Goal: Task Accomplishment & Management: Manage account settings

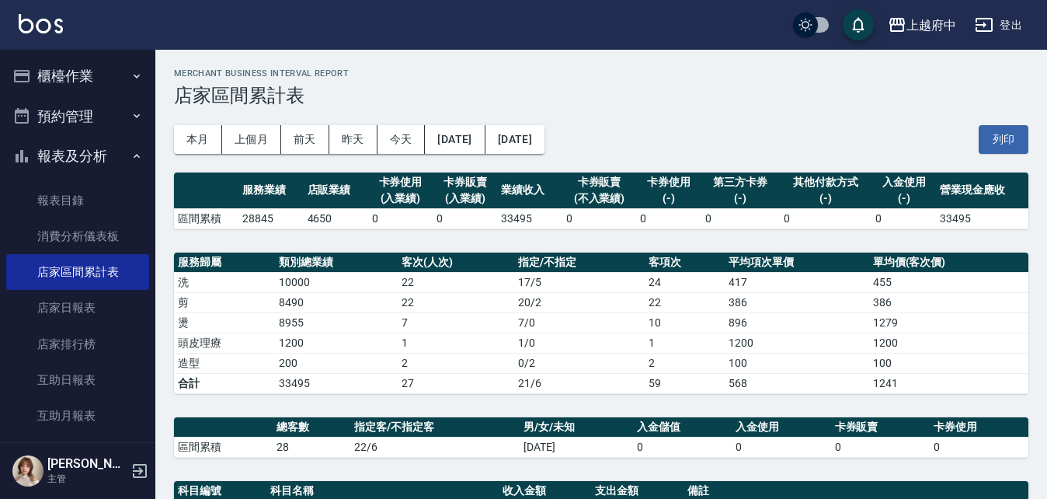
click at [91, 155] on button "報表及分析" at bounding box center [77, 156] width 143 height 40
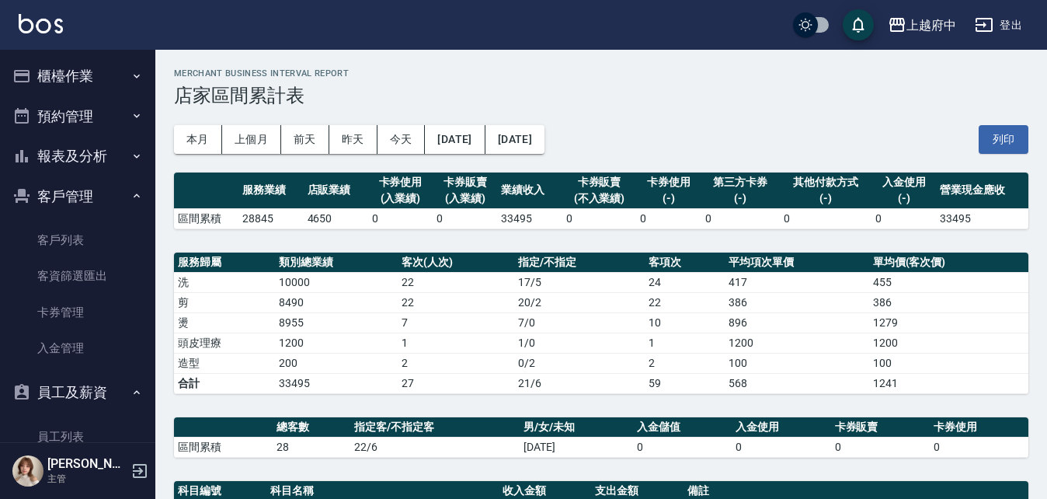
click at [90, 193] on button "客戶管理" at bounding box center [77, 196] width 143 height 40
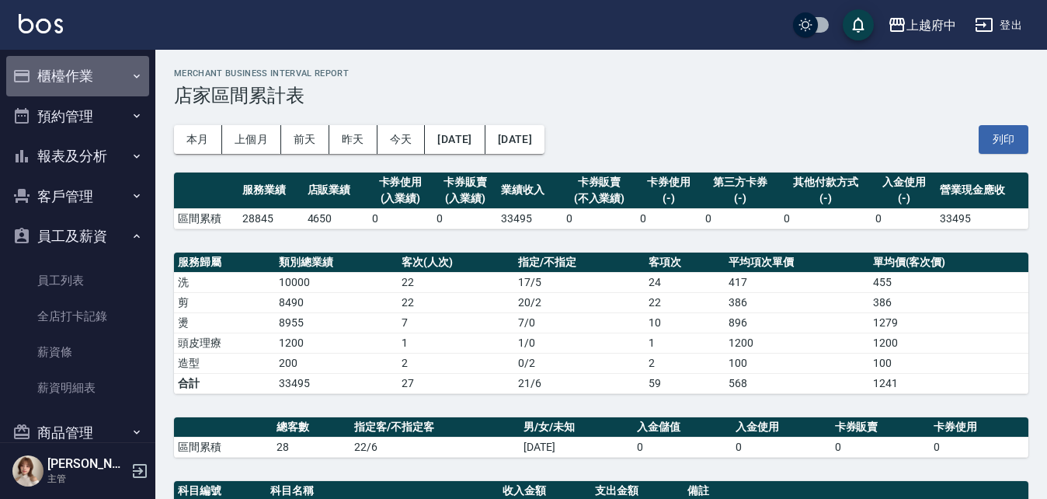
click at [106, 81] on button "櫃檯作業" at bounding box center [77, 76] width 143 height 40
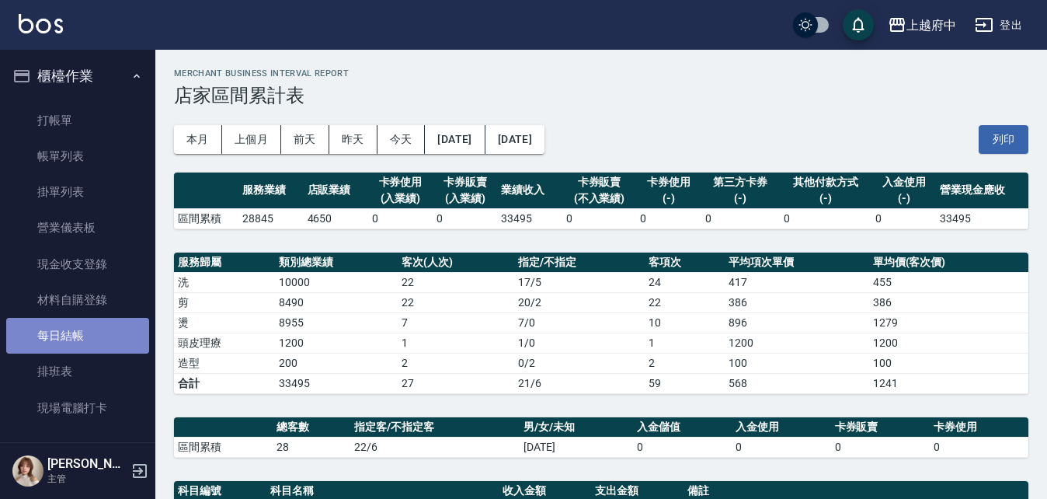
click at [111, 328] on link "每日結帳" at bounding box center [77, 336] width 143 height 36
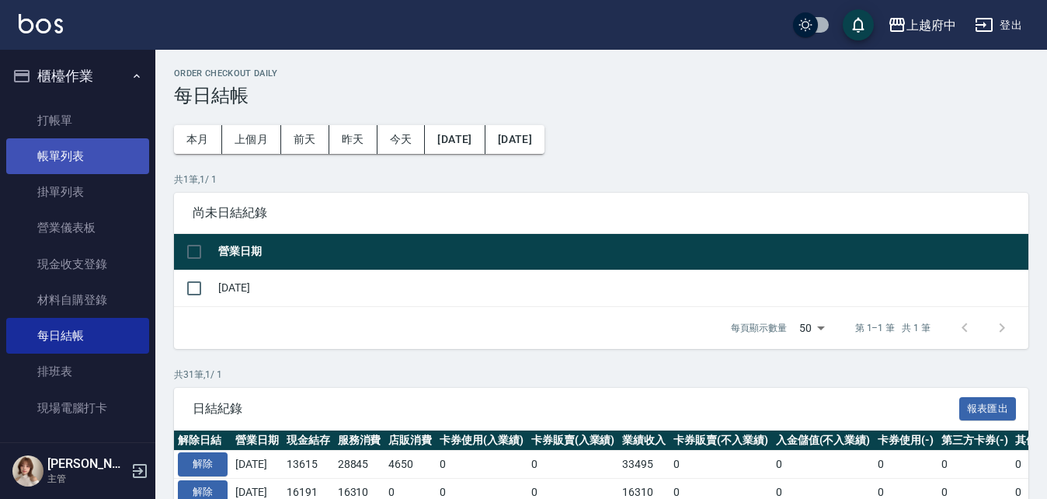
click at [69, 153] on link "帳單列表" at bounding box center [77, 156] width 143 height 36
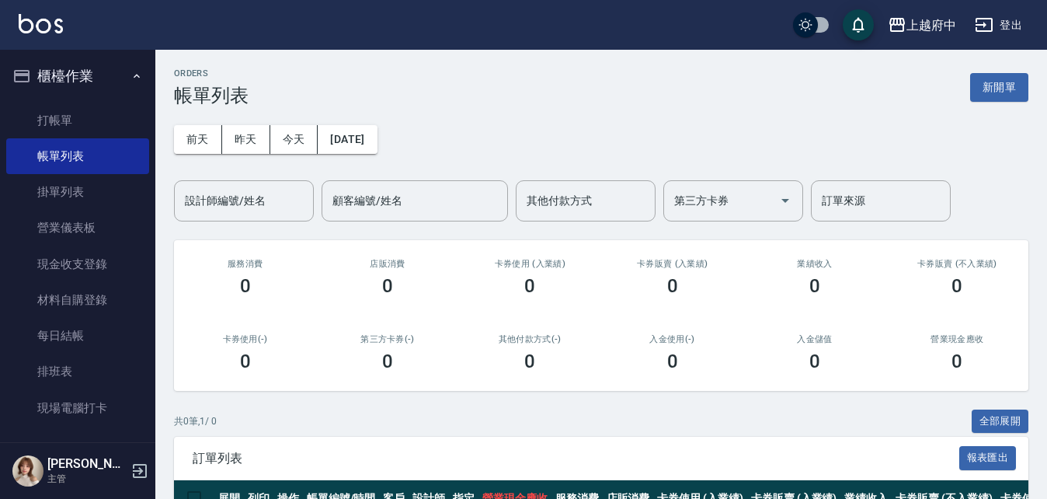
click at [81, 81] on button "櫃檯作業" at bounding box center [77, 76] width 143 height 40
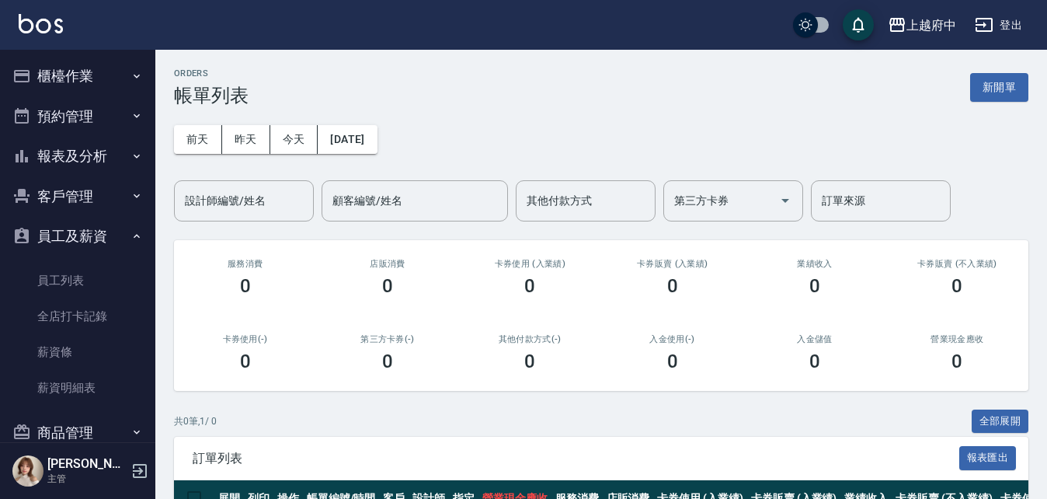
click at [96, 221] on button "員工及薪資" at bounding box center [77, 236] width 143 height 40
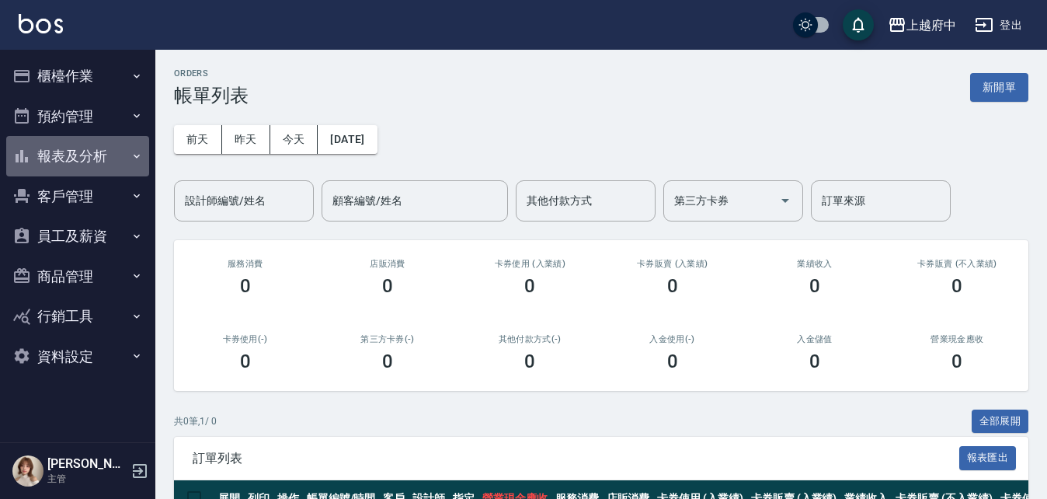
click at [60, 148] on button "報表及分析" at bounding box center [77, 156] width 143 height 40
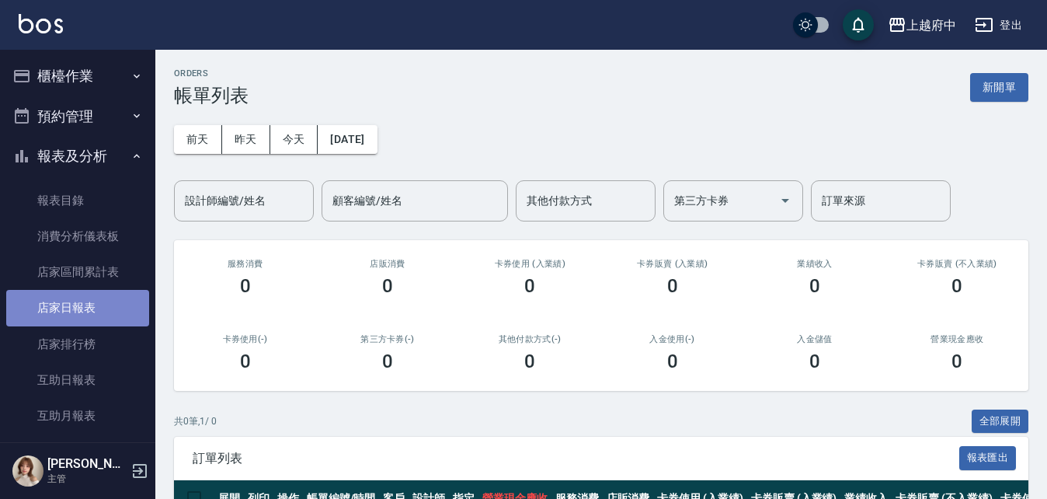
click at [104, 295] on link "店家日報表" at bounding box center [77, 308] width 143 height 36
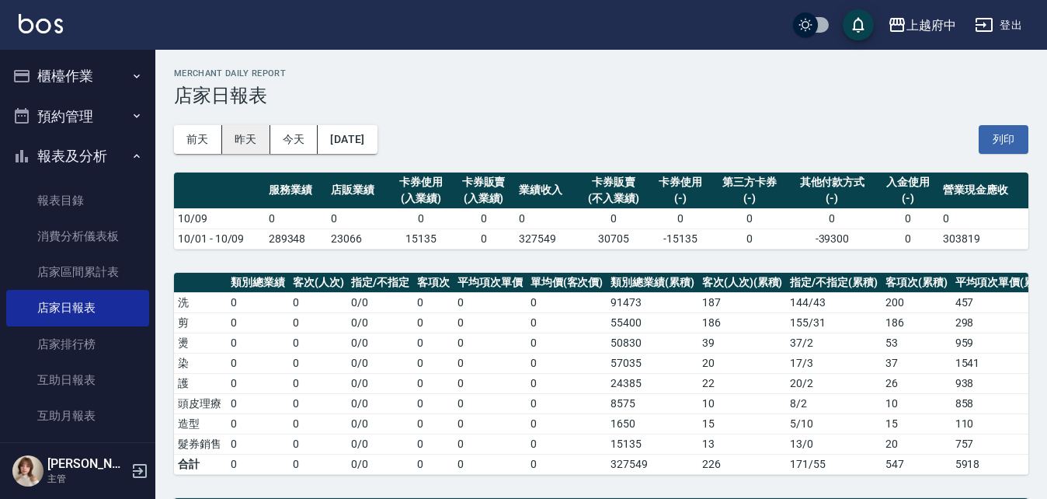
click at [239, 140] on button "昨天" at bounding box center [246, 139] width 48 height 29
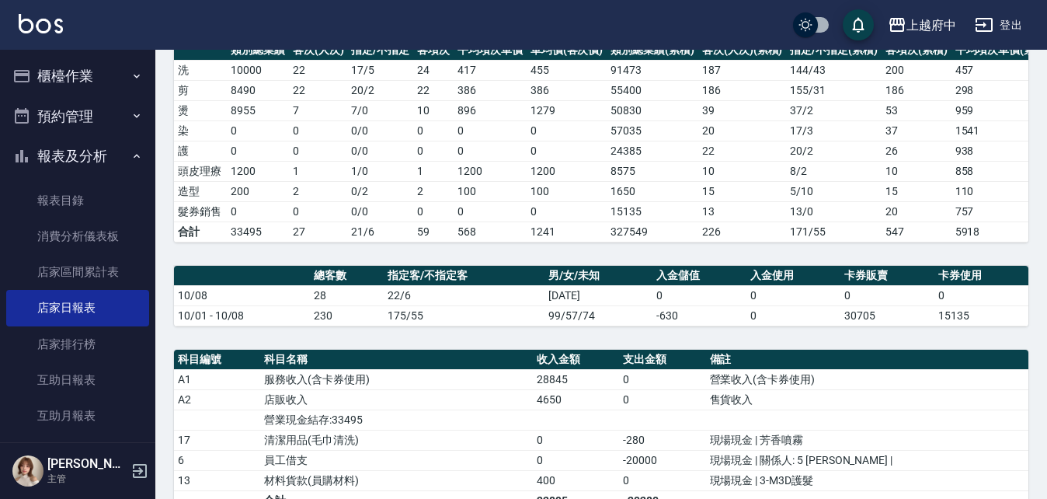
scroll to position [233, 0]
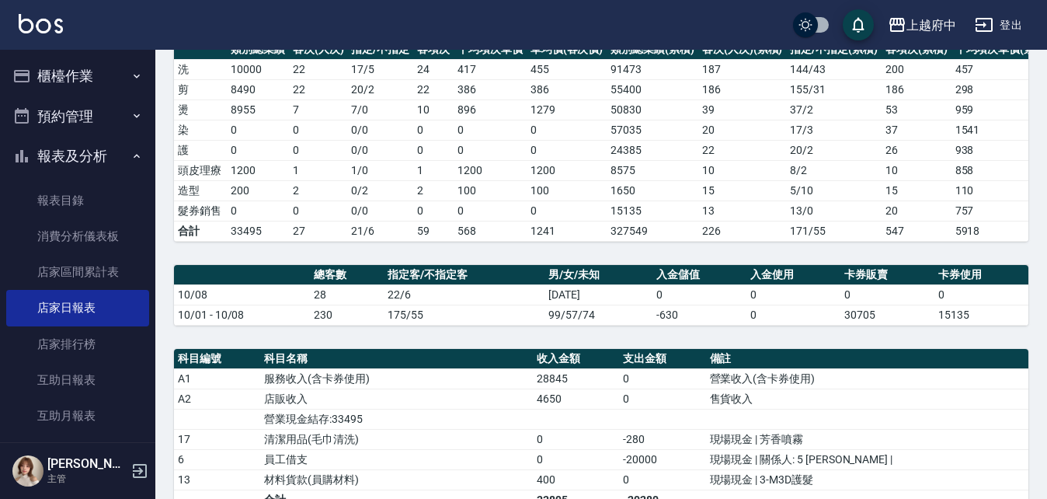
click at [987, 214] on td "757" at bounding box center [1002, 210] width 103 height 20
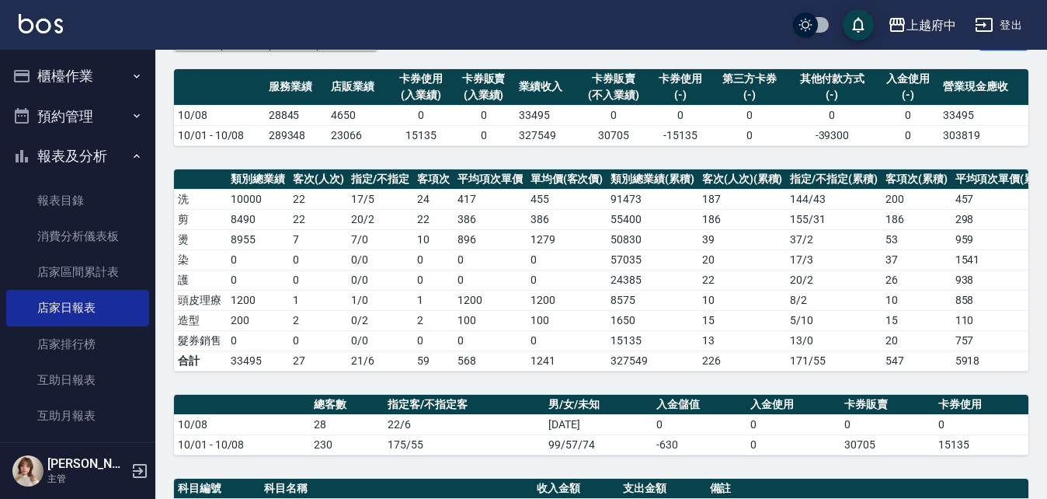
scroll to position [78, 0]
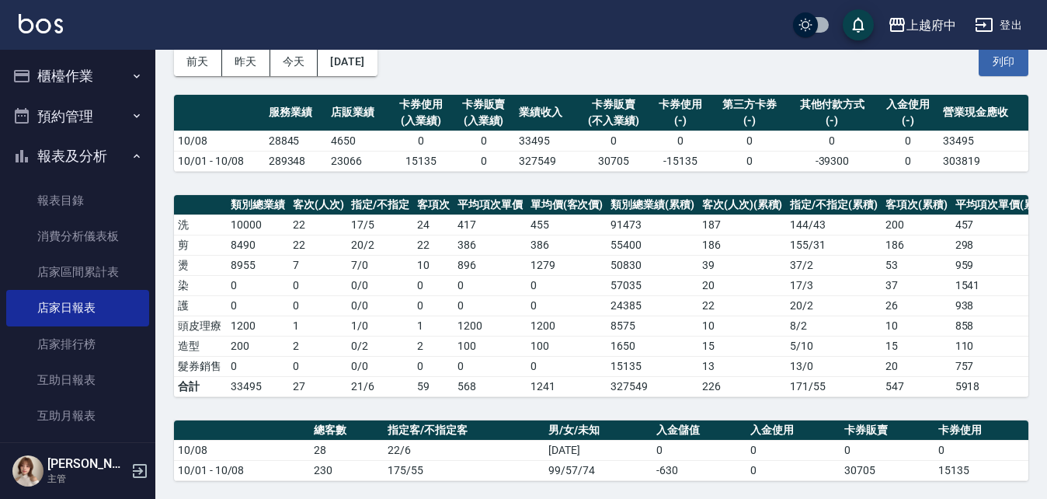
click at [31, 76] on button "櫃檯作業" at bounding box center [77, 76] width 143 height 40
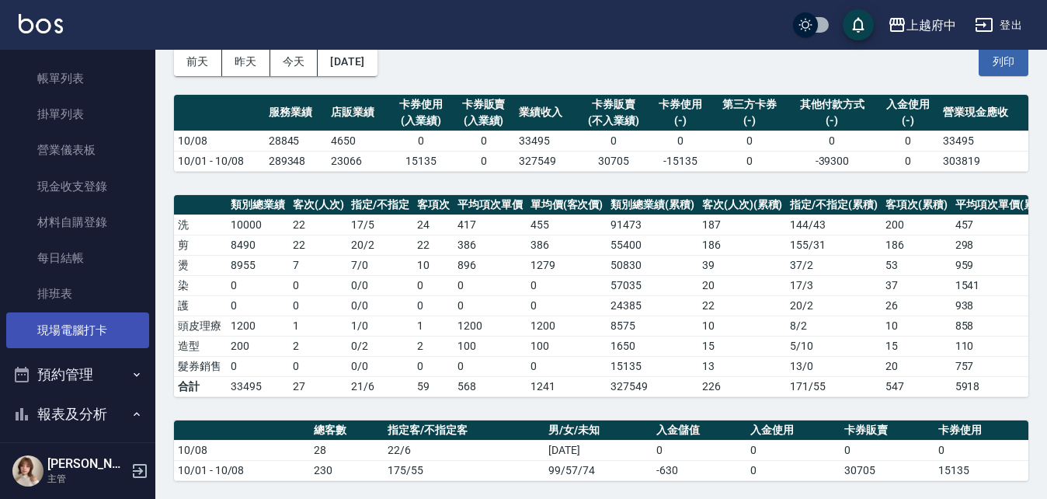
click at [99, 332] on link "現場電腦打卡" at bounding box center [77, 330] width 143 height 36
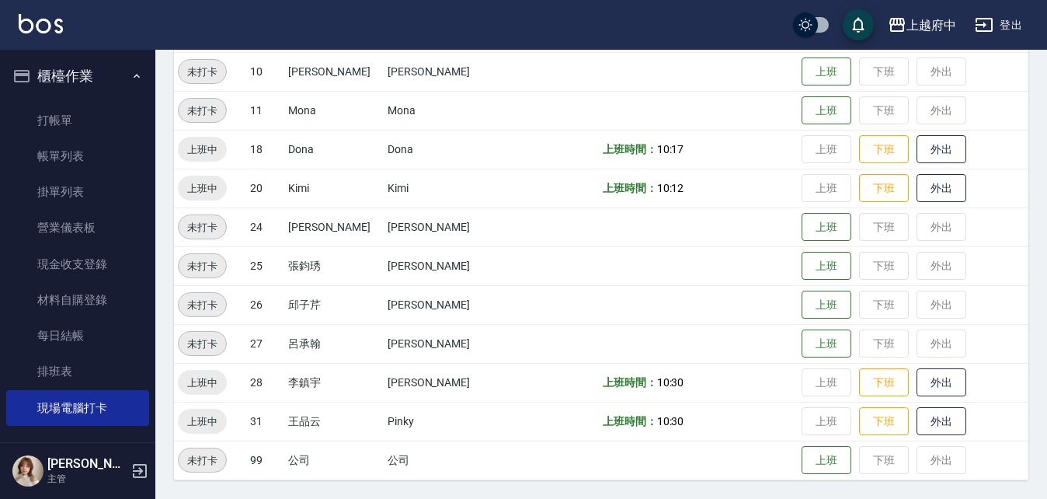
click at [58, 77] on button "櫃檯作業" at bounding box center [77, 76] width 143 height 40
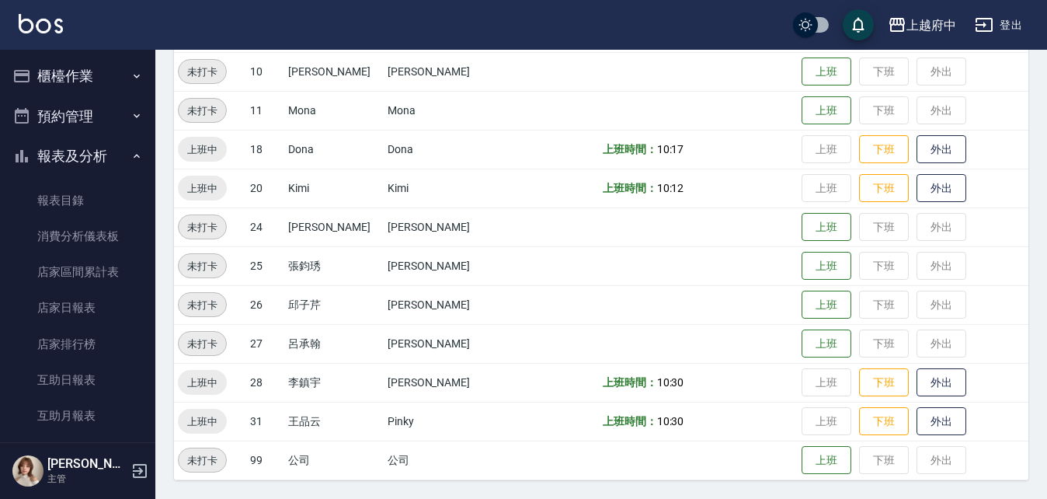
click at [84, 145] on button "報表及分析" at bounding box center [77, 156] width 143 height 40
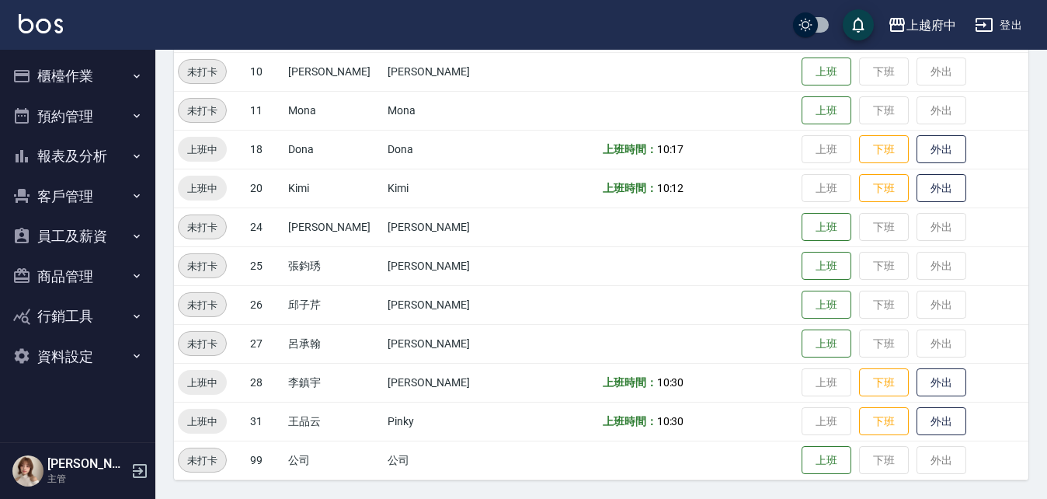
click at [82, 68] on button "櫃檯作業" at bounding box center [77, 76] width 143 height 40
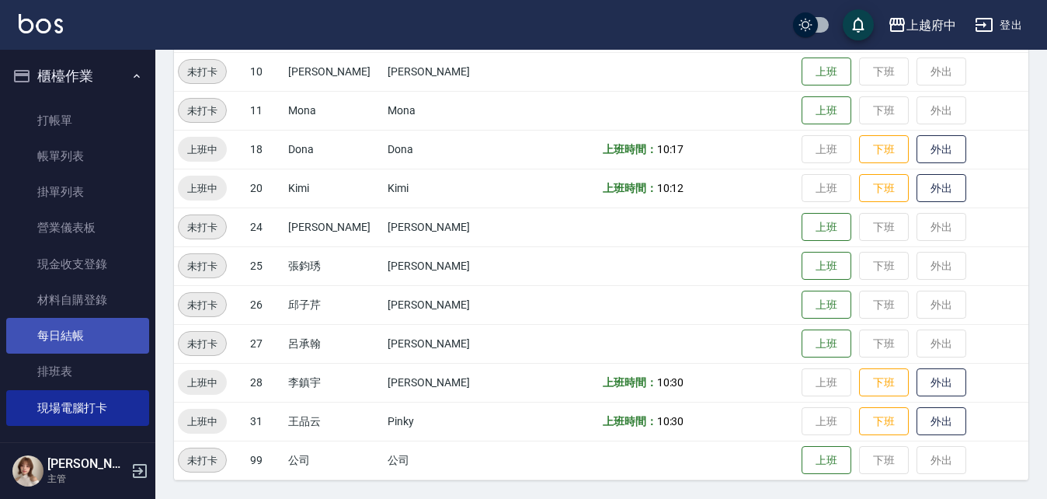
click at [76, 339] on link "每日結帳" at bounding box center [77, 336] width 143 height 36
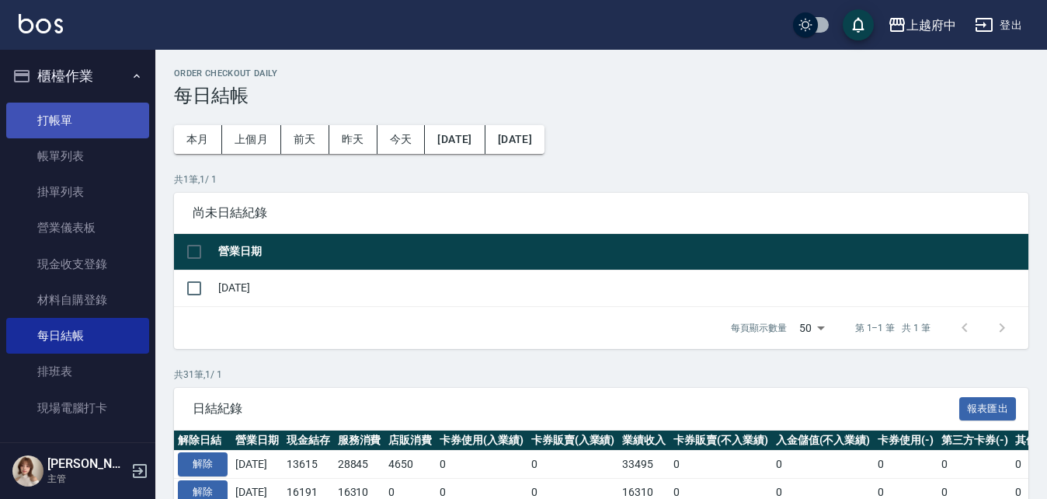
drag, startPoint x: 65, startPoint y: 150, endPoint x: 80, endPoint y: 125, distance: 28.9
click at [65, 150] on link "帳單列表" at bounding box center [77, 156] width 143 height 36
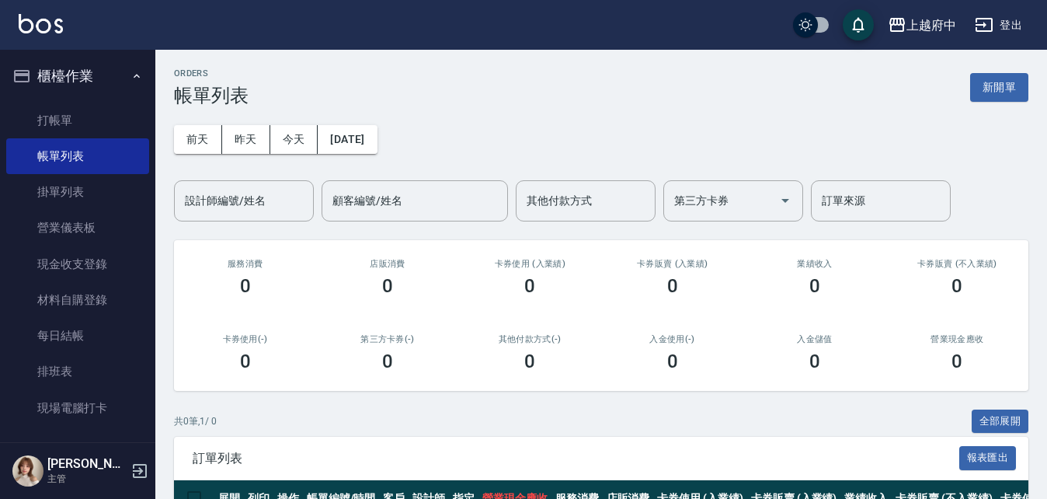
click at [238, 124] on div "[DATE] [DATE] [DATE] [DATE] 設計師編號/姓名 設計師編號/姓名 顧客編號/姓名 顧客編號/姓名 其他付款方式 其他付款方式 第三方…" at bounding box center [601, 163] width 854 height 115
click at [252, 144] on button "昨天" at bounding box center [246, 139] width 48 height 29
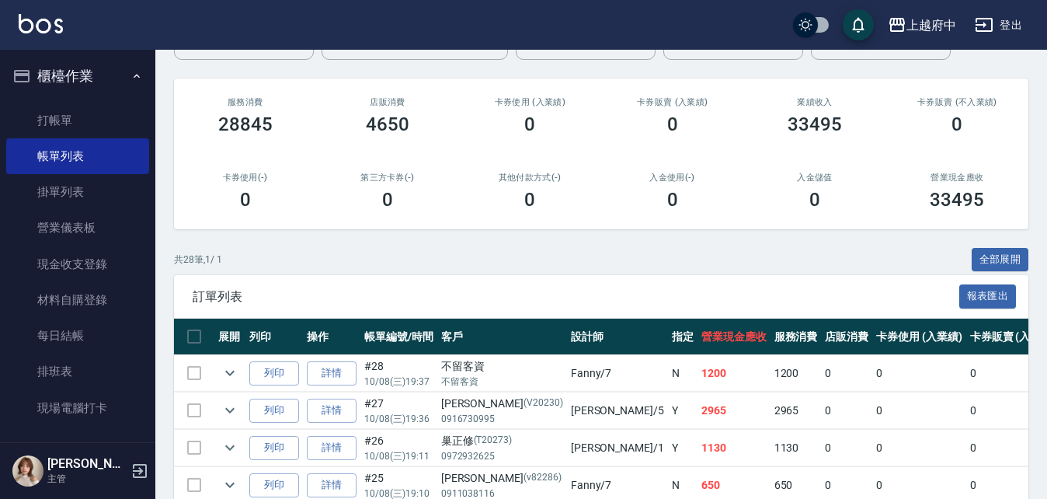
scroll to position [155, 0]
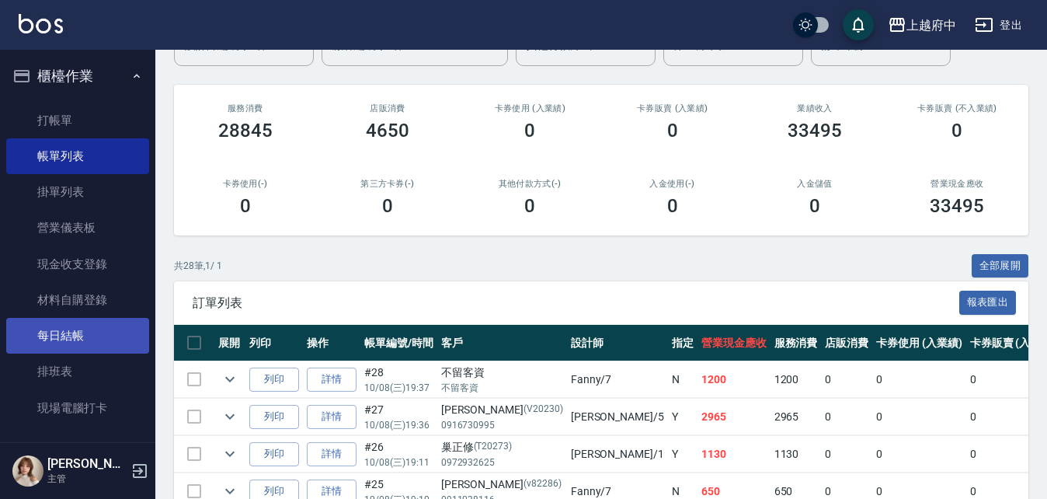
click at [113, 332] on link "每日結帳" at bounding box center [77, 336] width 143 height 36
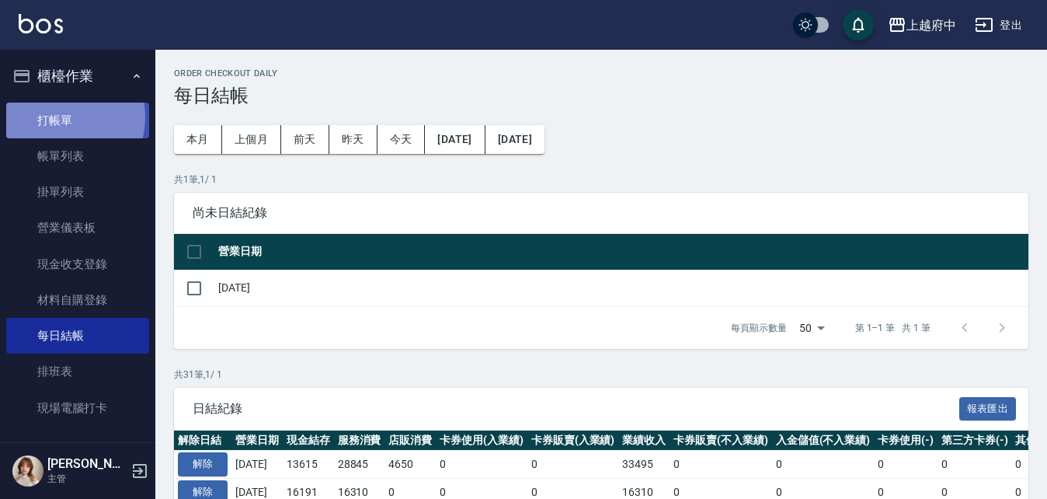
click at [58, 117] on link "打帳單" at bounding box center [77, 121] width 143 height 36
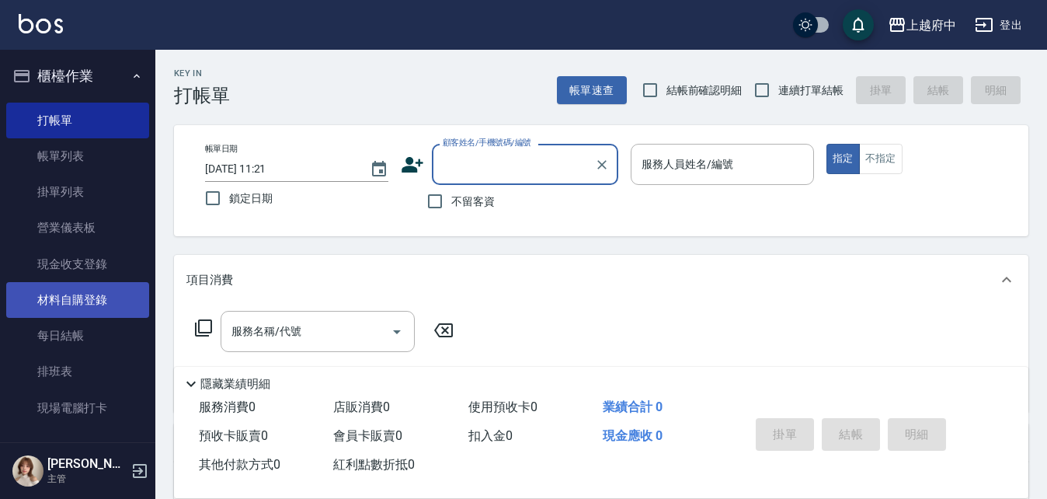
click at [105, 292] on link "材料自購登錄" at bounding box center [77, 300] width 143 height 36
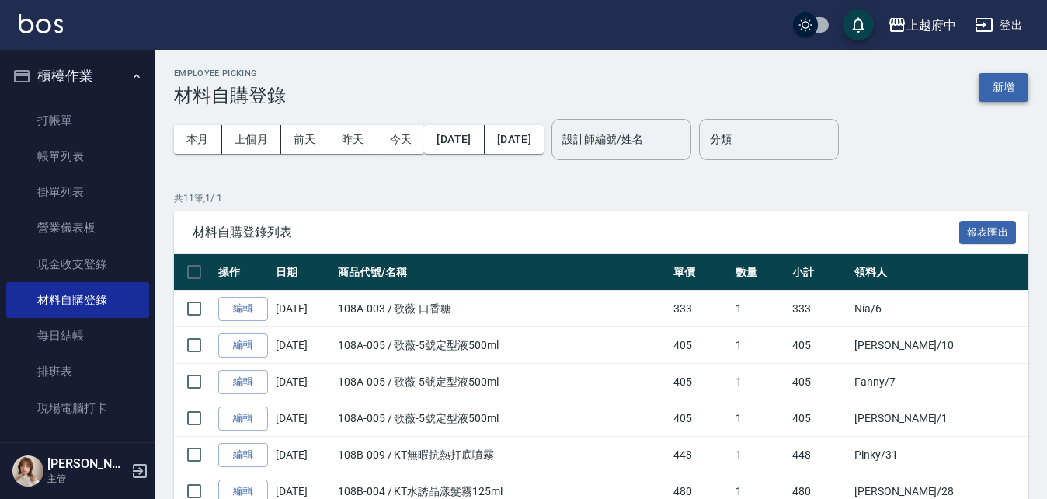
click at [993, 92] on button "新增" at bounding box center [1004, 87] width 50 height 29
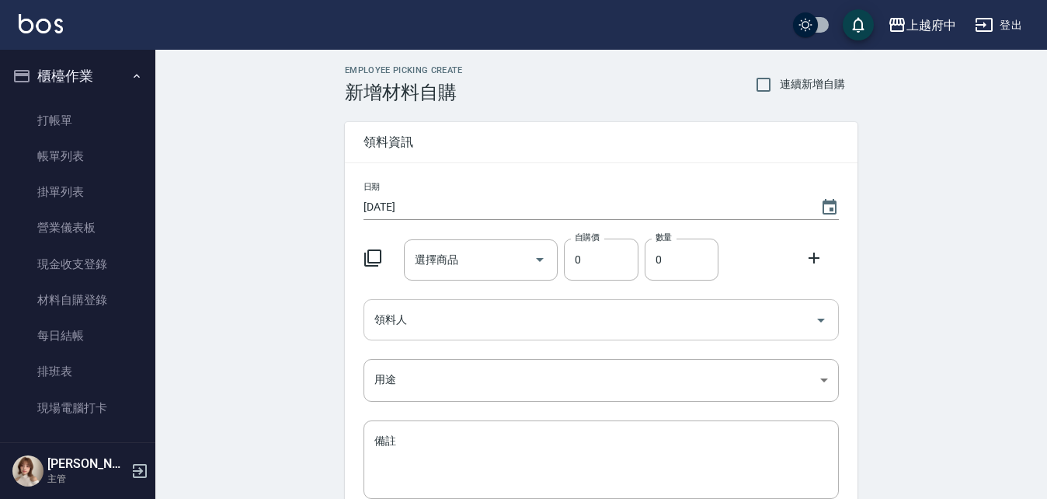
click at [429, 311] on input "領料人" at bounding box center [589, 319] width 438 height 27
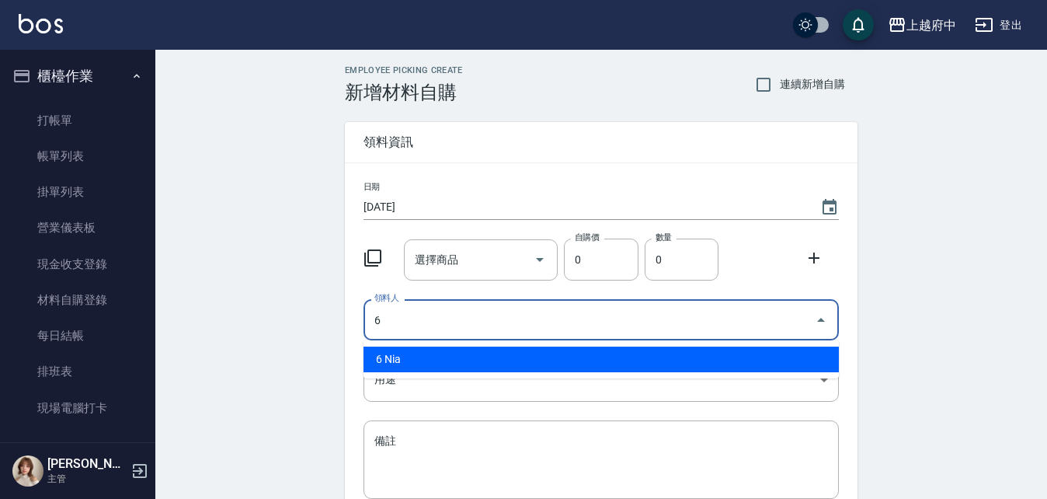
click at [495, 358] on li "6 Nia" at bounding box center [601, 359] width 475 height 26
type input "6 Nia"
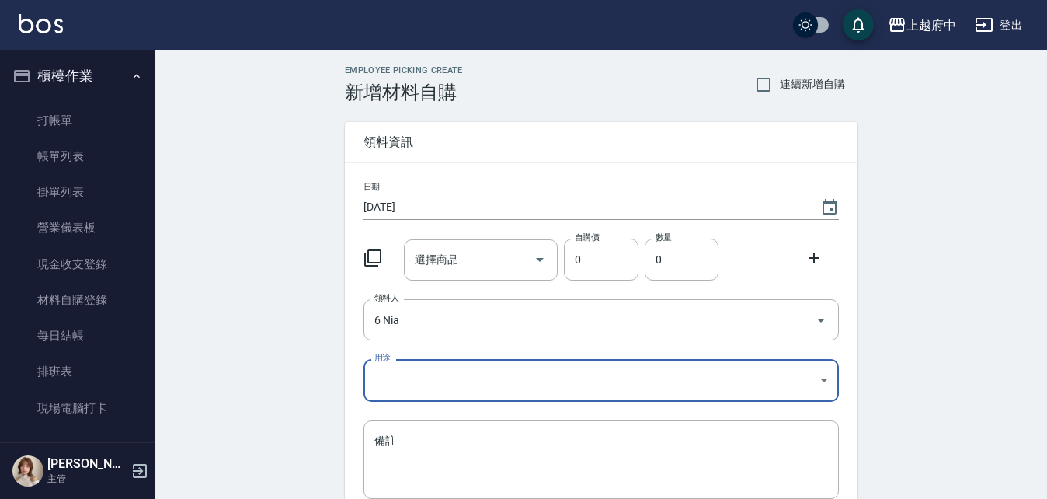
click at [478, 377] on body "上越府中 登出 櫃檯作業 打帳單 帳單列表 掛單列表 營業儀表板 現金收支登錄 材料自購登錄 每日結帳 排班表 現場電腦打卡 預約管理 預約管理 單日預約紀錄…" at bounding box center [523, 320] width 1047 height 640
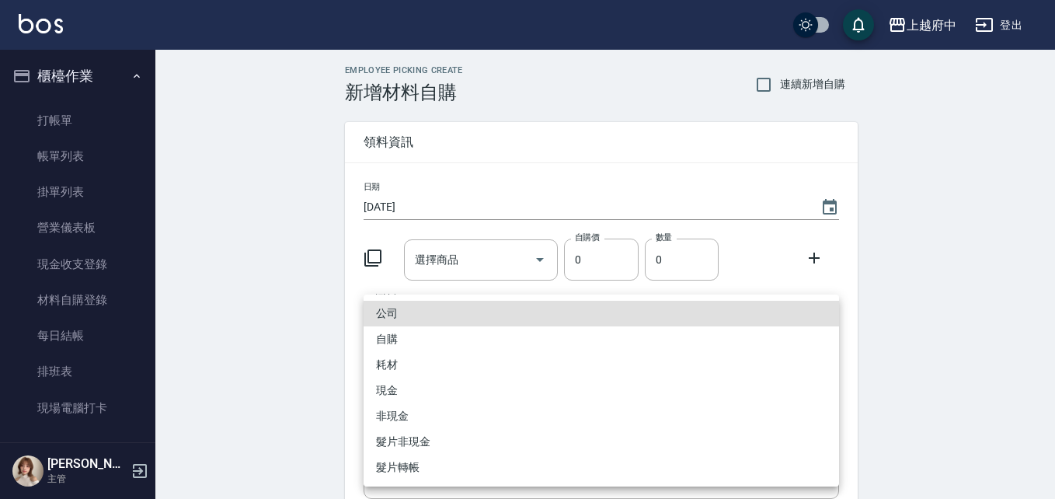
click at [398, 336] on li "自購" at bounding box center [601, 339] width 475 height 26
type input "自購"
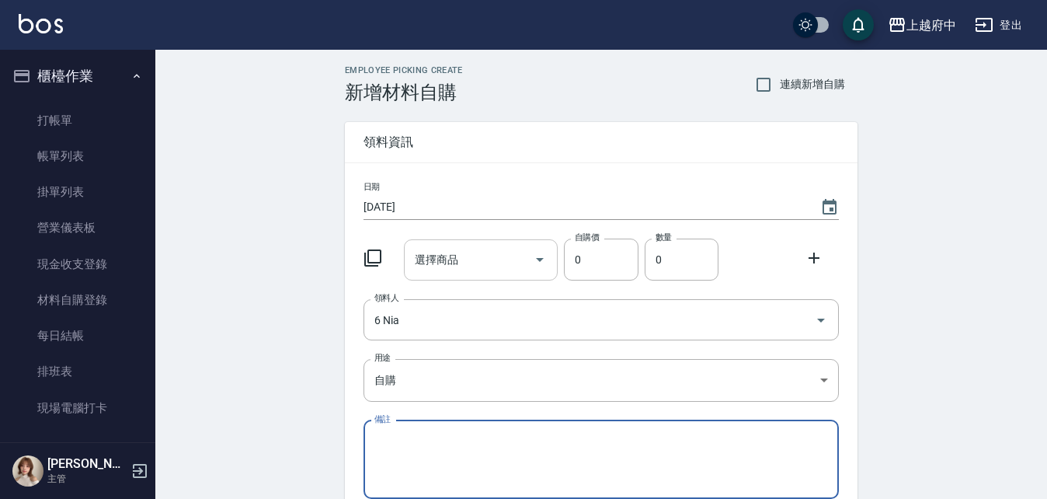
click at [447, 248] on input "選擇商品" at bounding box center [469, 259] width 117 height 27
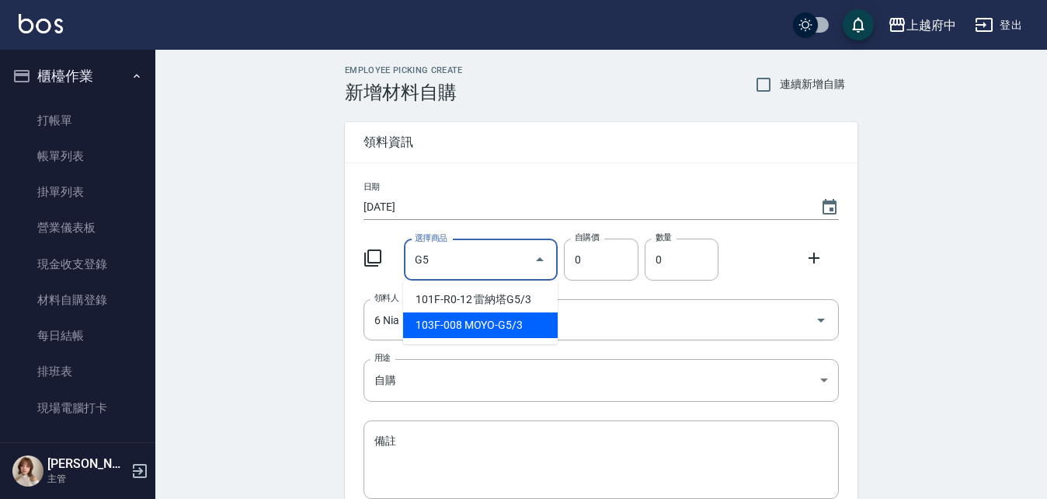
click at [536, 319] on li "103F-008 MOYO-G5/3" at bounding box center [480, 325] width 155 height 26
type input "MOYO-G5/3"
type input "135"
type input "1"
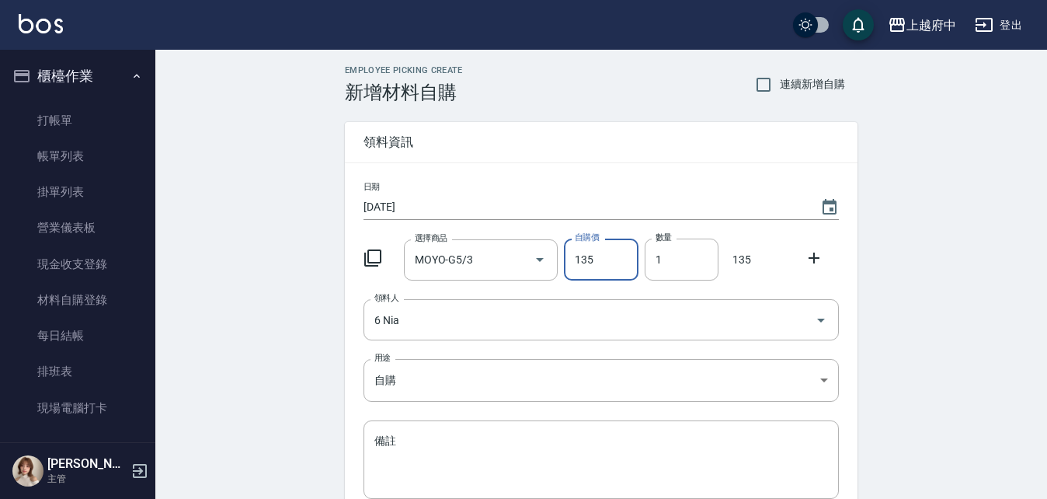
click at [816, 251] on icon at bounding box center [814, 258] width 19 height 19
click at [454, 327] on input "選擇商品" at bounding box center [469, 320] width 117 height 27
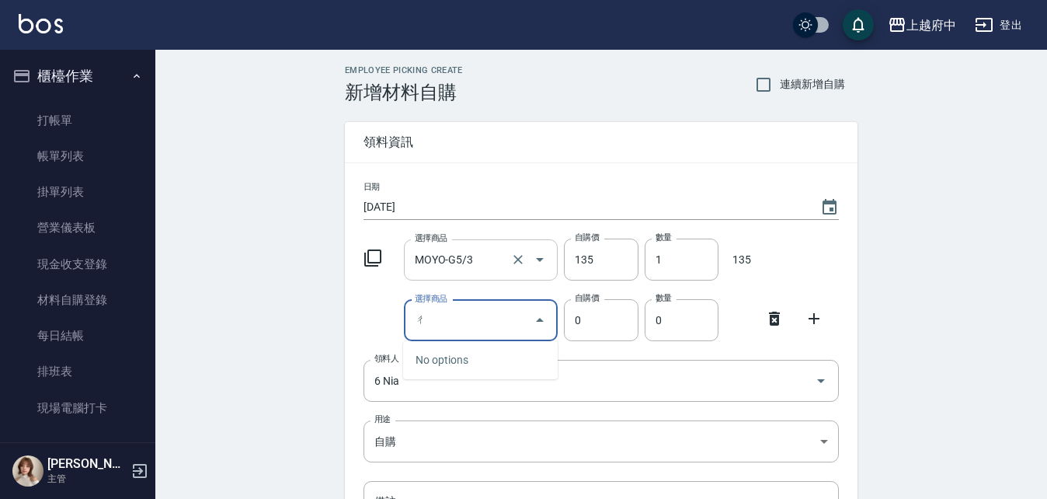
type input "ㄕ"
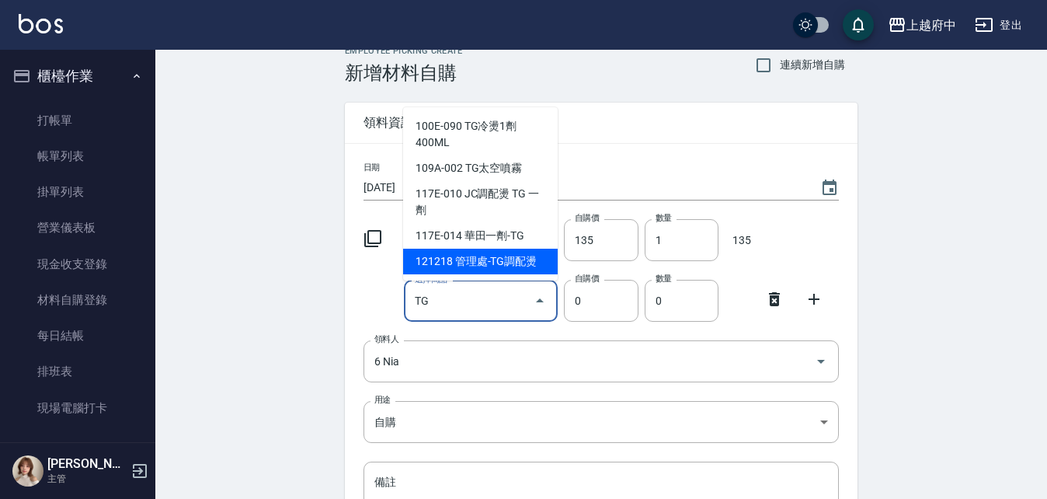
scroll to position [78, 0]
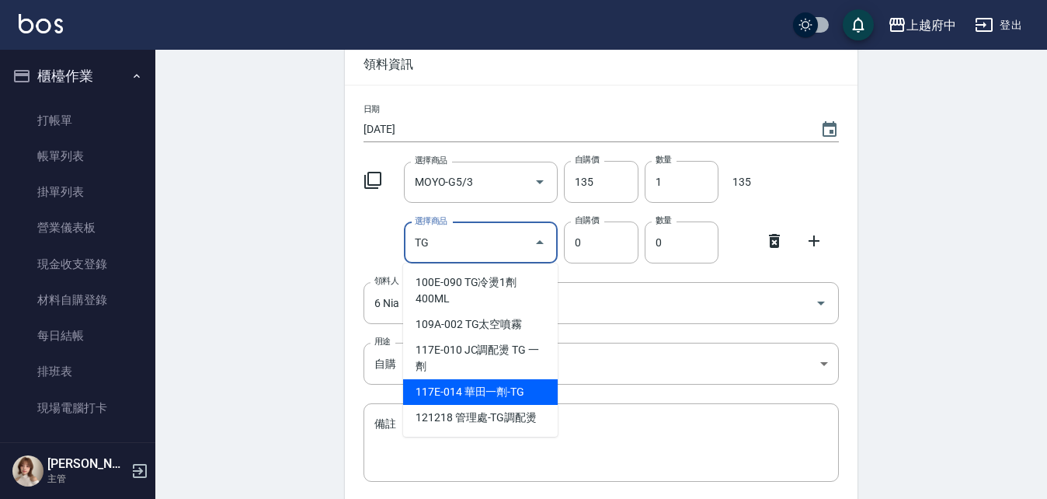
click at [527, 391] on li "117E-014 華田一劑-TG" at bounding box center [480, 392] width 155 height 26
type input "華田一劑-TG"
type input "650"
type input "1"
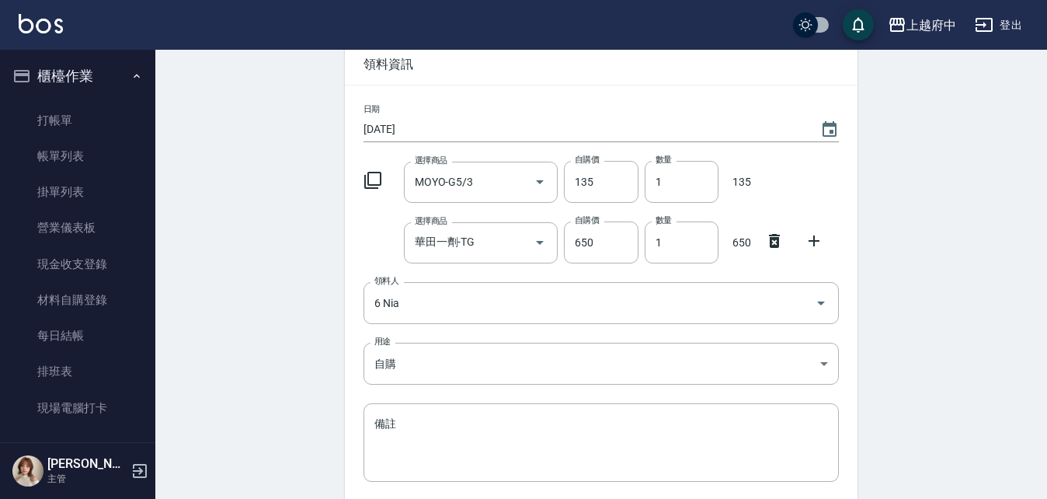
click at [296, 306] on div "Employee Picking Create 新增材料自購 連續新增自購 領料資訊 日期 [DATE] 選擇商品 MOYO-G5/3 選擇商品 自購價 13…" at bounding box center [601, 297] width 892 height 651
click at [315, 366] on div "Employee Picking Create 新增材料自購 連續新增自購 領料資訊 日期 [DATE] 選擇商品 MOYO-G5/3 選擇商品 自購價 13…" at bounding box center [601, 297] width 892 height 651
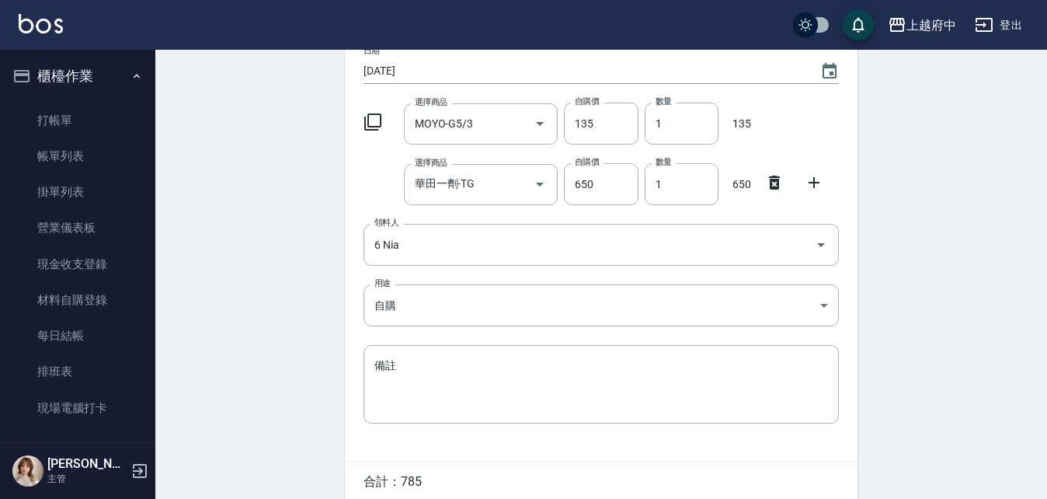
scroll to position [204, 0]
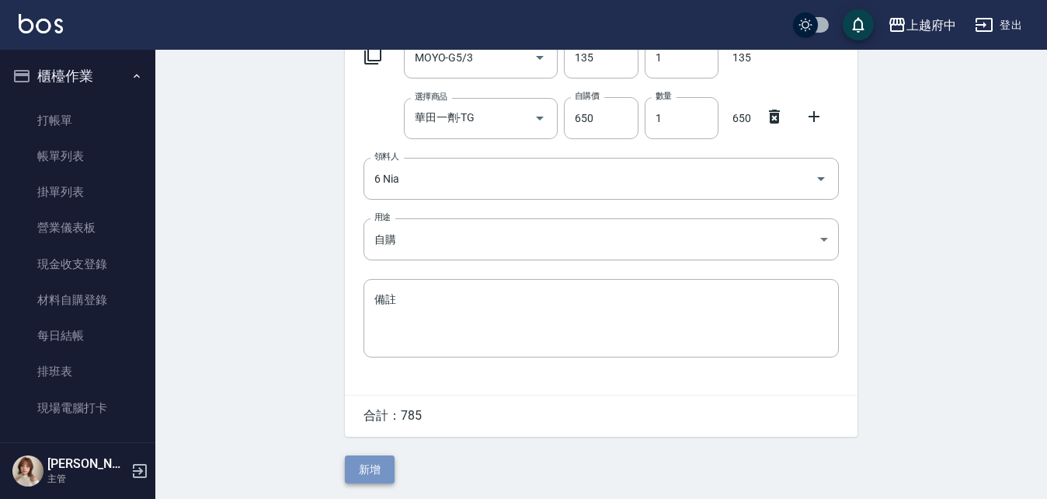
click at [384, 468] on button "新增" at bounding box center [370, 469] width 50 height 29
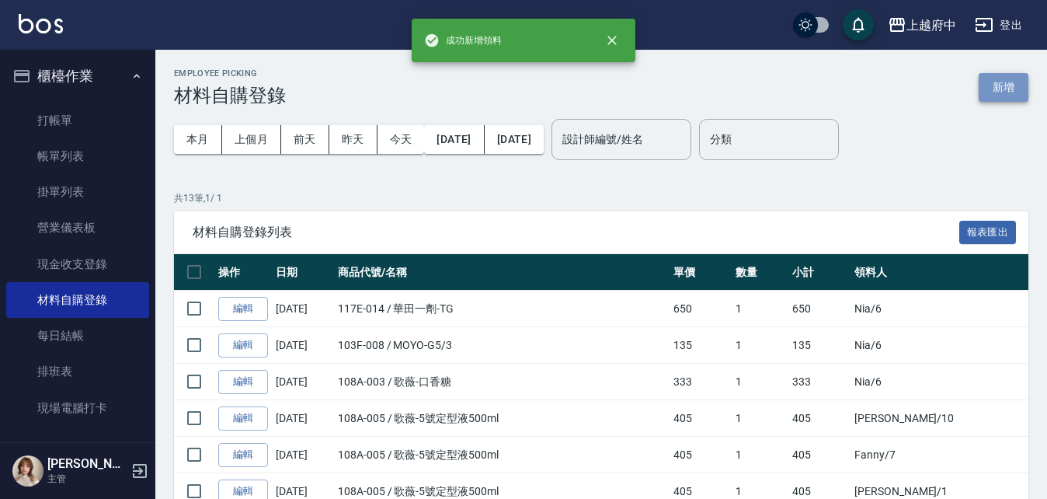
click at [1013, 82] on button "新增" at bounding box center [1004, 87] width 50 height 29
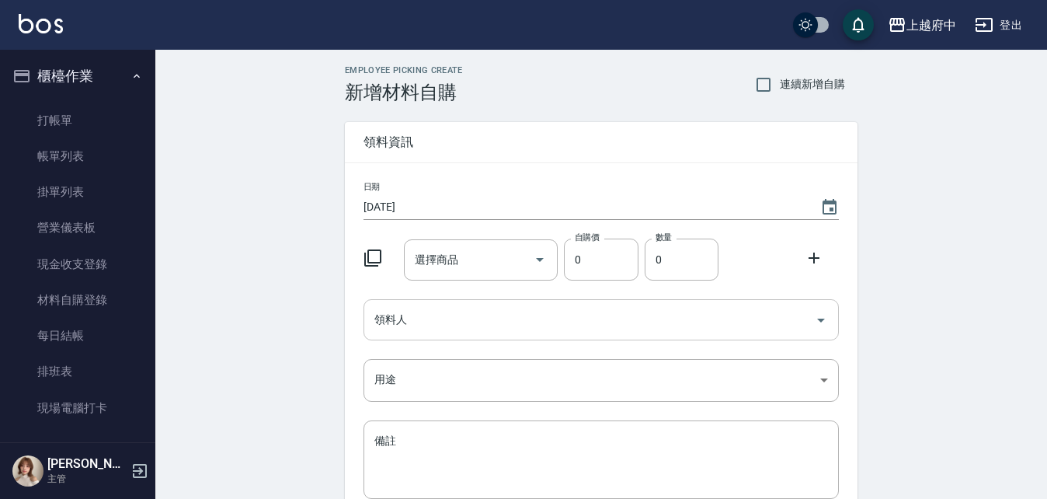
click at [425, 306] on input "領料人" at bounding box center [589, 319] width 438 height 27
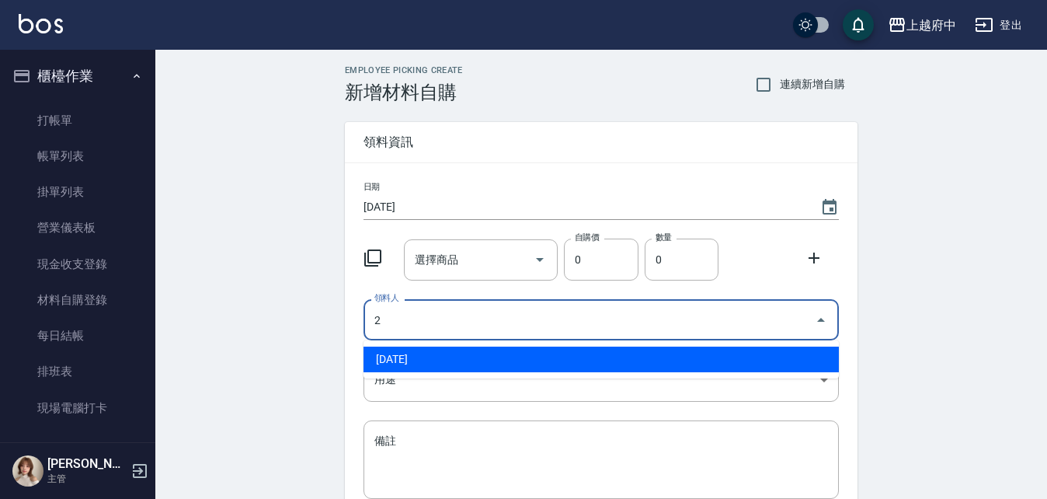
click at [503, 357] on li "[DATE]" at bounding box center [601, 359] width 475 height 26
type input "[DATE]"
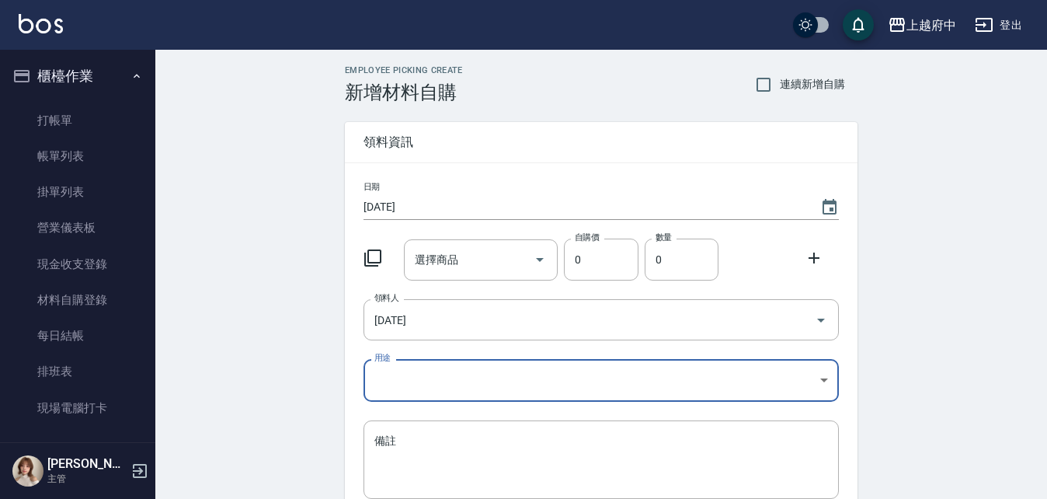
click at [428, 380] on body "上越府中 登出 櫃檯作業 打帳單 帳單列表 掛單列表 營業儀表板 現金收支登錄 材料自購登錄 每日結帳 排班表 現場電腦打卡 預約管理 預約管理 單日預約紀錄…" at bounding box center [523, 320] width 1047 height 640
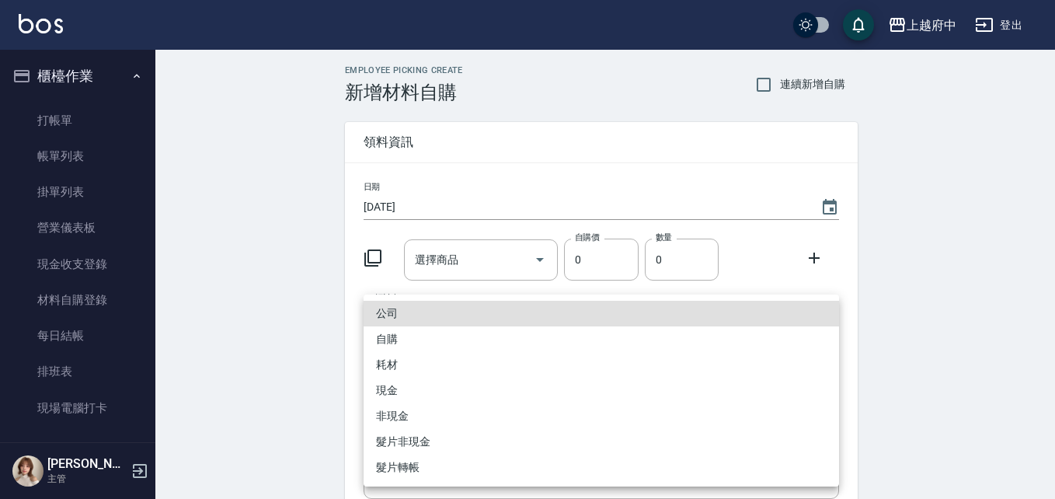
click at [417, 328] on li "自購" at bounding box center [601, 339] width 475 height 26
type input "自購"
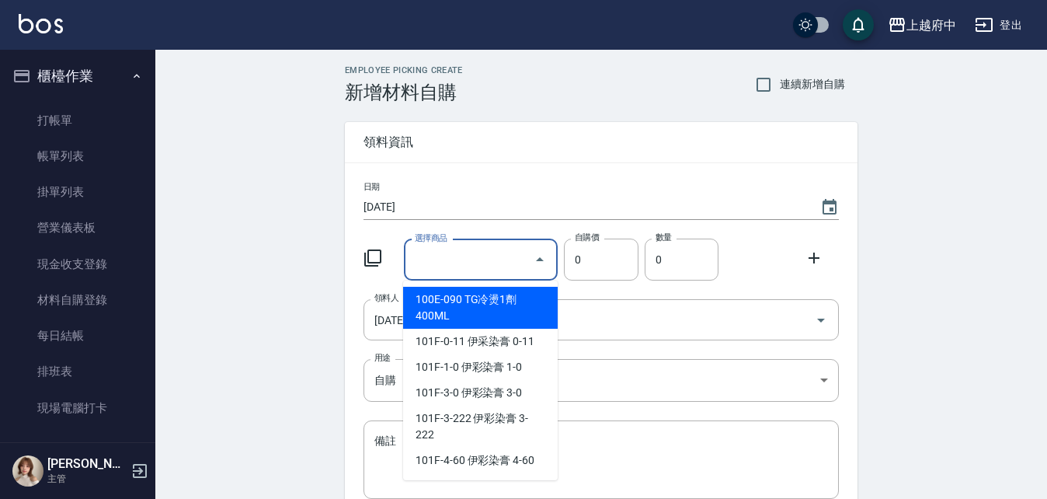
click at [478, 257] on input "選擇商品" at bounding box center [469, 259] width 117 height 27
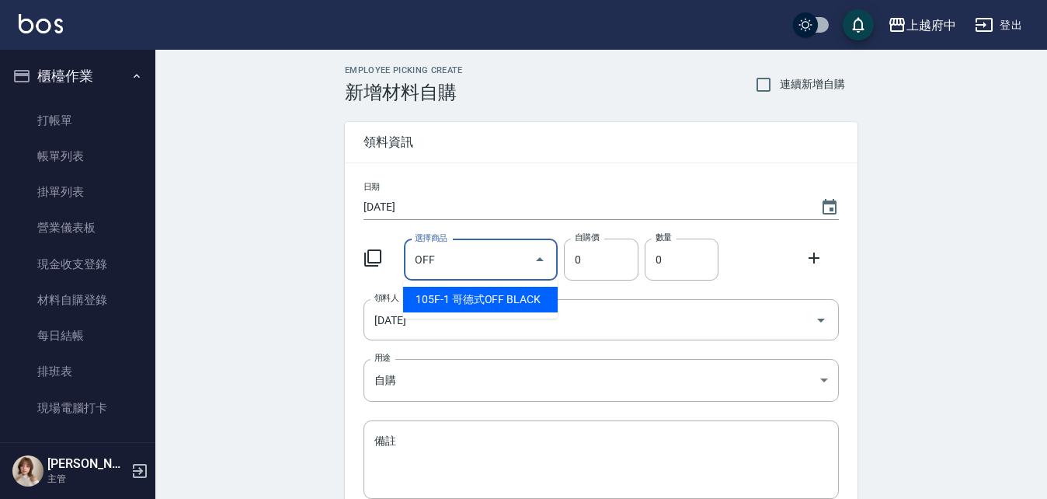
click at [530, 306] on li "105F-1 哥德式OFF BLACK" at bounding box center [480, 300] width 155 height 26
type input "哥德式OFF BLACK"
type input "195"
type input "1"
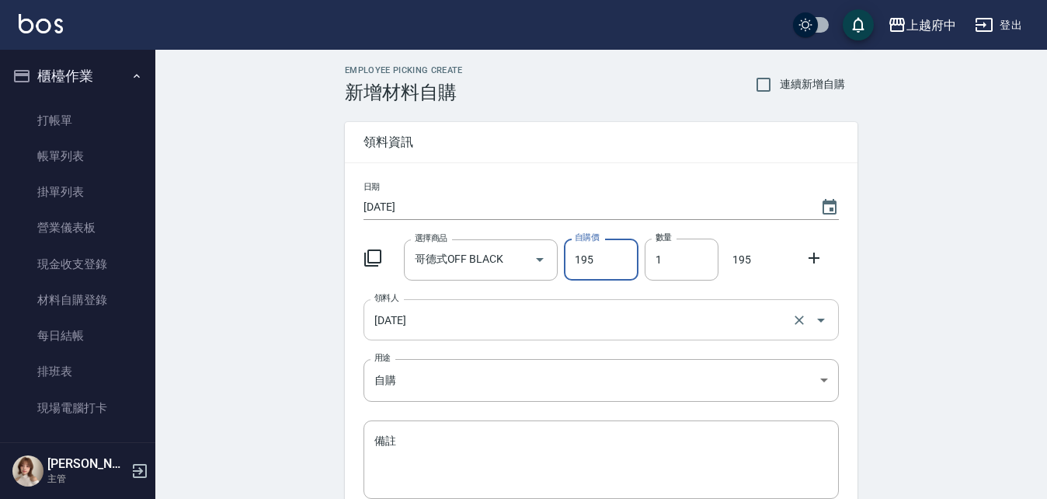
click at [651, 318] on input "[DATE]" at bounding box center [579, 319] width 418 height 27
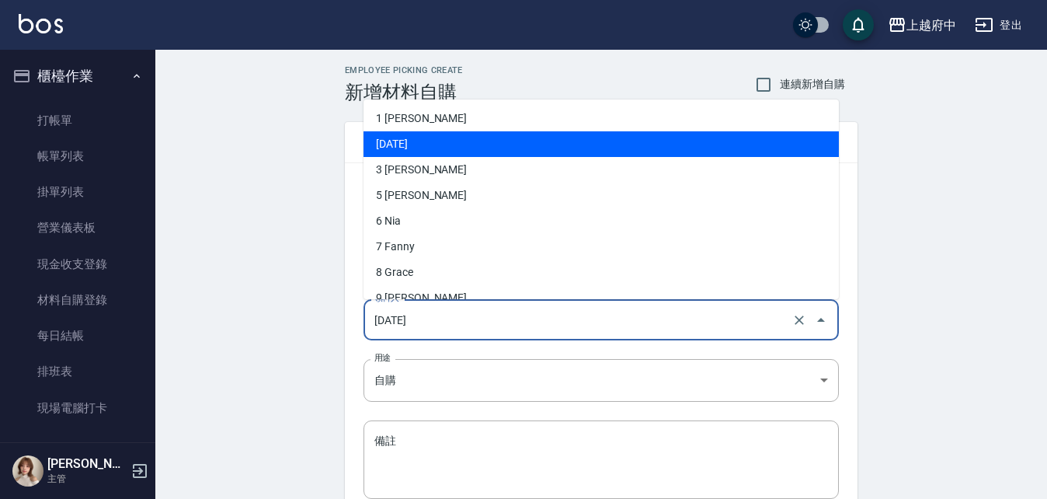
click at [413, 134] on li "[DATE]" at bounding box center [601, 144] width 475 height 26
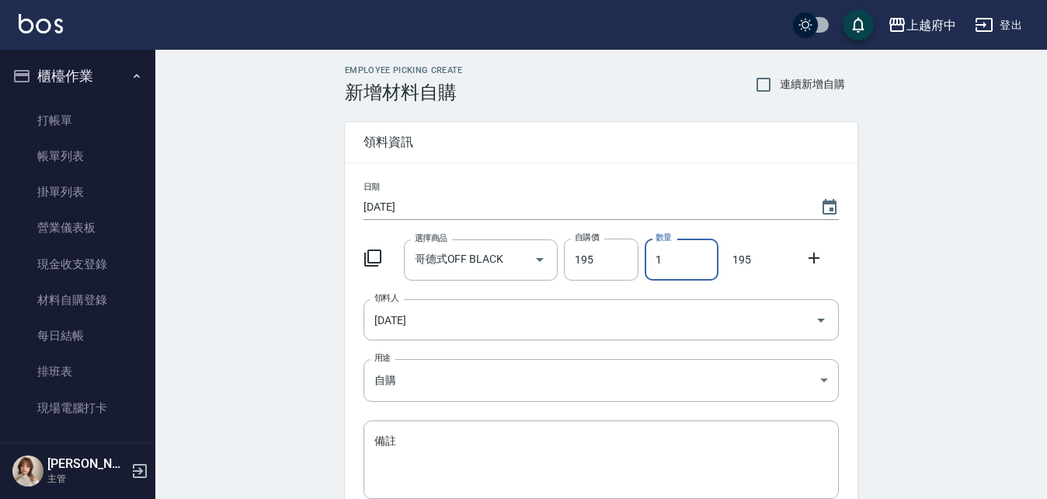
drag, startPoint x: 689, startPoint y: 265, endPoint x: 654, endPoint y: 273, distance: 36.0
click at [654, 273] on input "1" at bounding box center [682, 259] width 74 height 42
drag, startPoint x: 817, startPoint y: 255, endPoint x: 802, endPoint y: 259, distance: 16.0
click at [817, 255] on icon at bounding box center [814, 258] width 19 height 19
click at [493, 323] on input "選擇商品" at bounding box center [469, 320] width 117 height 27
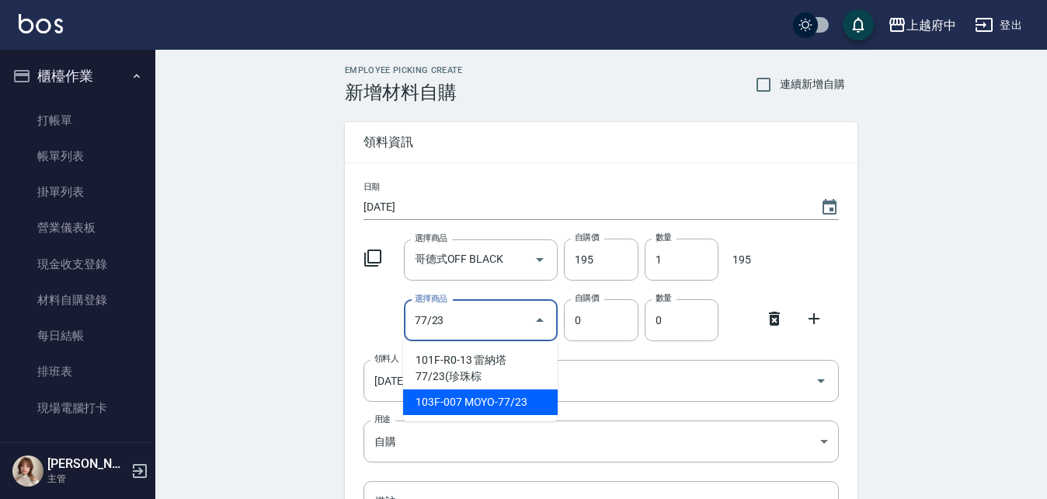
click at [527, 402] on li "103F-007 MOYO-77/23" at bounding box center [480, 402] width 155 height 26
type input "MOYO-77/23"
type input "135"
type input "1"
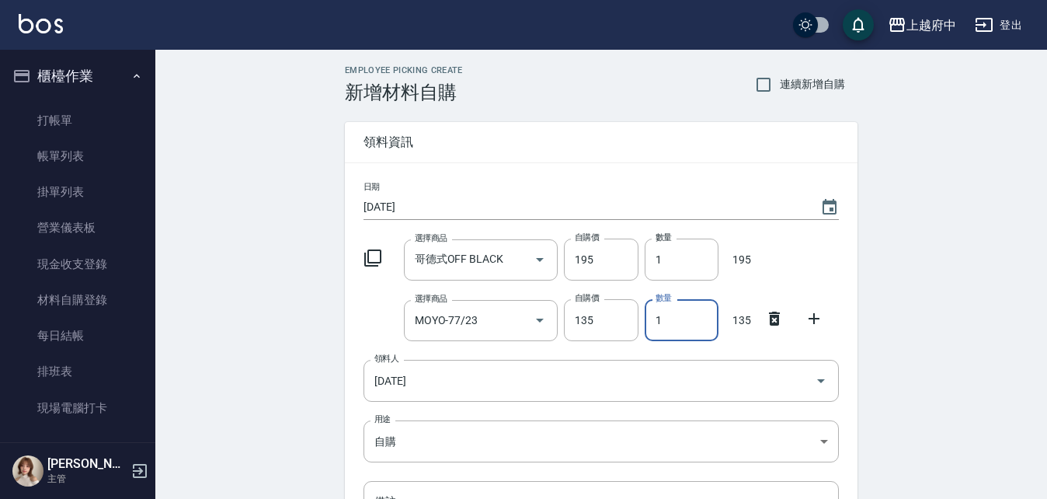
drag, startPoint x: 667, startPoint y: 322, endPoint x: 653, endPoint y: 326, distance: 14.5
click at [653, 326] on input "1" at bounding box center [682, 320] width 74 height 42
click at [813, 314] on icon at bounding box center [814, 318] width 19 height 19
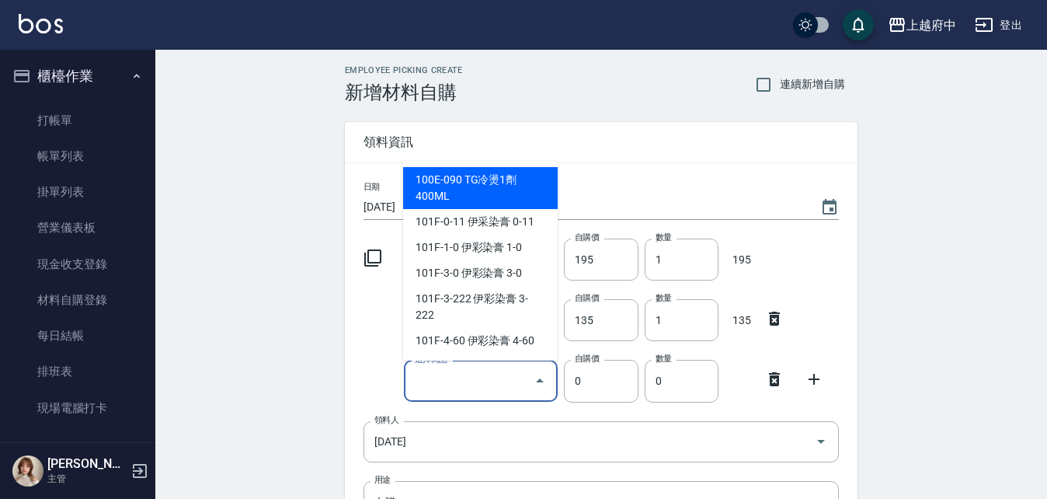
click at [420, 381] on input "選擇商品" at bounding box center [469, 380] width 117 height 27
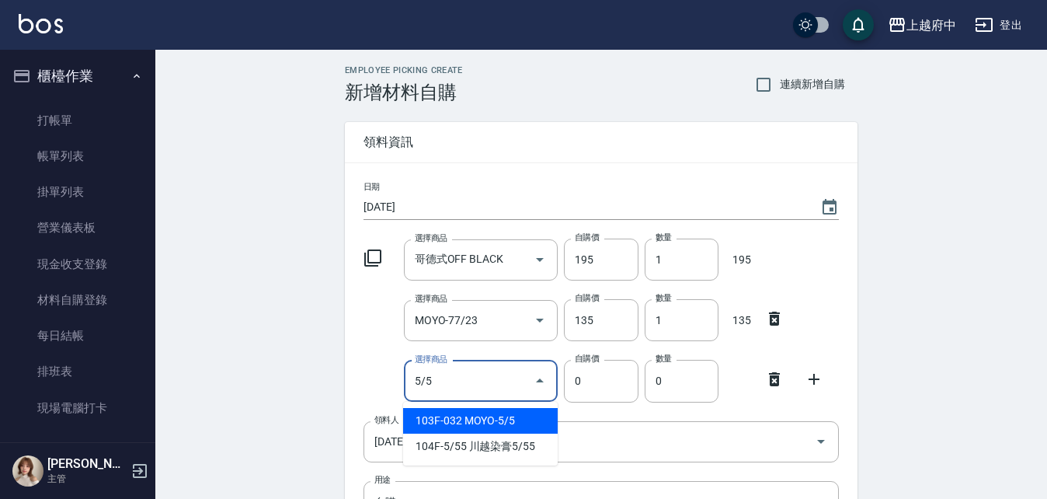
click at [448, 409] on li "103F-032 MOYO-5/5" at bounding box center [480, 421] width 155 height 26
type input "MOYO-5/5"
type input "135"
type input "1"
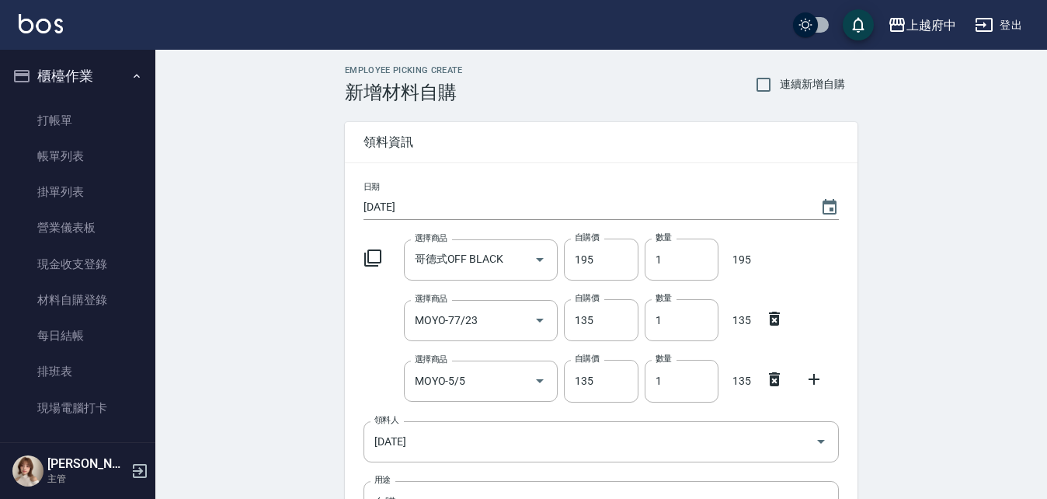
click at [374, 388] on div "選擇商品 MOYO-5/5 選擇商品 自購價 135 自購價 數量 1 數量 135" at bounding box center [598, 377] width 482 height 48
click at [819, 378] on icon at bounding box center [814, 379] width 19 height 19
click at [505, 447] on input "選擇商品" at bounding box center [469, 441] width 117 height 27
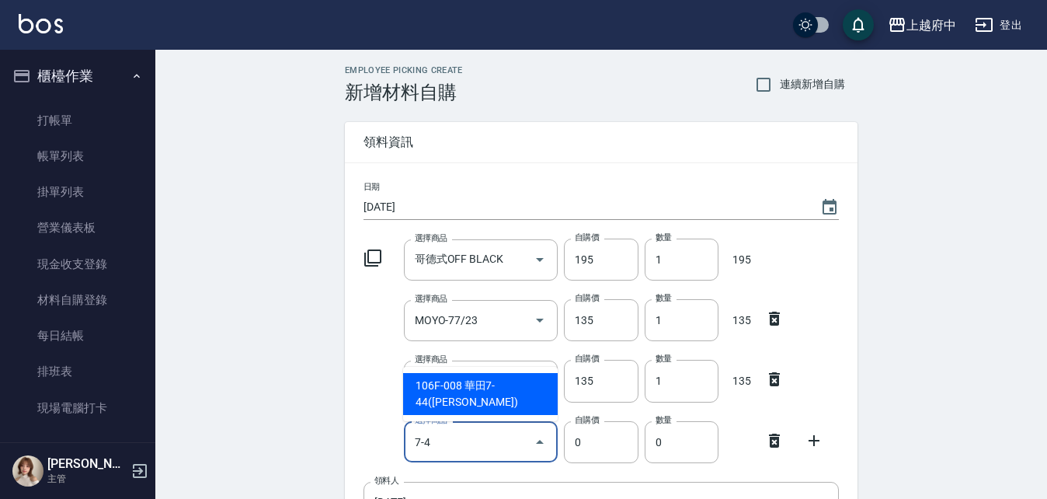
click at [499, 409] on li "106F-008 華田7-44([PERSON_NAME])" at bounding box center [480, 394] width 155 height 42
type input "華田7-44([PERSON_NAME])"
type input "135"
type input "1"
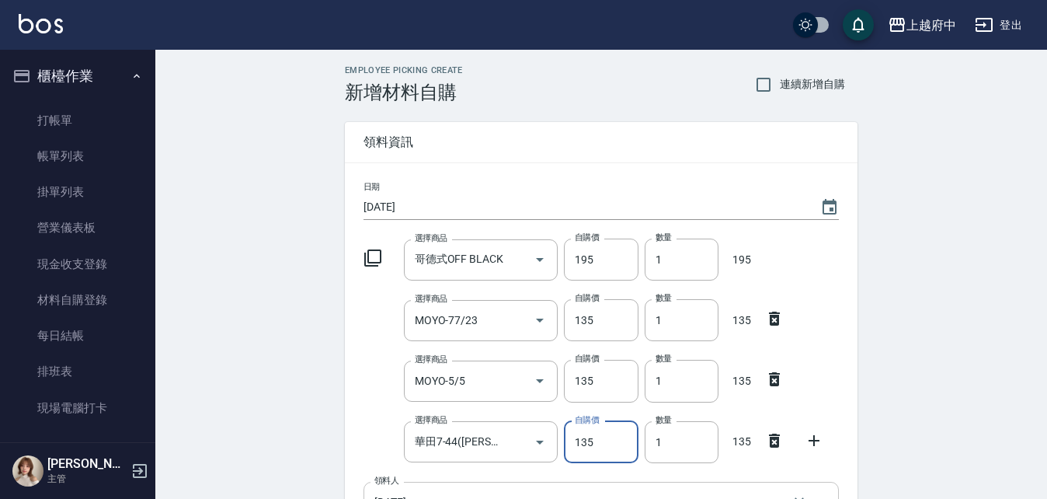
scroll to position [78, 0]
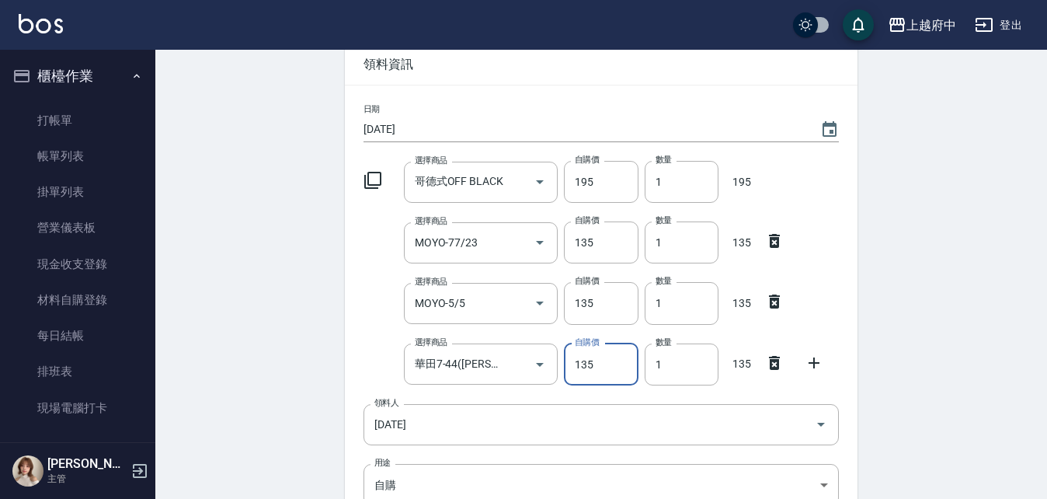
drag, startPoint x: 810, startPoint y: 360, endPoint x: 802, endPoint y: 363, distance: 8.1
click at [810, 360] on icon at bounding box center [814, 362] width 19 height 19
click at [491, 407] on div "選擇商品" at bounding box center [481, 424] width 155 height 41
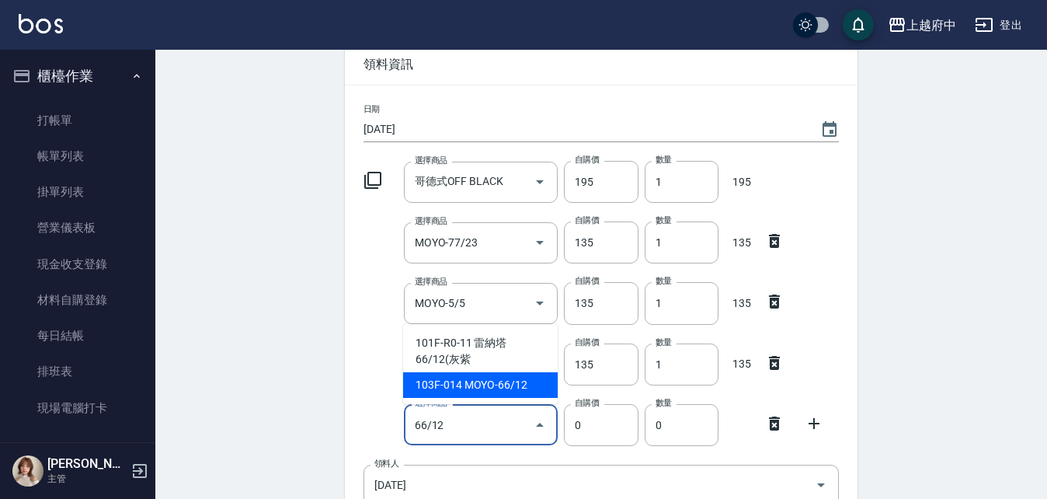
click at [512, 389] on li "103F-014 MOYO-66/12" at bounding box center [480, 385] width 155 height 26
type input "MOYO-66/12"
type input "135"
type input "1"
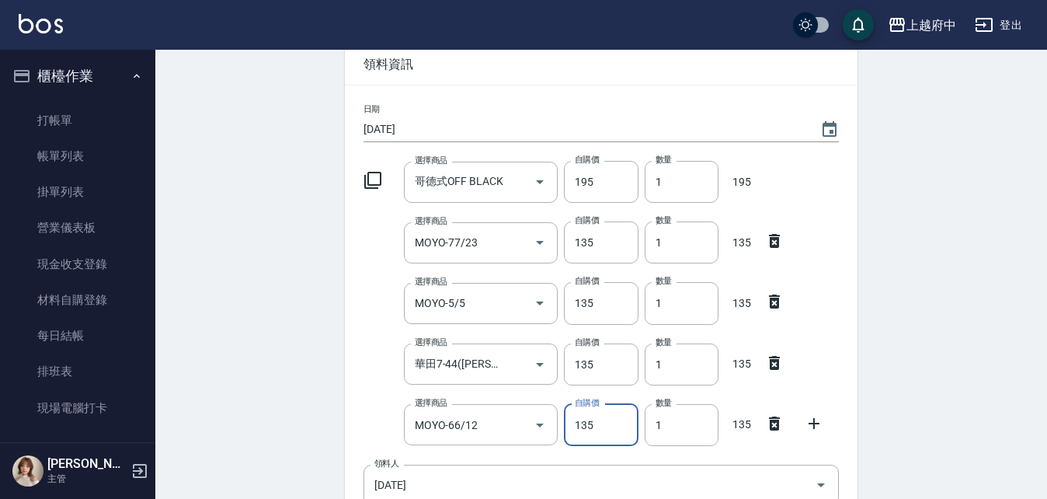
click at [357, 419] on div at bounding box center [377, 422] width 40 height 6
click at [811, 419] on icon at bounding box center [814, 423] width 19 height 19
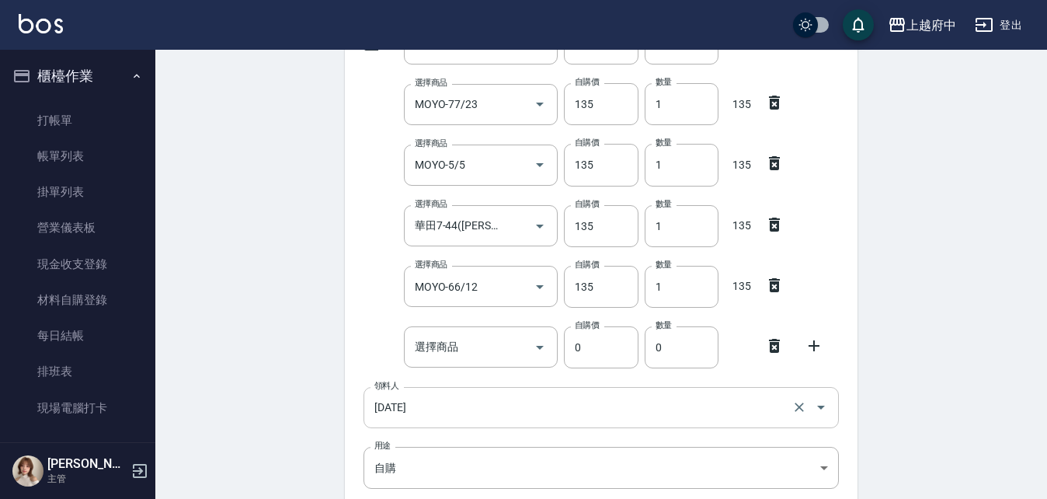
scroll to position [233, 0]
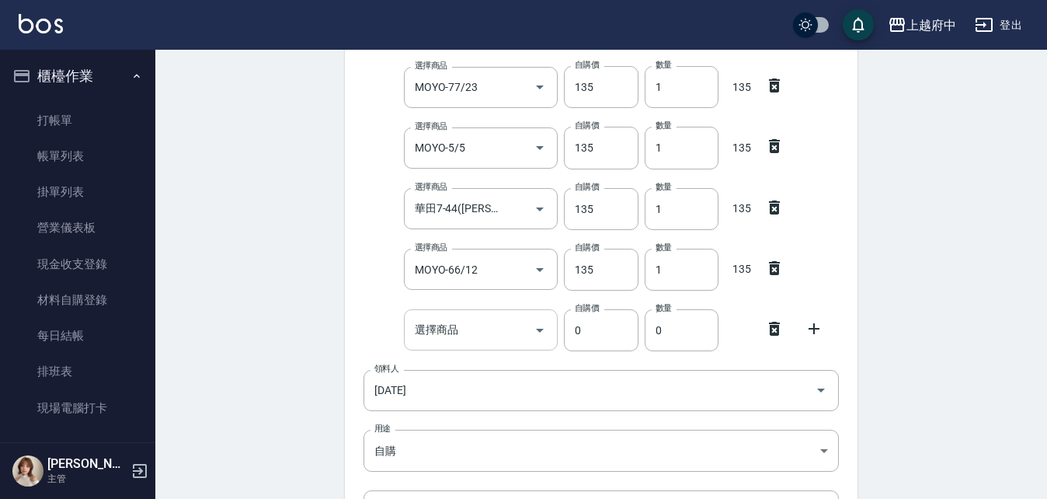
click at [517, 318] on input "選擇商品" at bounding box center [469, 329] width 117 height 27
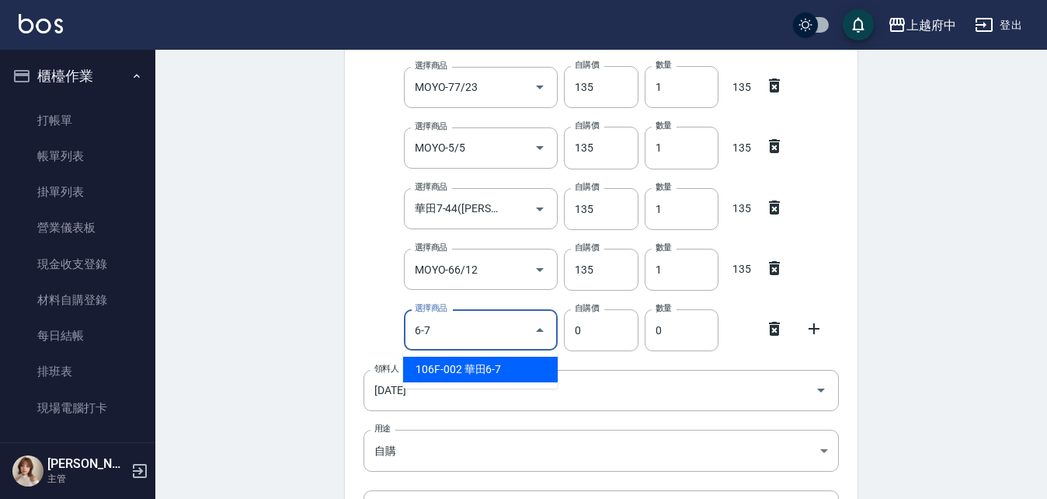
click at [524, 362] on li "106F-002 華田6-7" at bounding box center [480, 370] width 155 height 26
type input "華田6-7"
type input "135"
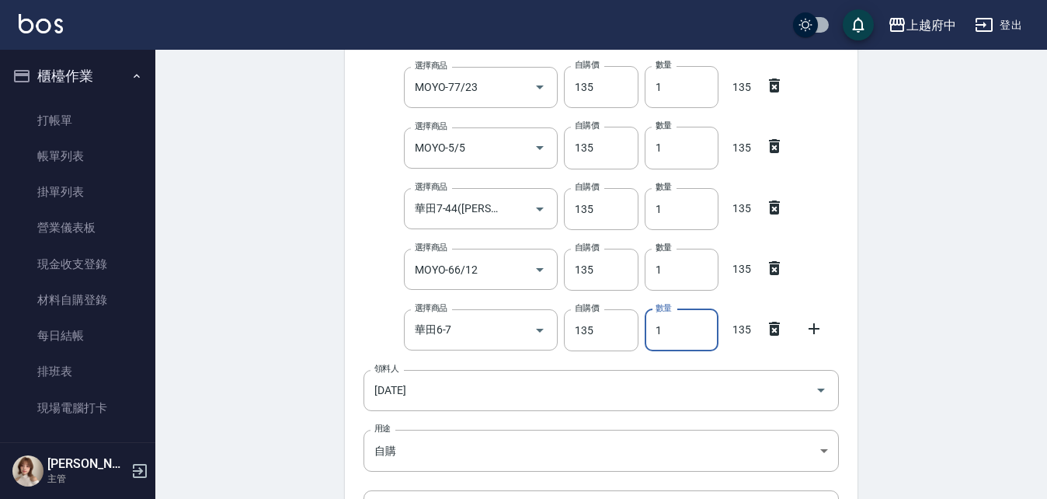
drag, startPoint x: 667, startPoint y: 336, endPoint x: 646, endPoint y: 344, distance: 22.6
click at [646, 344] on input "1" at bounding box center [682, 330] width 74 height 42
type input "4"
click at [394, 306] on div "選擇商品 華田6-7 選擇商品 自購價 135 自購價 數量 4 數量 540" at bounding box center [598, 327] width 482 height 48
click at [265, 251] on div "Employee Picking Create 新增材料自購 連續新增自購 領料資訊 日期 [DATE] 選擇商品 哥德式OFF BLACK 選擇商品 自購價…" at bounding box center [601, 264] width 892 height 894
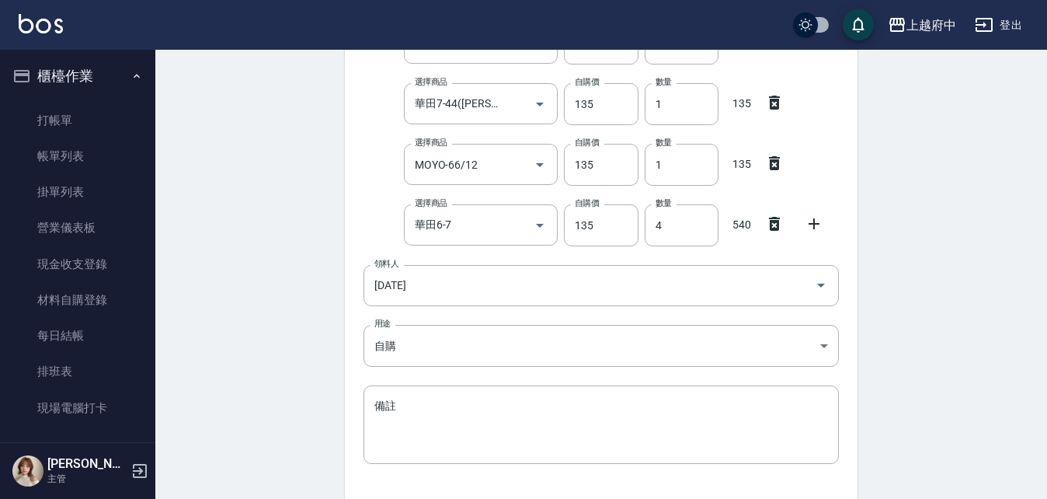
scroll to position [447, 0]
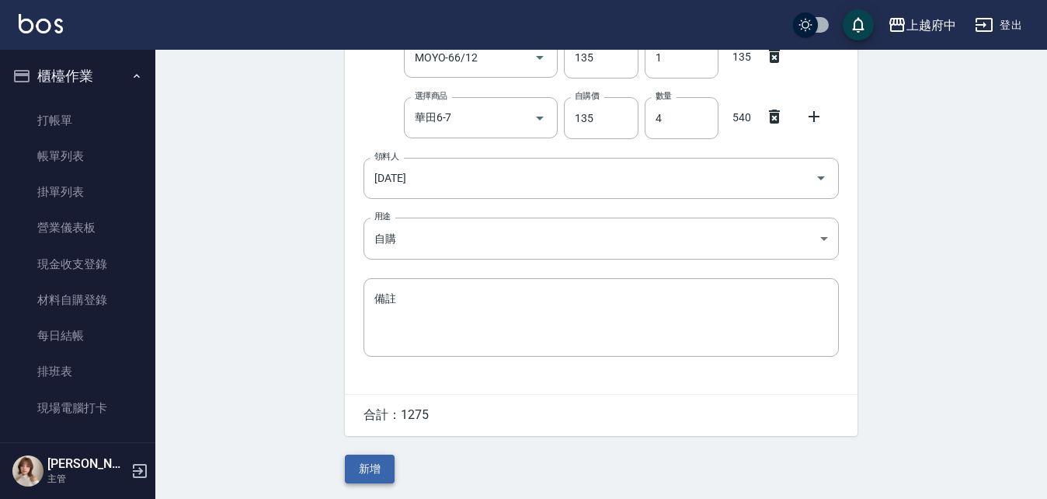
click at [367, 471] on button "新增" at bounding box center [370, 468] width 50 height 29
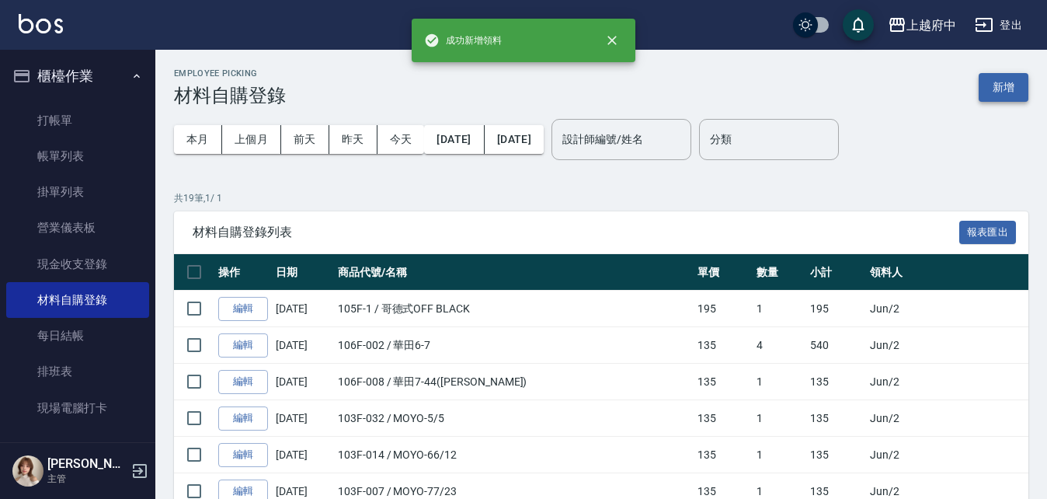
click at [1011, 84] on button "新增" at bounding box center [1004, 87] width 50 height 29
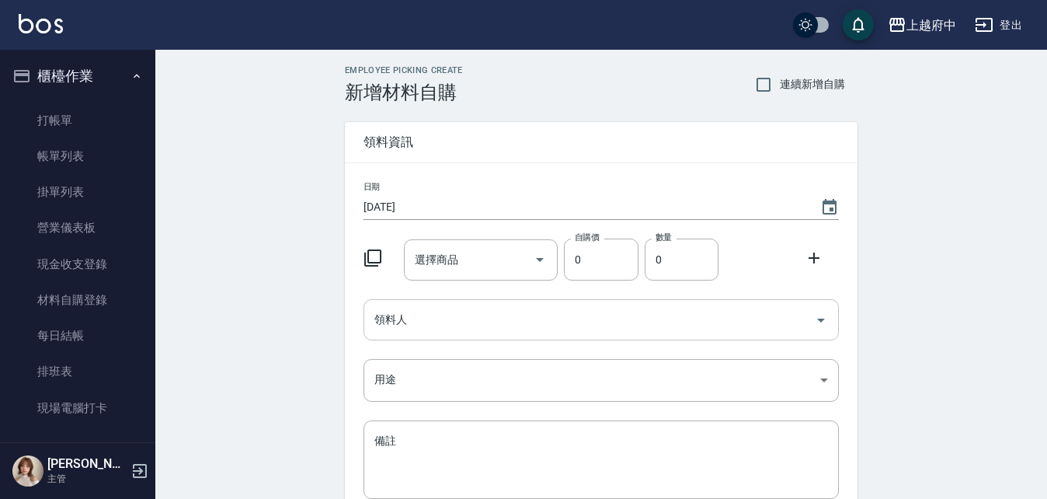
click at [444, 308] on input "領料人" at bounding box center [589, 319] width 438 height 27
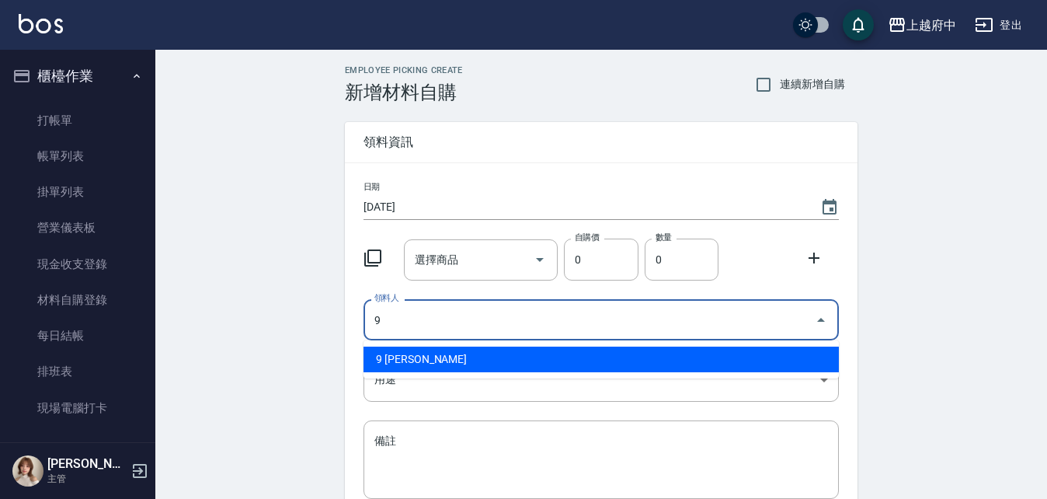
click at [430, 346] on ul "9 [PERSON_NAME]" at bounding box center [601, 359] width 475 height 38
click at [409, 353] on li "9 [PERSON_NAME]" at bounding box center [601, 359] width 475 height 26
type input "9 [PERSON_NAME]"
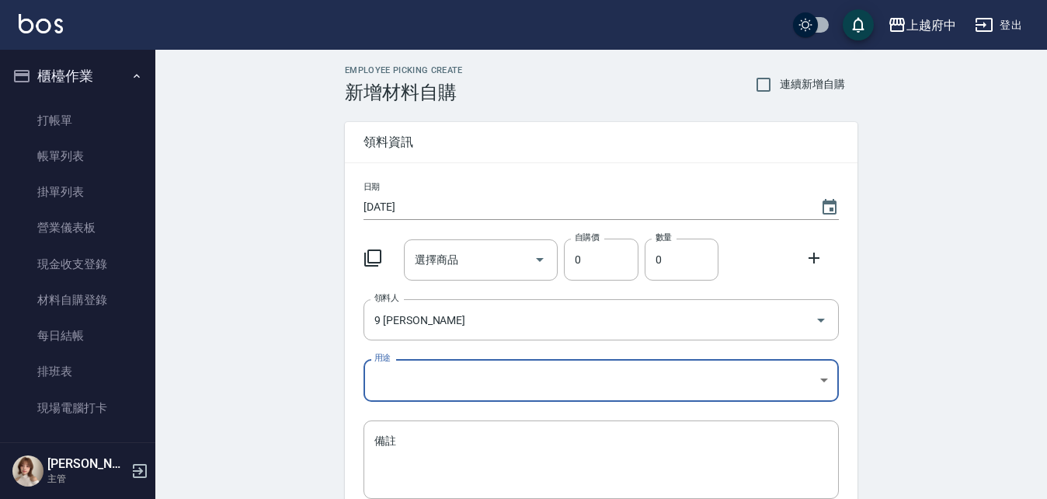
click at [402, 364] on body "上越府中 登出 櫃檯作業 打帳單 帳單列表 掛單列表 營業儀表板 現金收支登錄 材料自購登錄 每日結帳 排班表 現場電腦打卡 預約管理 預約管理 單日預約紀錄…" at bounding box center [523, 320] width 1047 height 640
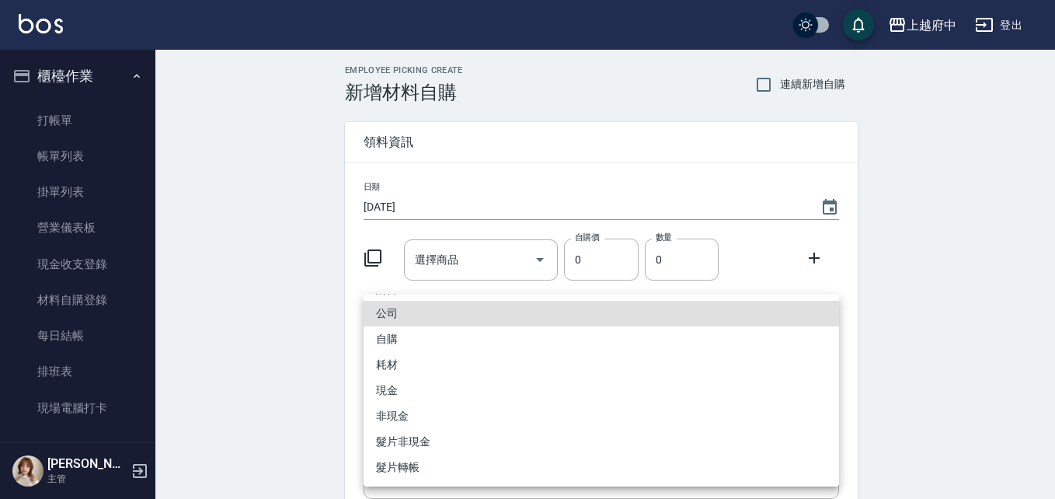
drag, startPoint x: 390, startPoint y: 342, endPoint x: 398, endPoint y: 338, distance: 8.7
click at [391, 341] on li "自購" at bounding box center [601, 339] width 475 height 26
type input "自購"
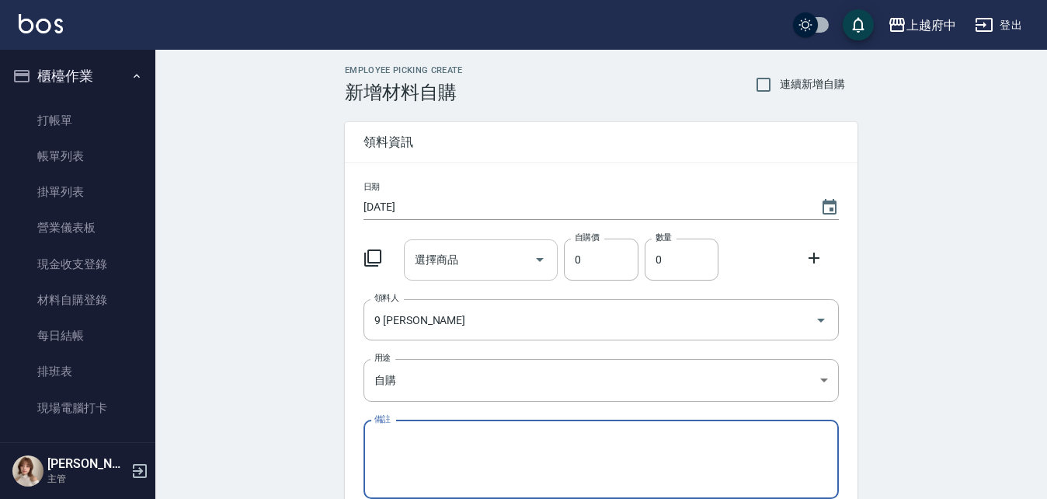
click at [482, 265] on input "選擇商品" at bounding box center [469, 259] width 117 height 27
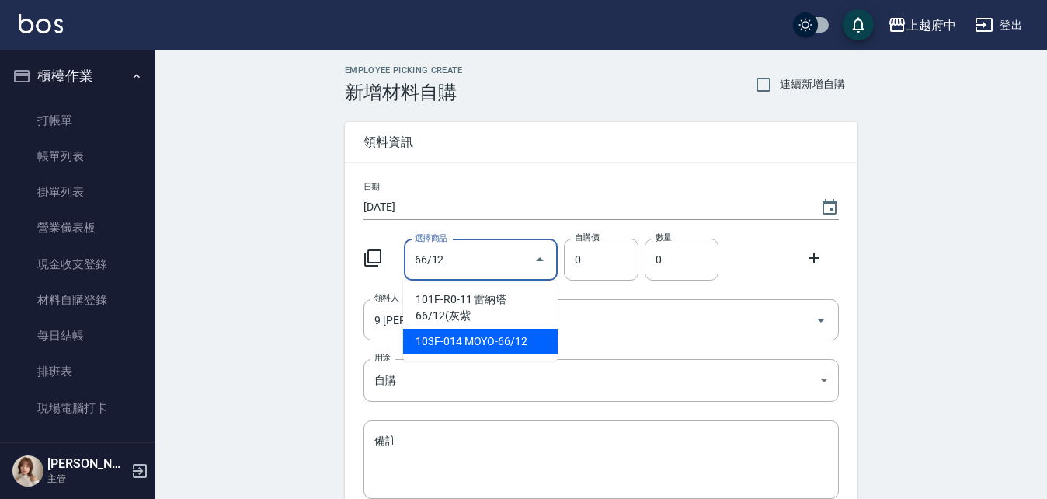
click at [520, 338] on li "103F-014 MOYO-66/12" at bounding box center [480, 342] width 155 height 26
type input "MOYO-66/12"
type input "135"
type input "1"
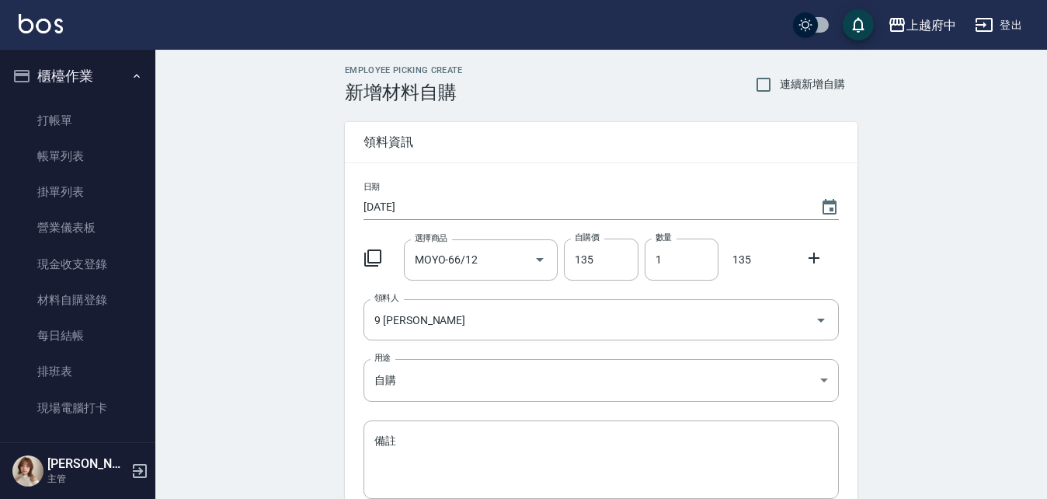
click at [822, 265] on icon at bounding box center [814, 258] width 19 height 19
click at [472, 313] on input "選擇商品" at bounding box center [469, 320] width 117 height 27
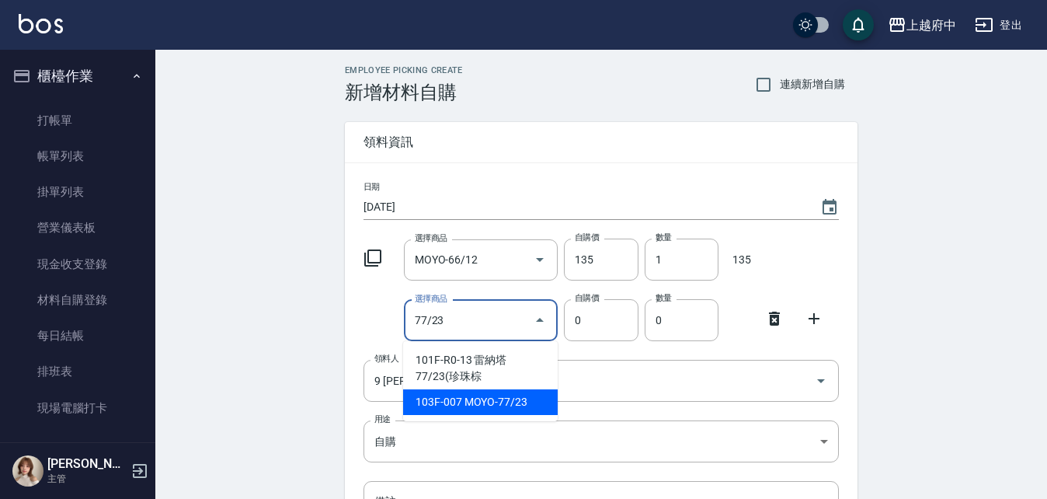
click at [451, 405] on li "103F-007 MOYO-77/23" at bounding box center [480, 402] width 155 height 26
type input "MOYO-77/23"
type input "135"
type input "1"
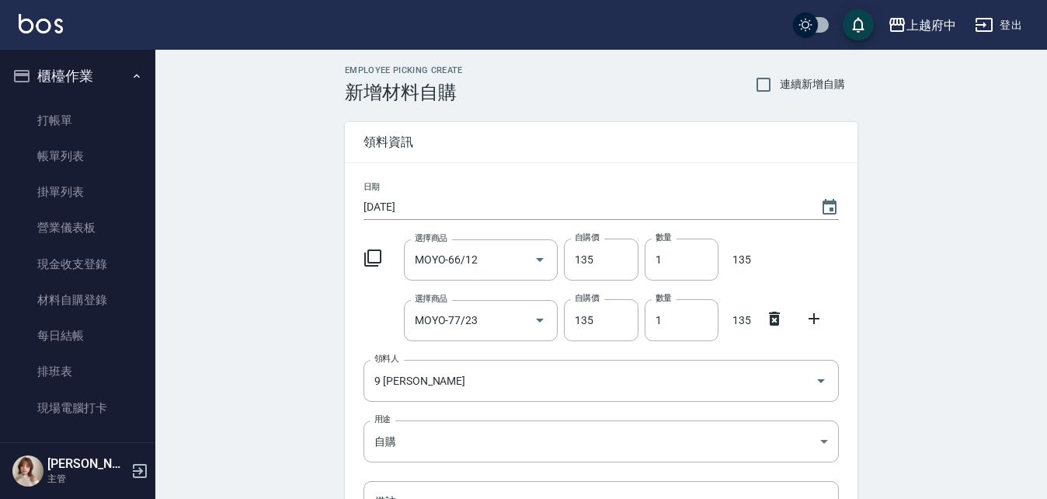
click at [383, 325] on div "選擇商品 MOYO-77/23 選擇商品 自購價 135 自購價 數量 1 數量 135" at bounding box center [598, 317] width 482 height 48
drag, startPoint x: 179, startPoint y: 333, endPoint x: 283, endPoint y: 304, distance: 107.4
click at [183, 332] on div "Employee Picking Create 新增材料自購 連續新增自購 領料資訊 日期 [DATE] 選擇商品 MOYO-66/12 選擇商品 自購價 1…" at bounding box center [601, 375] width 892 height 651
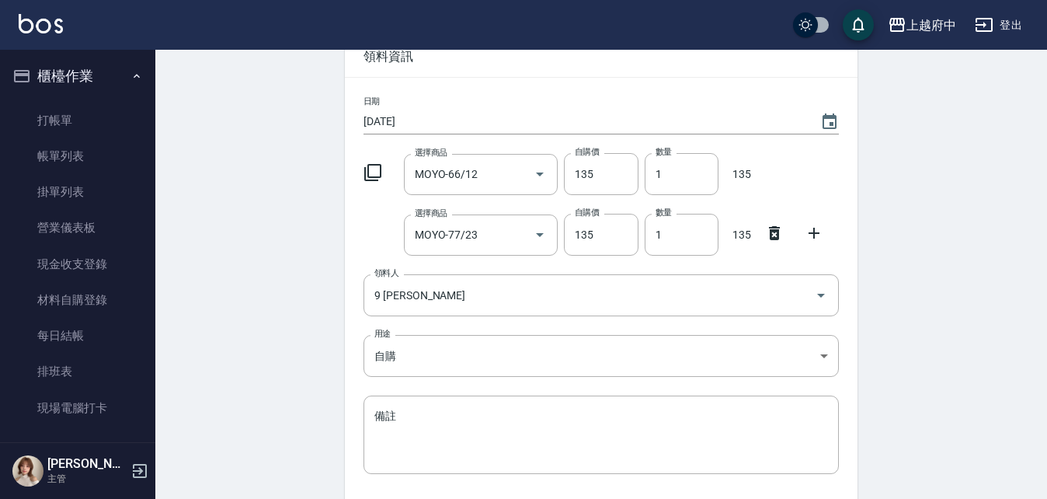
scroll to position [204, 0]
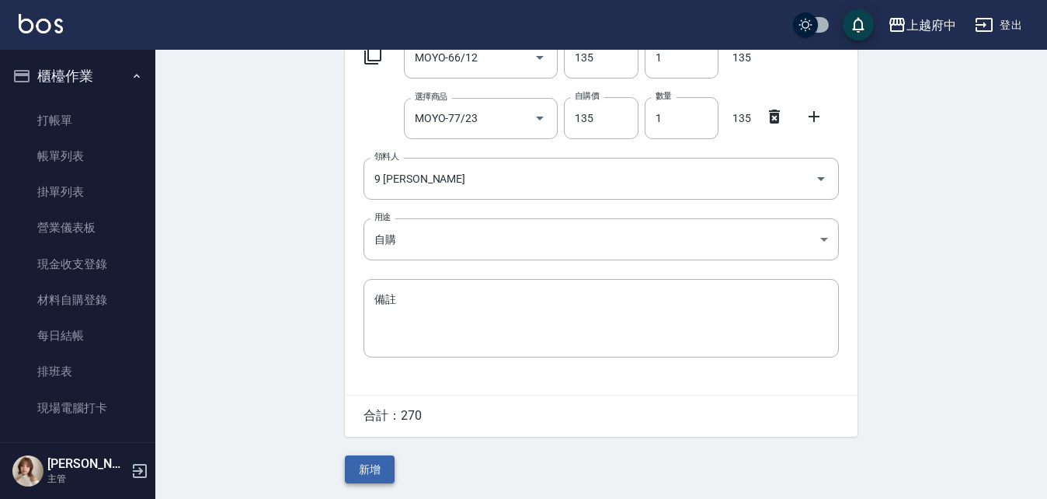
click at [377, 463] on button "新增" at bounding box center [370, 469] width 50 height 29
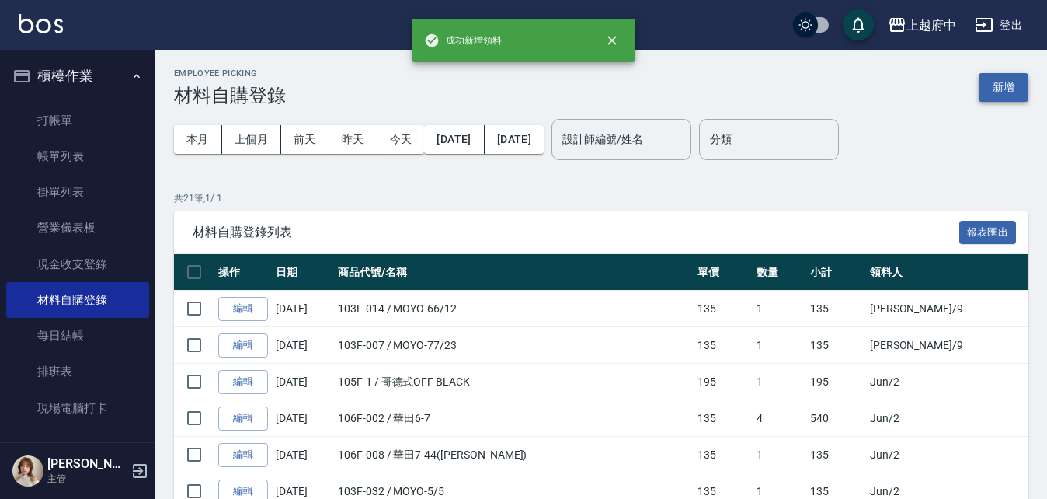
click at [1000, 78] on button "新增" at bounding box center [1004, 87] width 50 height 29
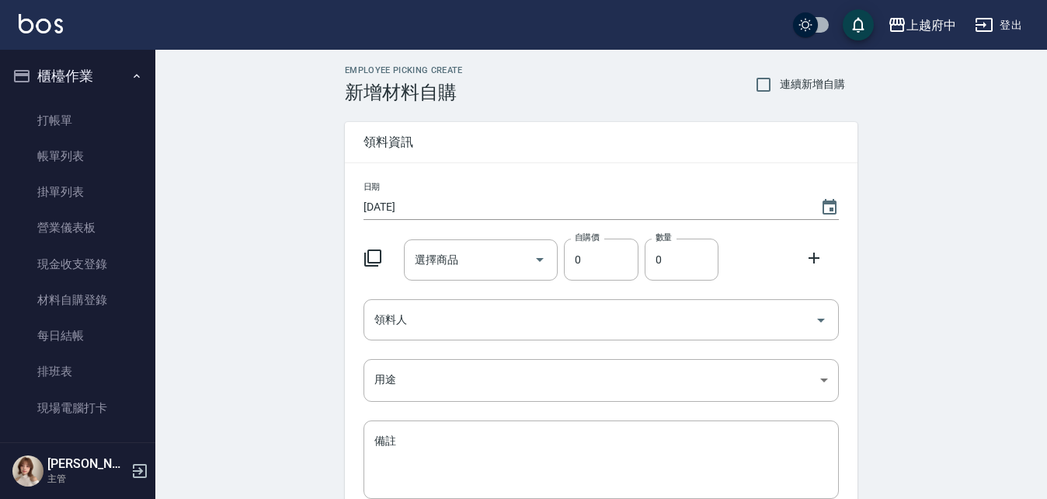
click at [438, 297] on div "日期 [DATE] 選擇商品 選擇商品 自購價 0 自購價 數量 0 數量 領料人 領料人 用途 ​ 用途 備註 x 備註" at bounding box center [601, 349] width 513 height 373
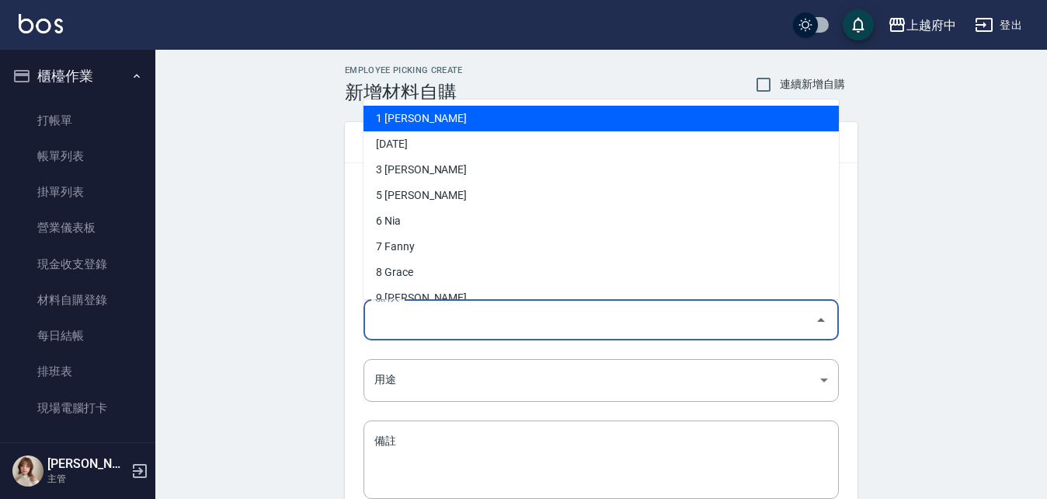
click at [426, 333] on input "領料人" at bounding box center [589, 319] width 438 height 27
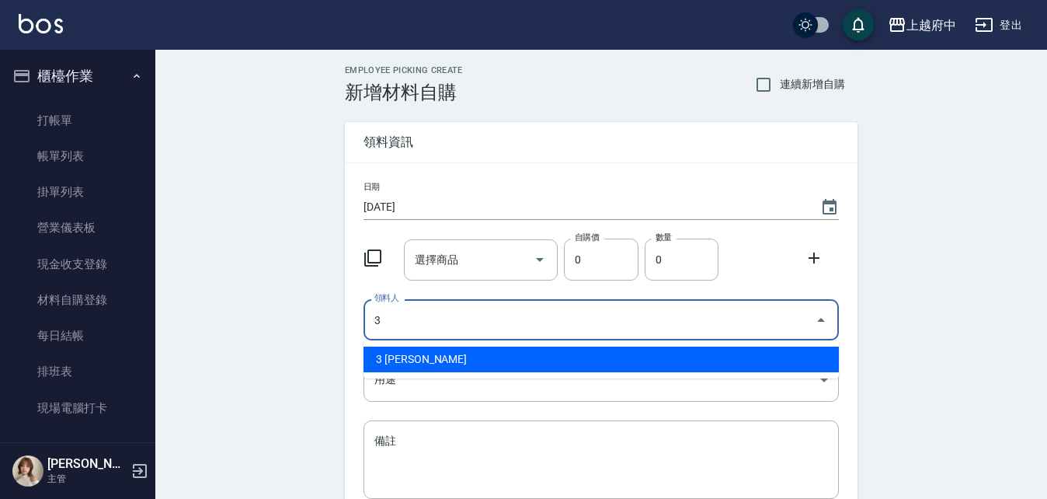
drag, startPoint x: 504, startPoint y: 367, endPoint x: 440, endPoint y: 357, distance: 64.5
click at [503, 367] on li "3 [PERSON_NAME]" at bounding box center [601, 359] width 475 height 26
type input "3 [PERSON_NAME]"
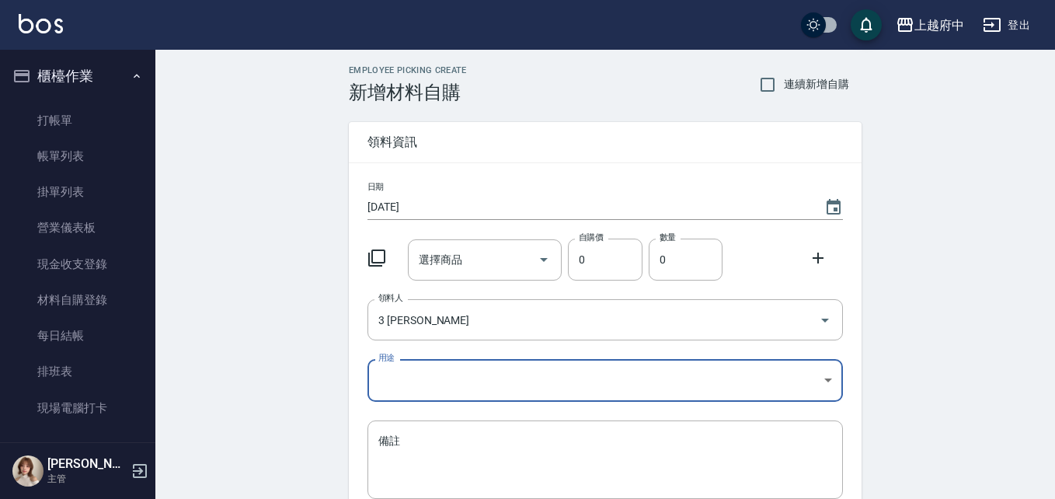
click at [408, 383] on body "上越府中 登出 櫃檯作業 打帳單 帳單列表 掛單列表 營業儀表板 現金收支登錄 材料自購登錄 每日結帳 排班表 現場電腦打卡 預約管理 預約管理 單日預約紀錄…" at bounding box center [527, 320] width 1055 height 640
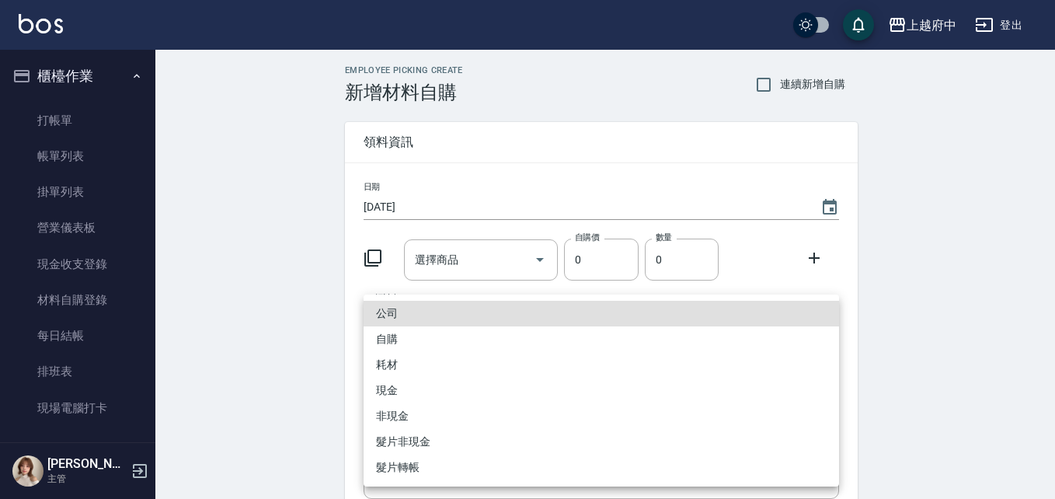
click at [395, 333] on li "自購" at bounding box center [601, 339] width 475 height 26
type input "自購"
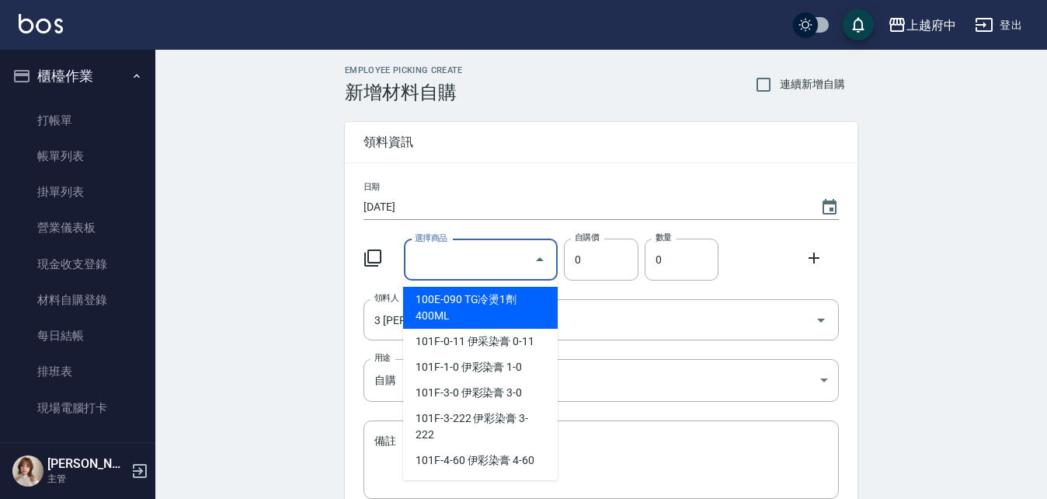
click at [475, 260] on input "選擇商品" at bounding box center [469, 259] width 117 height 27
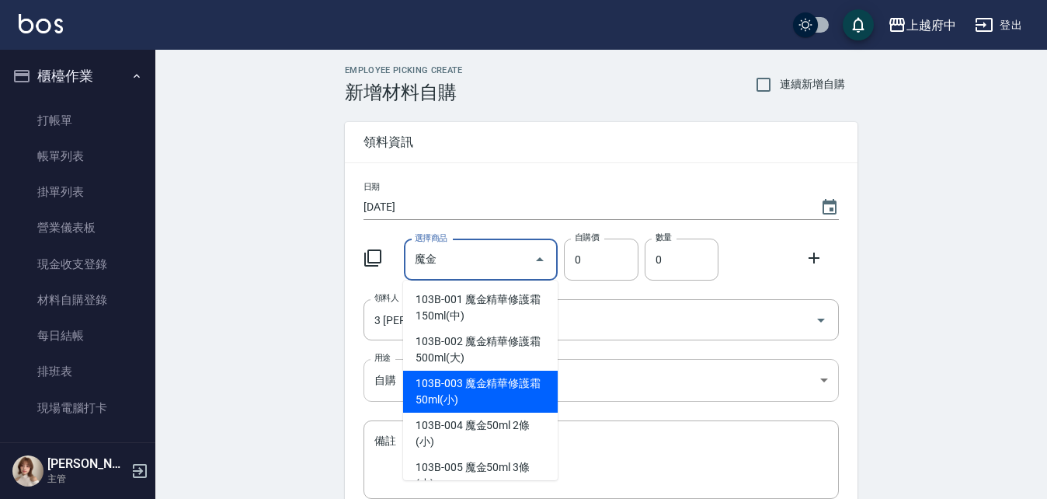
click at [477, 377] on li "103B-003 魔金精華修護霜50ml(小)" at bounding box center [480, 391] width 155 height 42
type input "魔金精華修護霜50ml(小)"
type input "90"
type input "1"
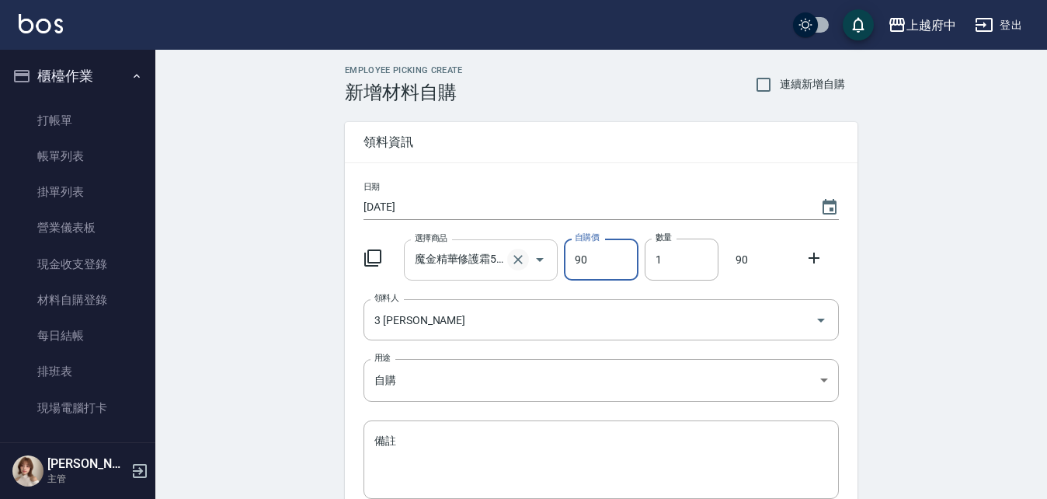
click at [516, 262] on icon "Clear" at bounding box center [517, 259] width 9 height 9
type input "0"
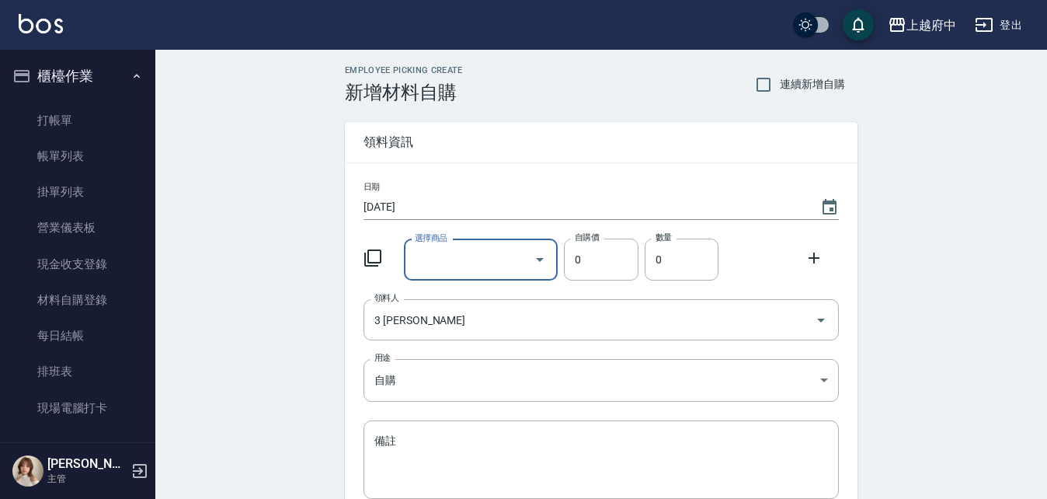
click at [458, 265] on input "選擇商品" at bounding box center [469, 259] width 117 height 27
type input "A"
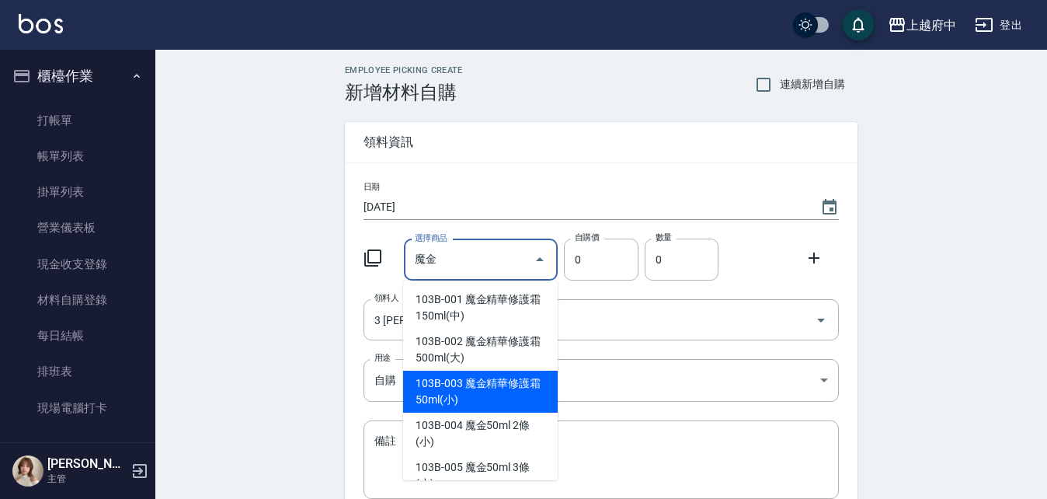
click at [491, 374] on li "103B-003 魔金精華修護霜50ml(小)" at bounding box center [480, 391] width 155 height 42
type input "魔金精華修護霜50ml(小)"
type input "90"
type input "1"
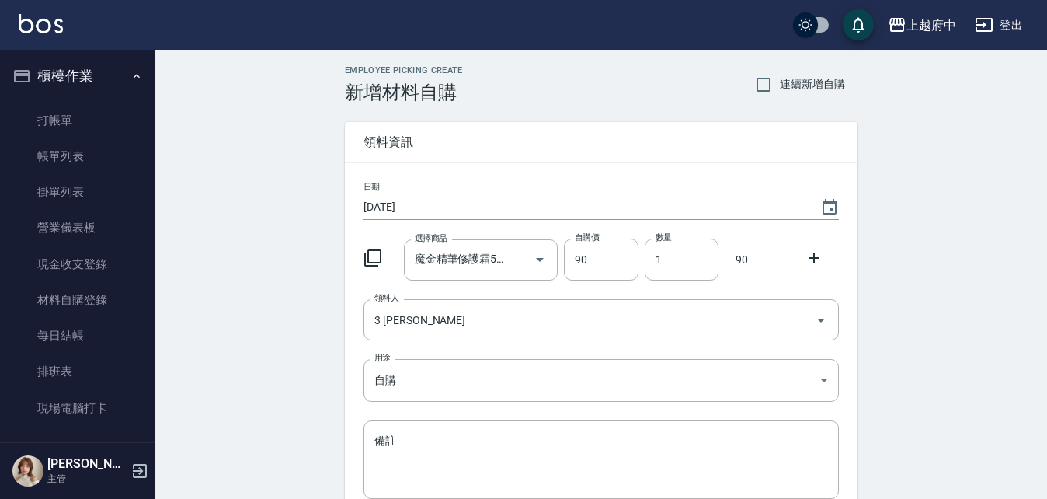
click at [305, 368] on div "Employee Picking Create 新增材料自購 連續新增自購 領料資訊 日期 [DATE] 選擇商品 魔金精華修護霜50ml(小) 選擇商品 自…" at bounding box center [601, 345] width 892 height 590
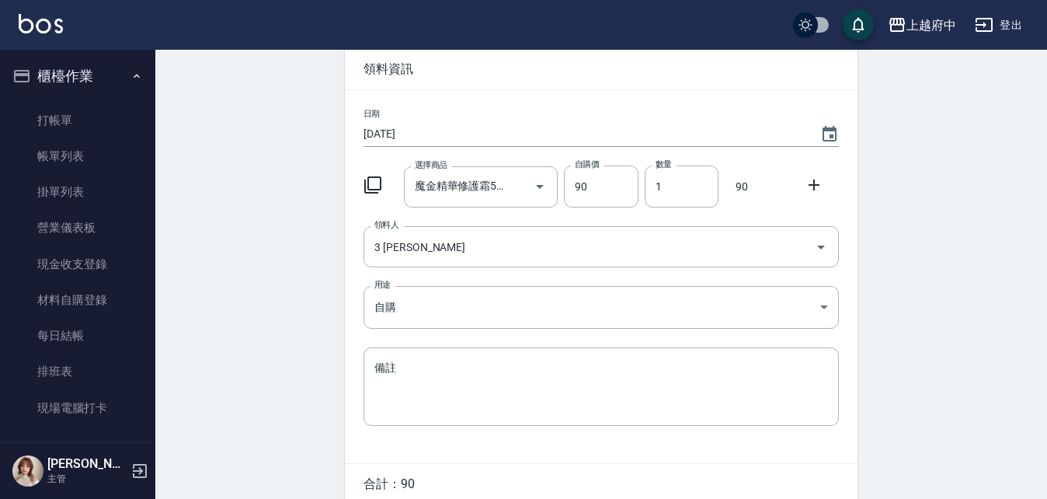
scroll to position [144, 0]
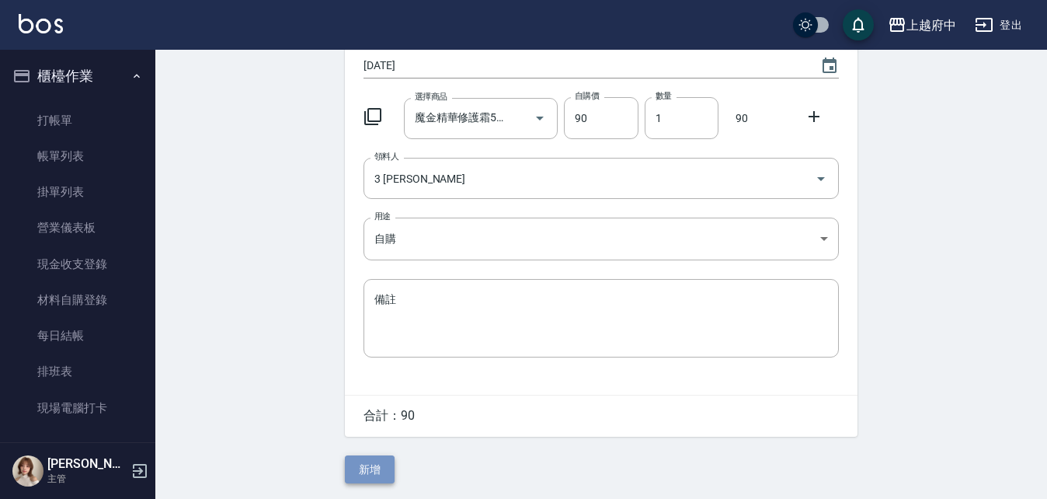
click at [358, 458] on button "新增" at bounding box center [370, 469] width 50 height 29
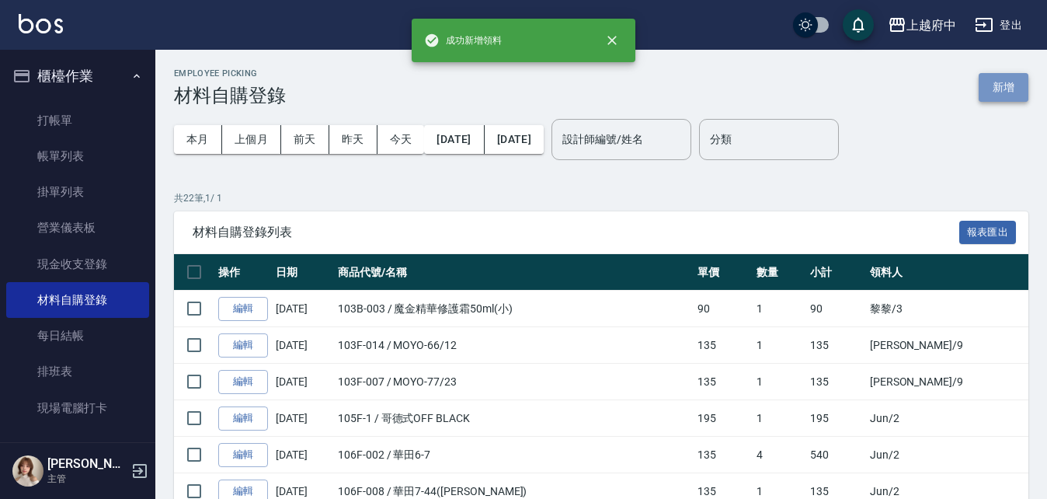
click at [1007, 83] on button "新增" at bounding box center [1004, 87] width 50 height 29
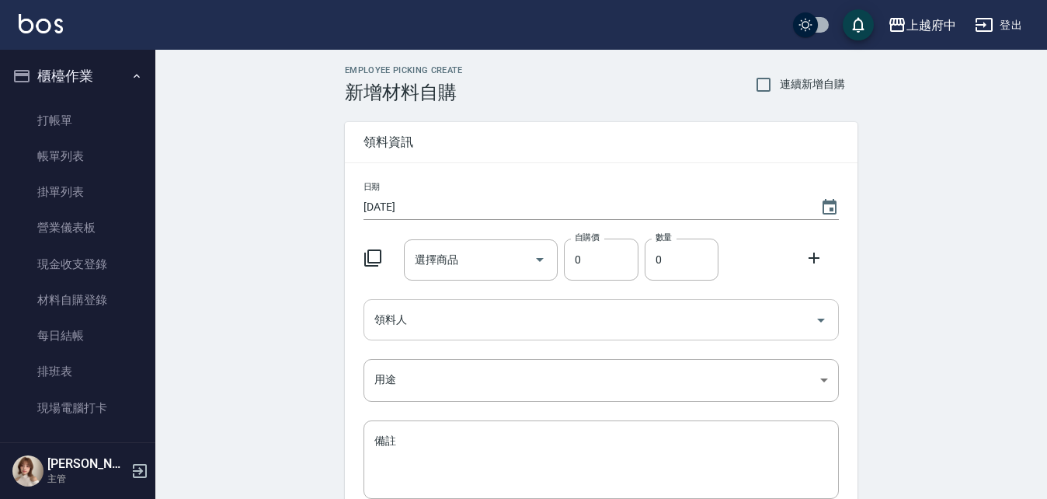
click at [445, 304] on div "領料人" at bounding box center [601, 319] width 475 height 41
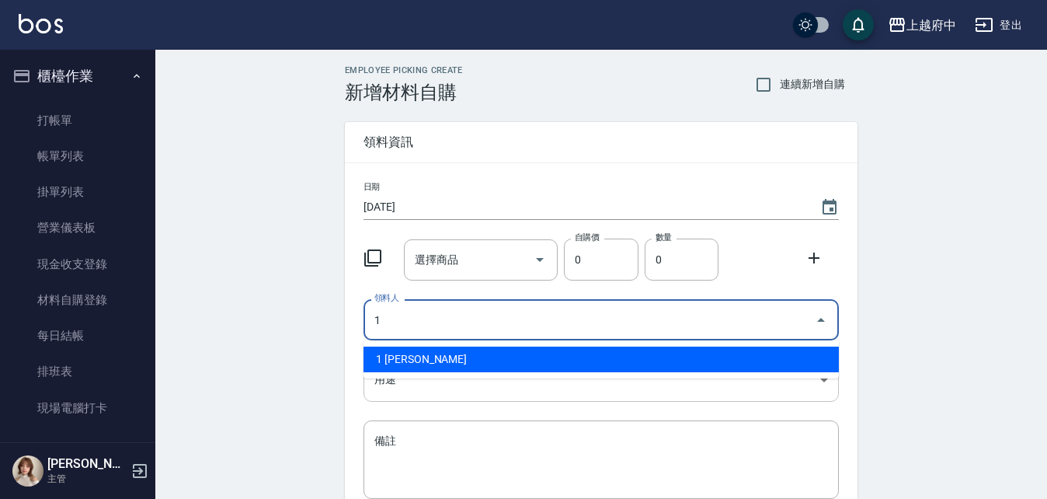
click at [398, 360] on li "1 [PERSON_NAME]" at bounding box center [601, 359] width 475 height 26
type input "1 [PERSON_NAME]"
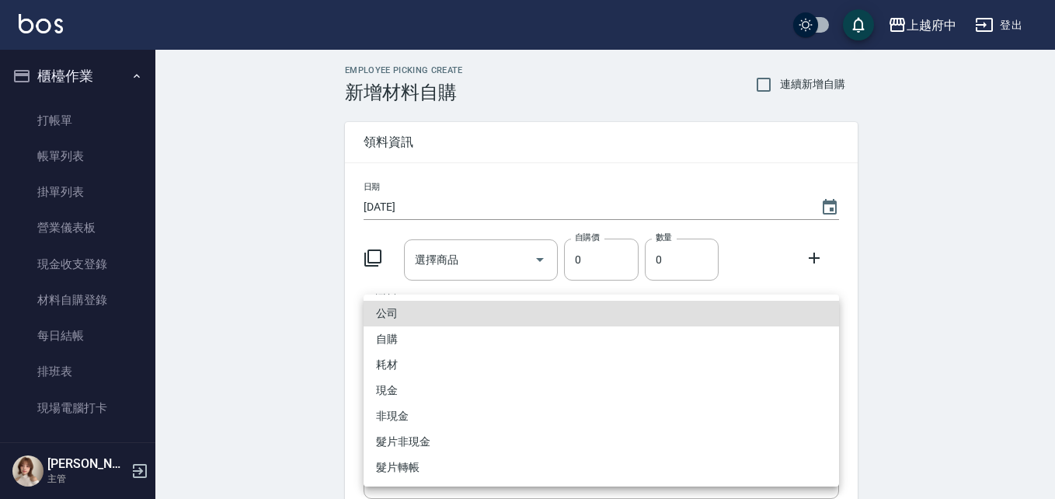
click at [386, 370] on body "上越府中 登出 櫃檯作業 打帳單 帳單列表 掛單列表 營業儀表板 現金收支登錄 材料自購登錄 每日結帳 排班表 現場電腦打卡 預約管理 預約管理 單日預約紀錄…" at bounding box center [527, 320] width 1055 height 640
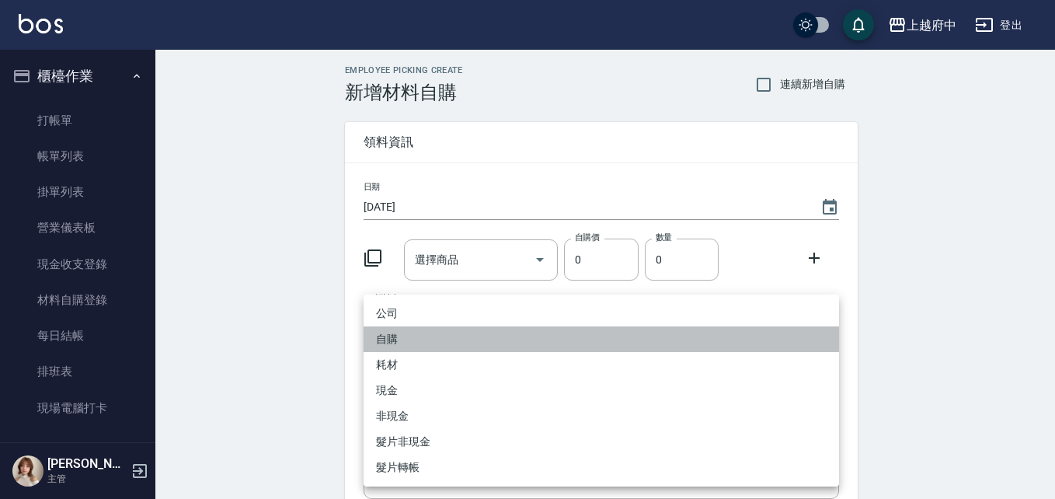
click at [398, 342] on li "自購" at bounding box center [601, 339] width 475 height 26
type input "自購"
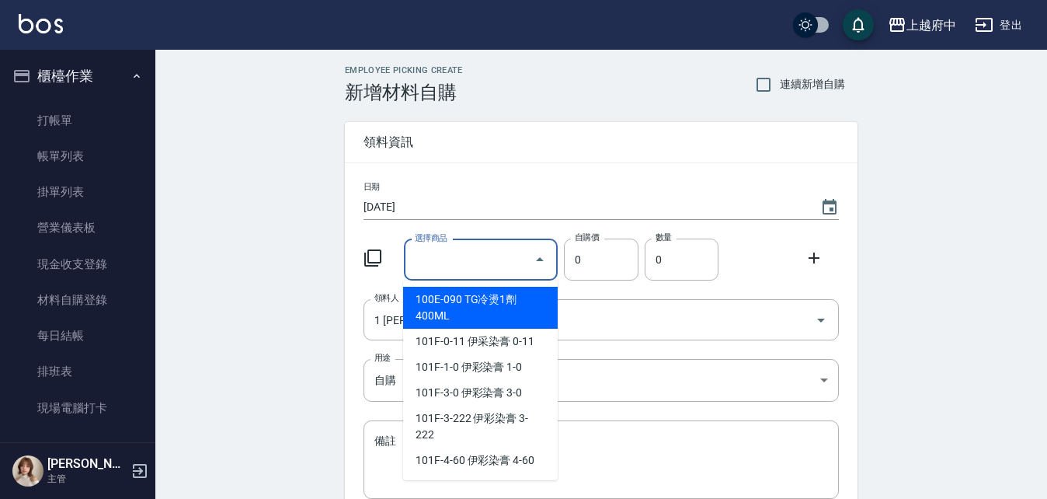
click at [482, 259] on input "選擇商品" at bounding box center [469, 259] width 117 height 27
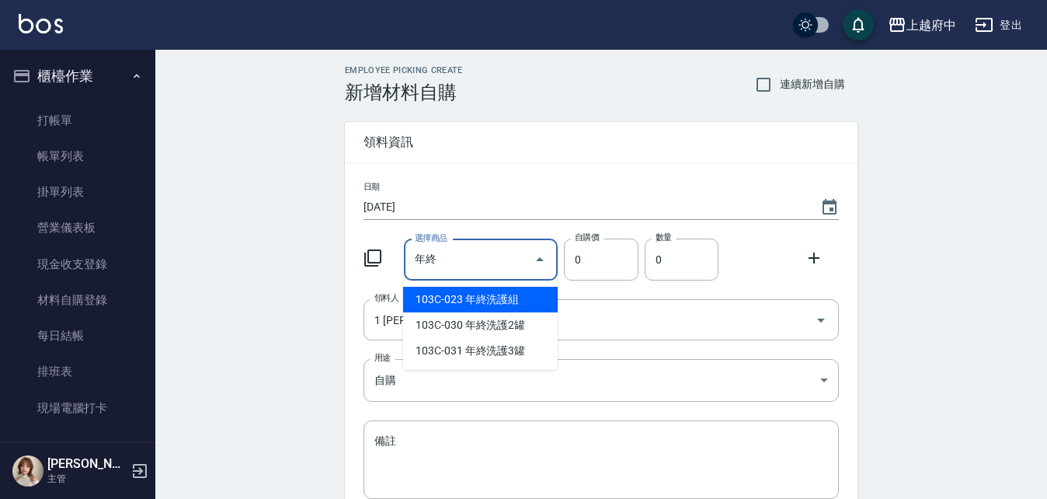
click at [513, 297] on li "103C-023 年終洗護組" at bounding box center [480, 300] width 155 height 26
type input "年終洗護組"
type input "440"
type input "1"
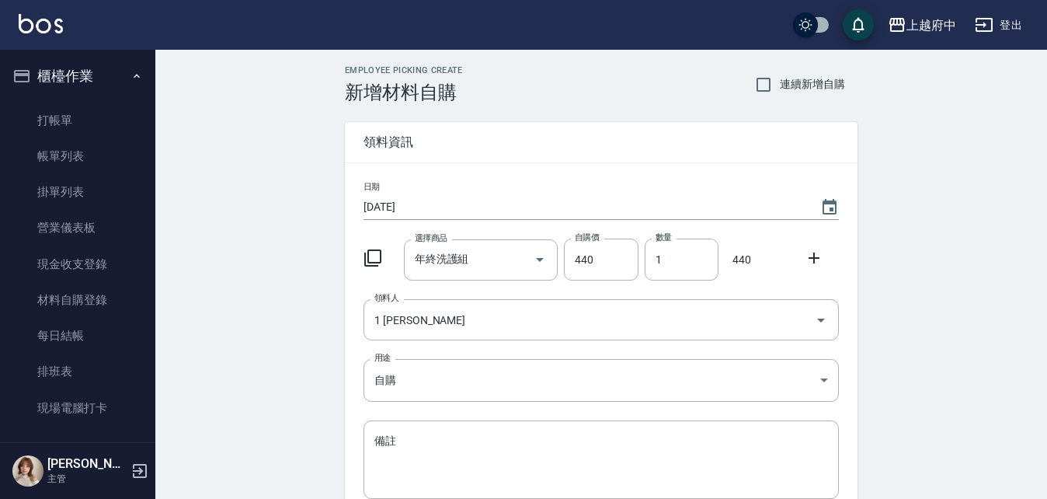
click at [350, 312] on div "日期 [DATE] 選擇商品 年終洗護組 選擇商品 自購價 440 自購價 數量 1 數量 440 領料人 1 [PERSON_NAME] 領料人 用途 自購…" at bounding box center [601, 349] width 513 height 373
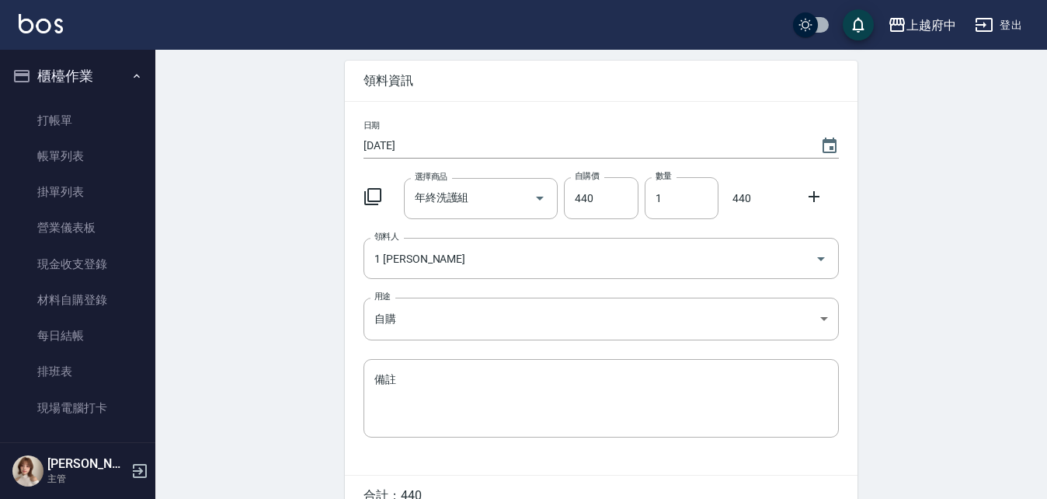
scroll to position [144, 0]
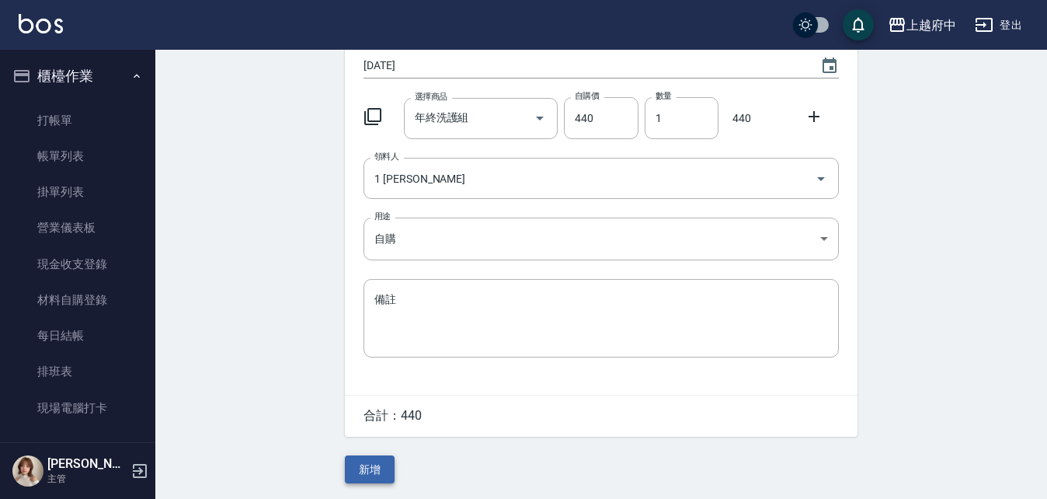
click at [365, 469] on button "新增" at bounding box center [370, 469] width 50 height 29
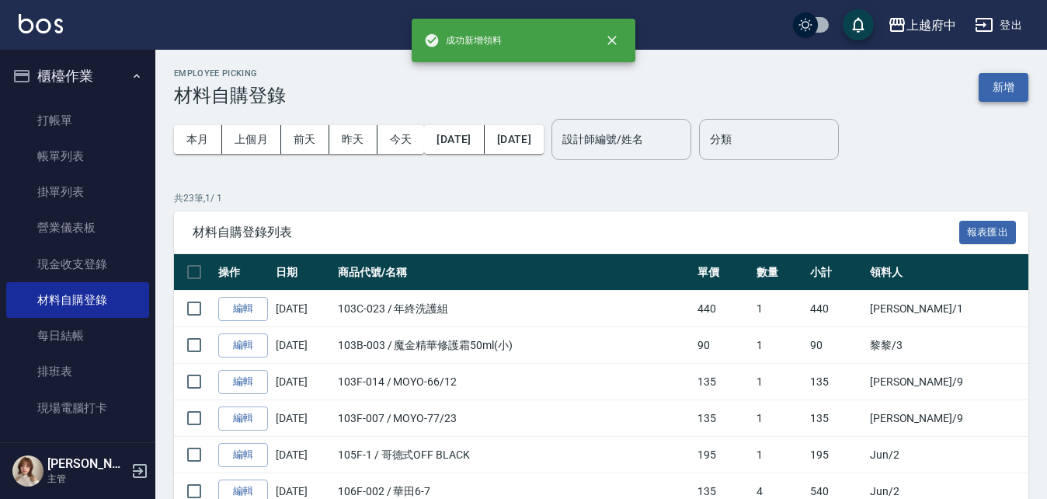
click at [1010, 78] on button "新增" at bounding box center [1004, 87] width 50 height 29
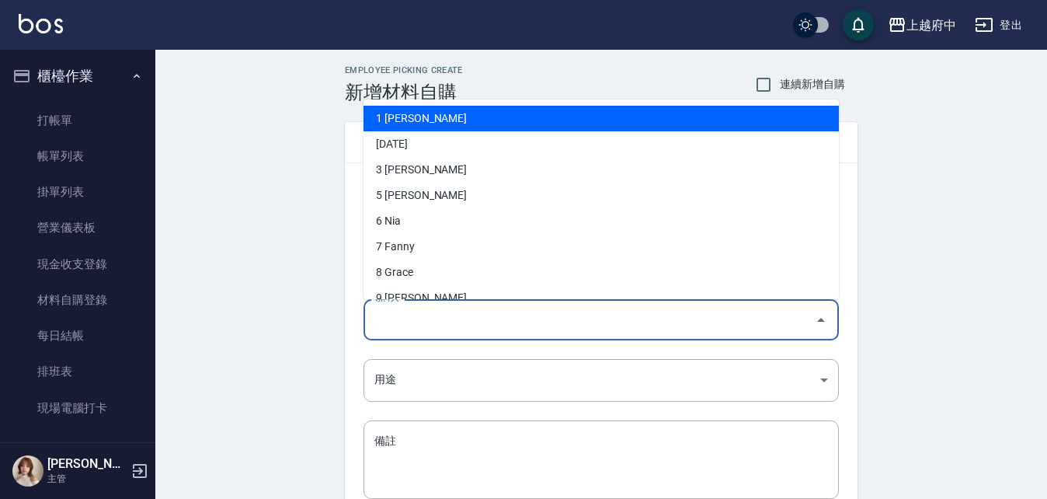
click at [525, 332] on input "領料人" at bounding box center [589, 319] width 438 height 27
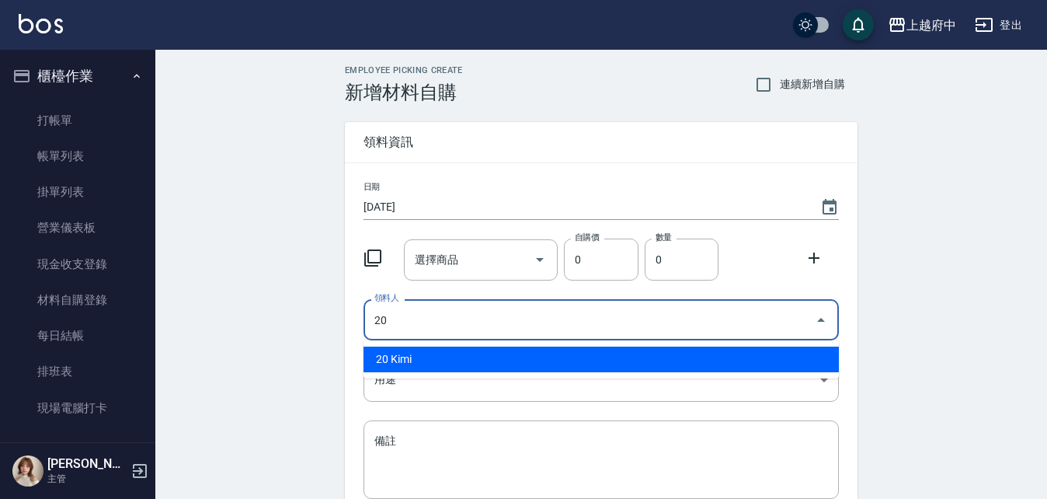
click at [439, 358] on li "20 Kimi" at bounding box center [601, 359] width 475 height 26
type input "20 Kimi"
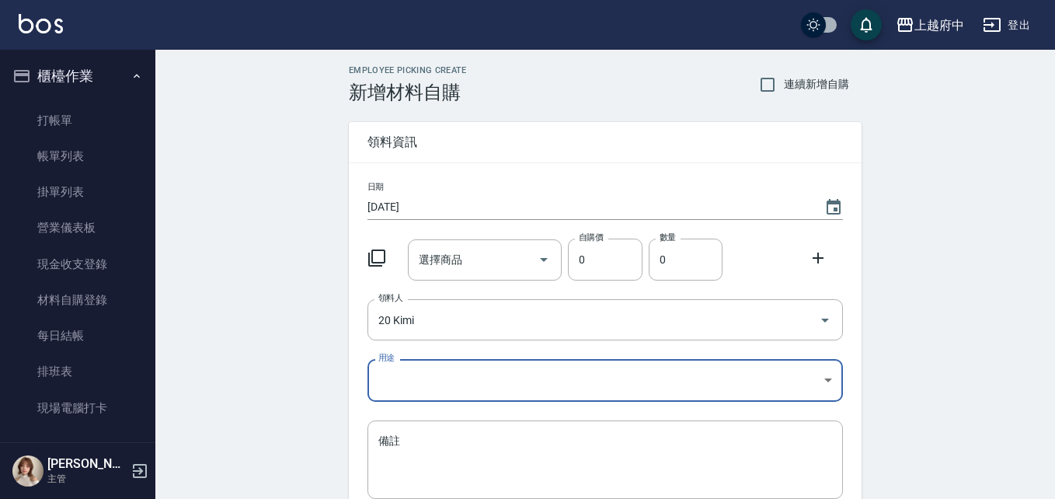
click at [388, 365] on body "上越府中 登出 櫃檯作業 打帳單 帳單列表 掛單列表 營業儀表板 現金收支登錄 材料自購登錄 每日結帳 排班表 現場電腦打卡 預約管理 預約管理 單日預約紀錄…" at bounding box center [527, 320] width 1055 height 640
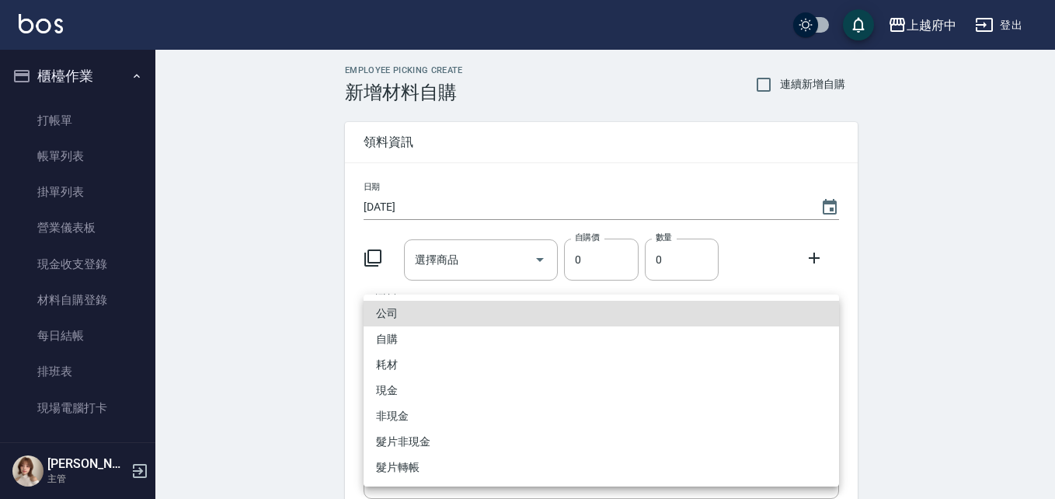
click at [379, 332] on li "自購" at bounding box center [601, 339] width 475 height 26
type input "自購"
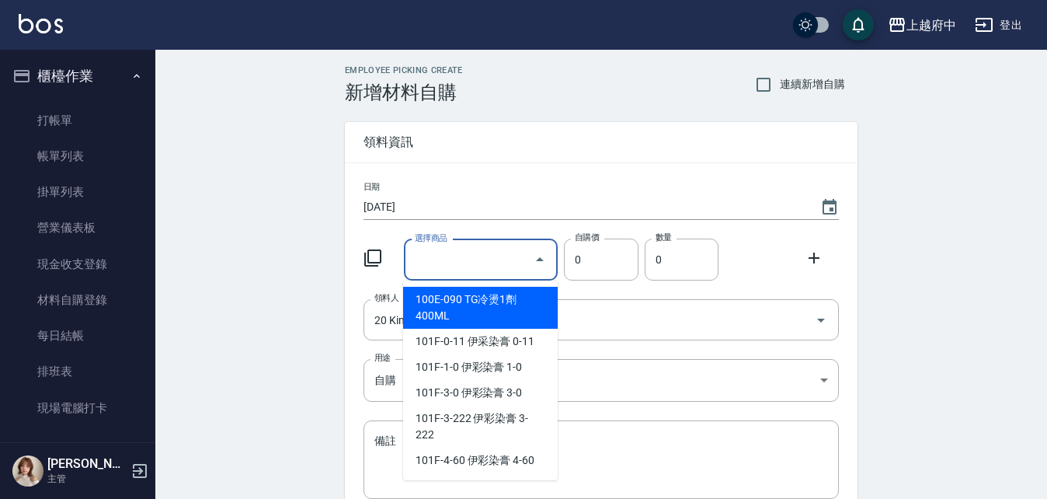
click at [473, 257] on input "選擇商品" at bounding box center [469, 259] width 117 height 27
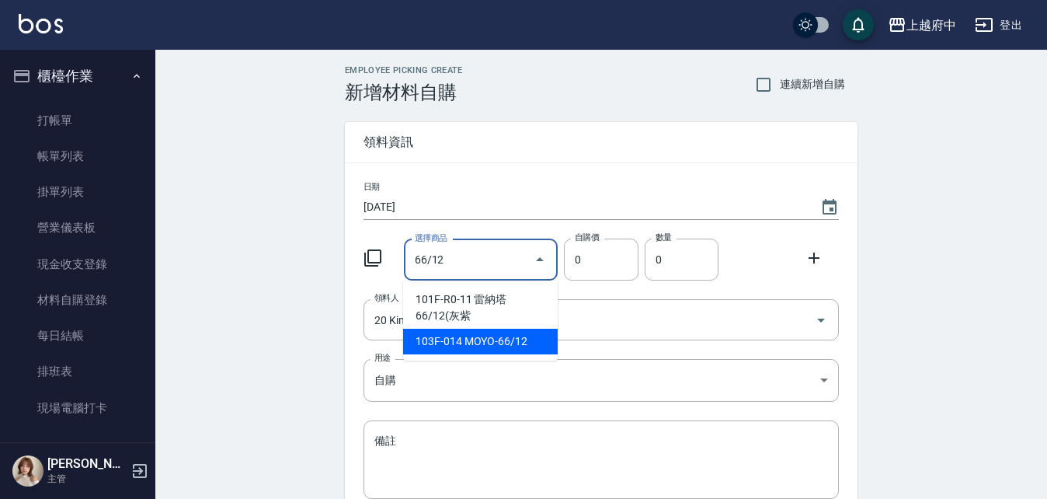
click at [527, 349] on li "103F-014 MOYO-66/12" at bounding box center [480, 342] width 155 height 26
type input "MOYO-66/12"
type input "135"
type input "1"
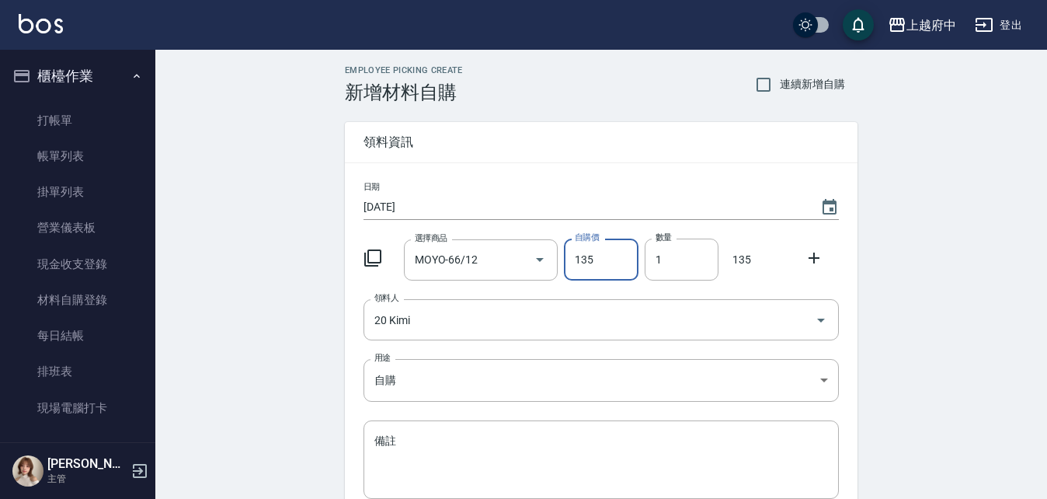
click at [819, 245] on div at bounding box center [818, 256] width 40 height 28
click at [810, 256] on icon at bounding box center [814, 258] width 19 height 19
click at [466, 324] on input "選擇商品" at bounding box center [469, 320] width 117 height 27
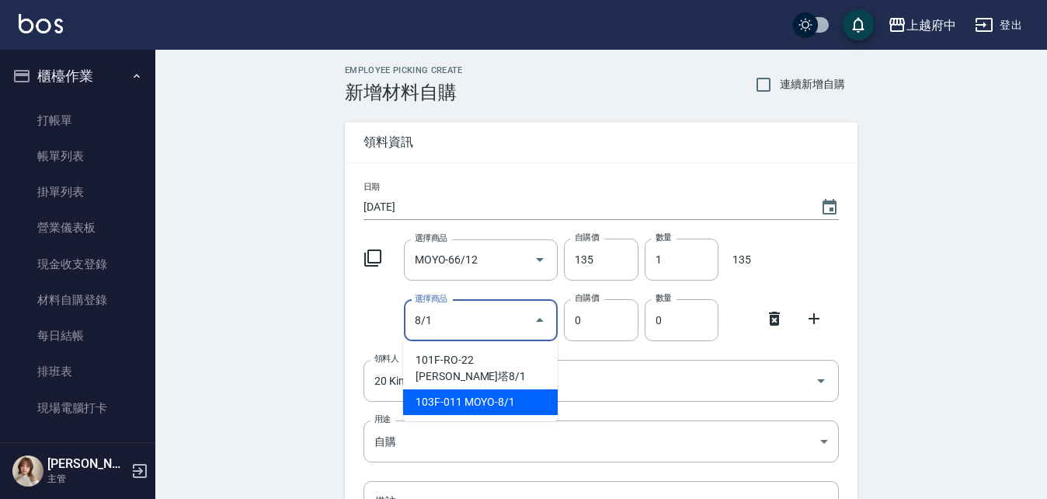
click at [478, 389] on li "103F-011 MOYO-8/1" at bounding box center [480, 402] width 155 height 26
type input "MOYO-8/1"
type input "135"
type input "1"
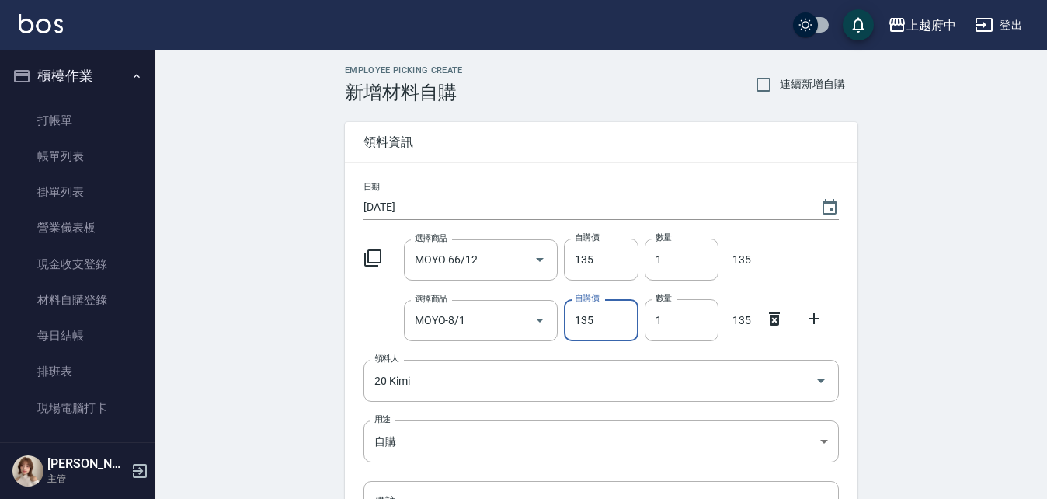
click at [816, 315] on icon at bounding box center [814, 318] width 19 height 19
click at [469, 394] on input "選擇商品" at bounding box center [469, 380] width 117 height 27
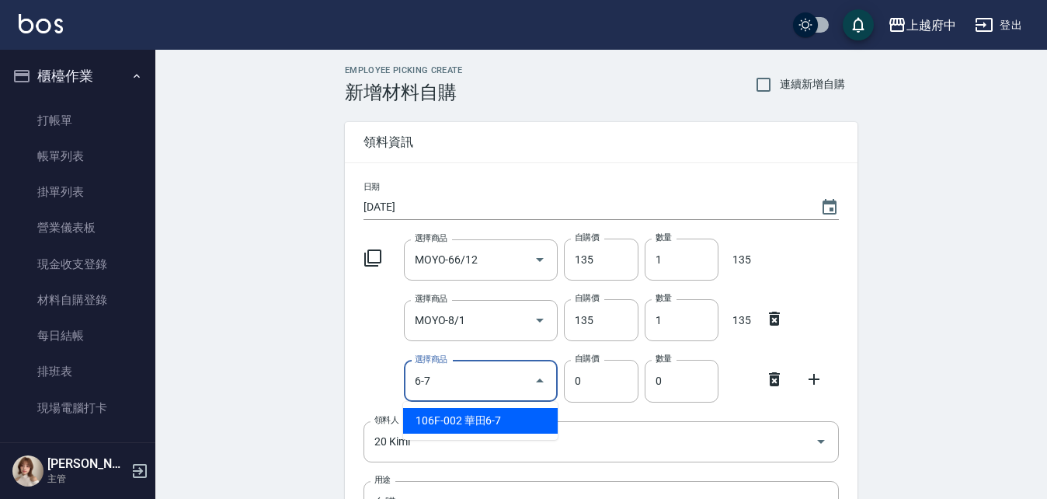
click at [470, 427] on li "106F-002 華田6-7" at bounding box center [480, 421] width 155 height 26
type input "華田6-7"
type input "135"
type input "1"
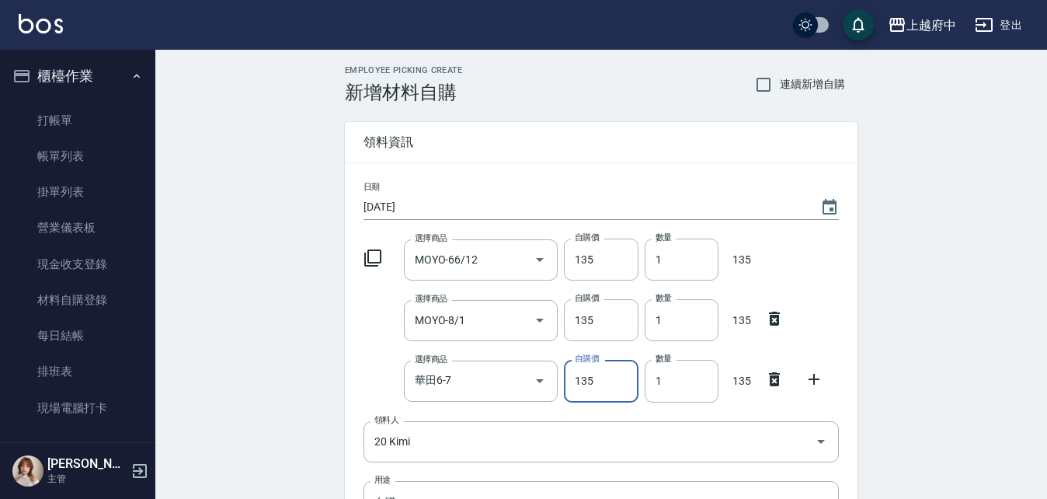
drag, startPoint x: 812, startPoint y: 382, endPoint x: 795, endPoint y: 389, distance: 19.2
click at [812, 381] on icon at bounding box center [814, 379] width 19 height 19
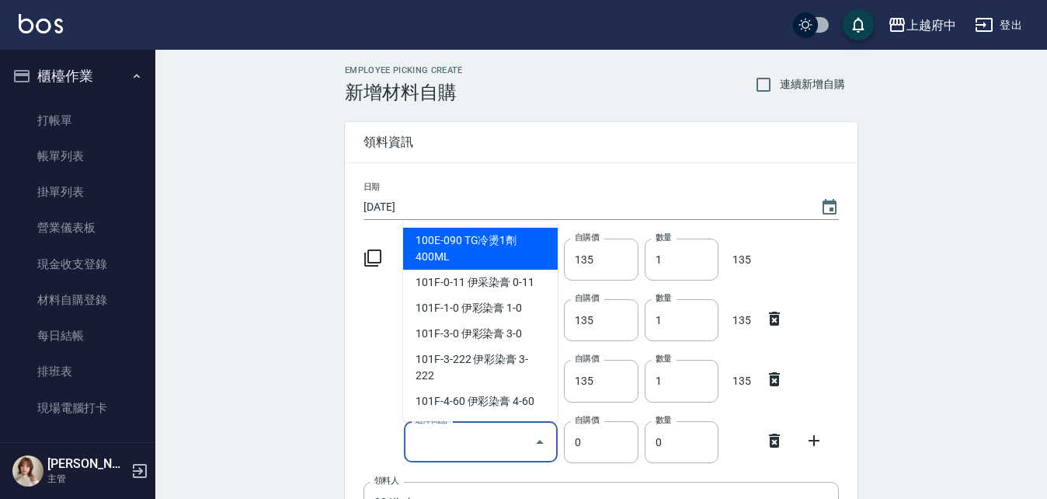
click at [489, 444] on input "選擇商品" at bounding box center [469, 441] width 117 height 27
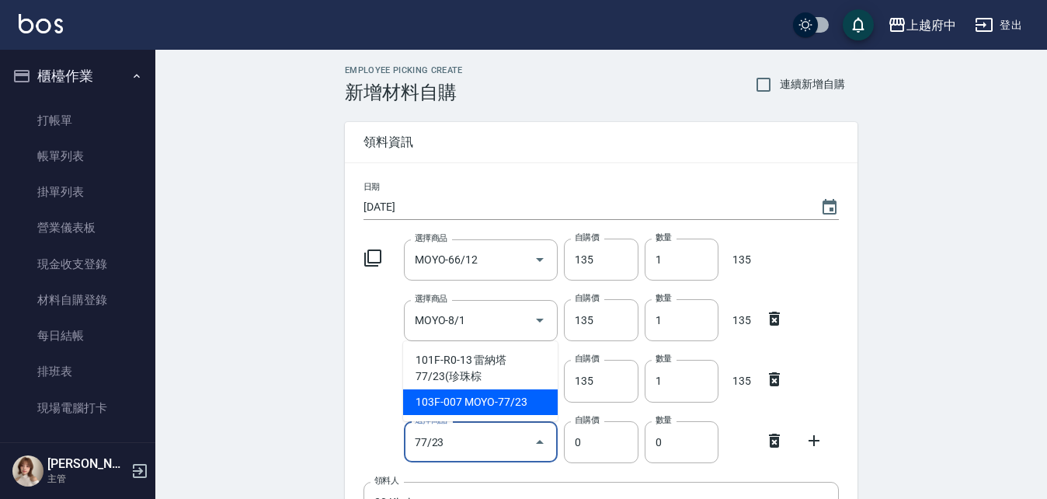
click at [501, 395] on li "103F-007 MOYO-77/23" at bounding box center [480, 402] width 155 height 26
type input "MOYO-77/23"
type input "135"
type input "1"
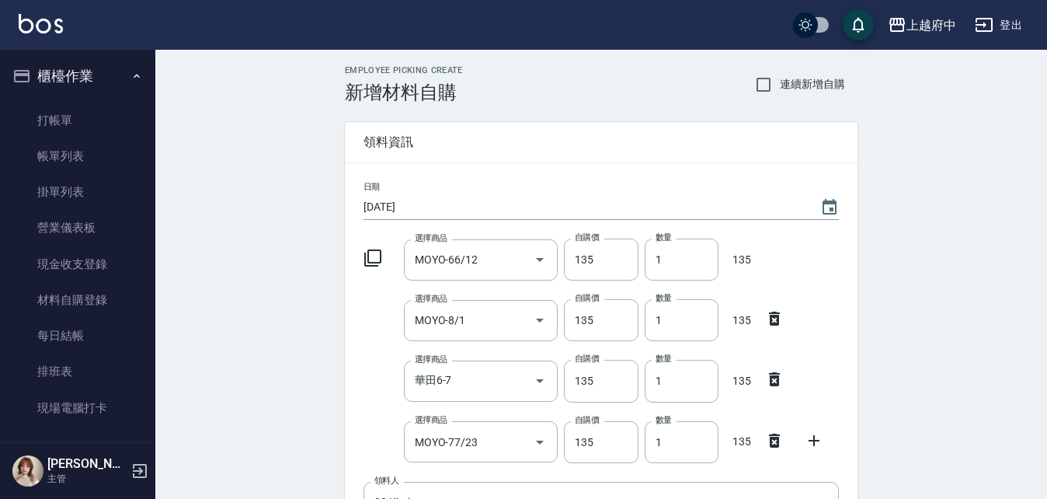
click at [365, 422] on div "選擇商品 MOYO-77/23 選擇商品 自購價 135 自購價 數量 1 數量 135" at bounding box center [598, 439] width 482 height 48
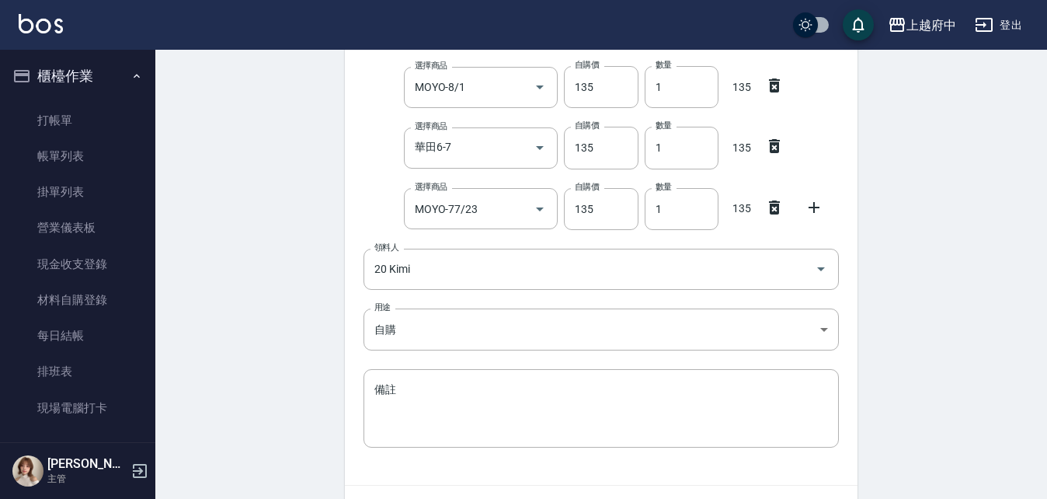
click at [818, 208] on icon at bounding box center [814, 207] width 19 height 19
click at [468, 257] on input "選擇商品" at bounding box center [469, 269] width 117 height 27
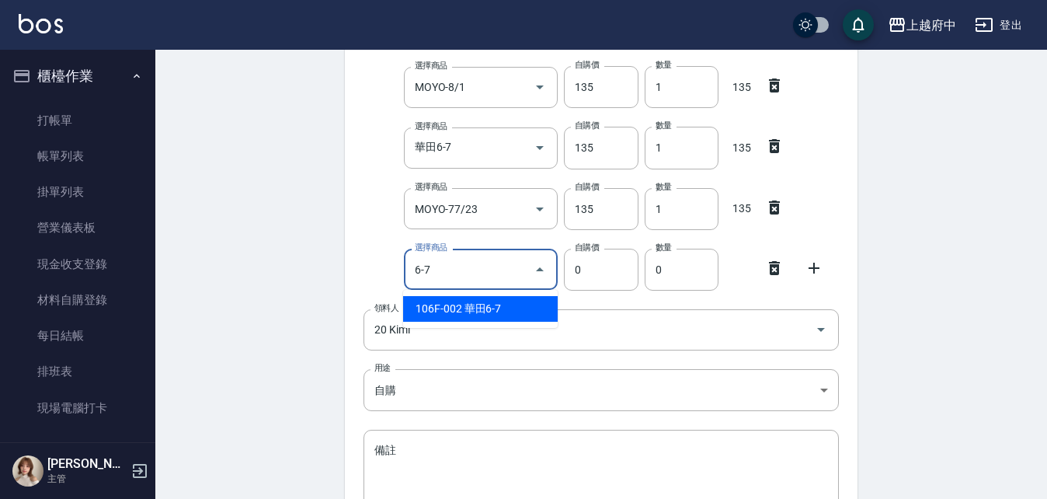
click at [508, 310] on li "106F-002 華田6-7" at bounding box center [480, 309] width 155 height 26
type input "華田6-7"
type input "135"
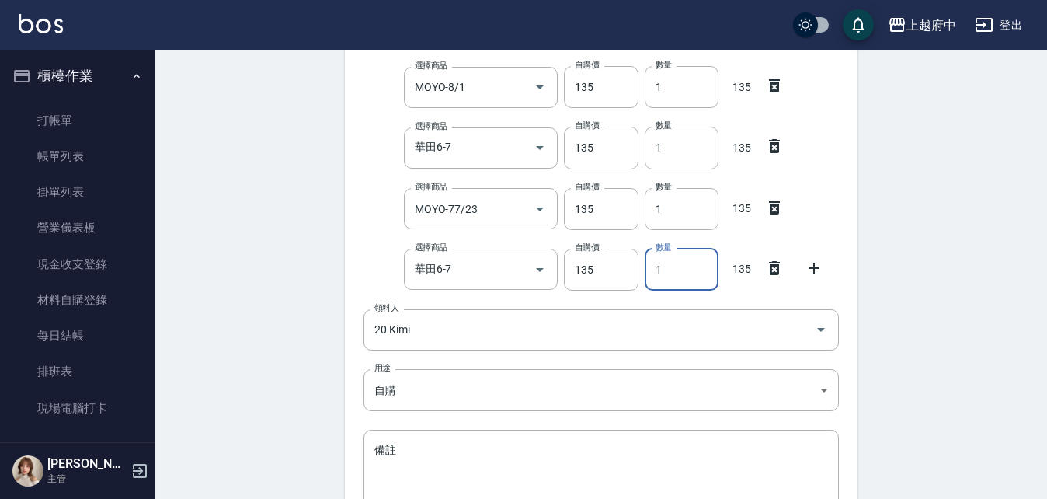
drag, startPoint x: 675, startPoint y: 278, endPoint x: 652, endPoint y: 287, distance: 24.8
click at [652, 287] on input "1" at bounding box center [682, 270] width 74 height 42
type input "2"
click at [369, 259] on div "選擇商品 華田6-7 選擇商品 自購價 135 自購價 數量 2 數量 270" at bounding box center [598, 266] width 482 height 48
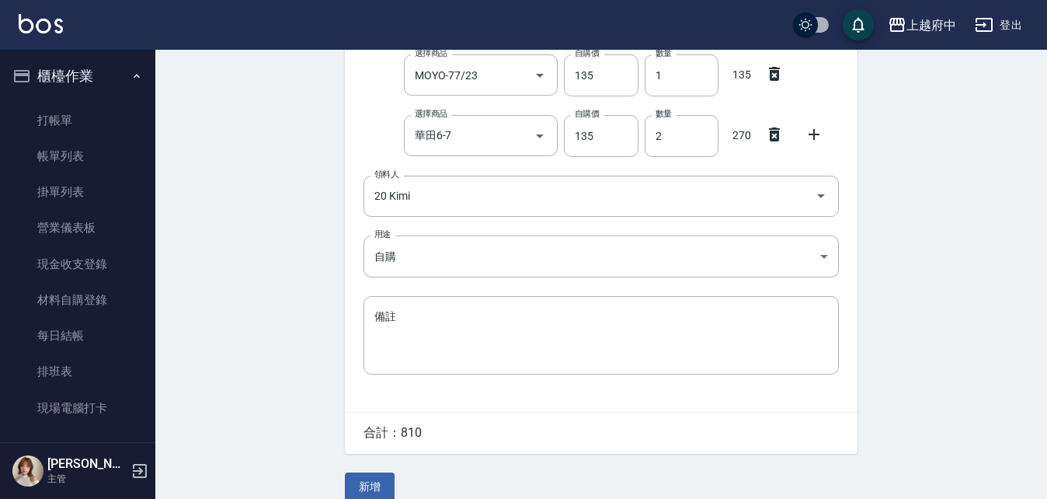
scroll to position [387, 0]
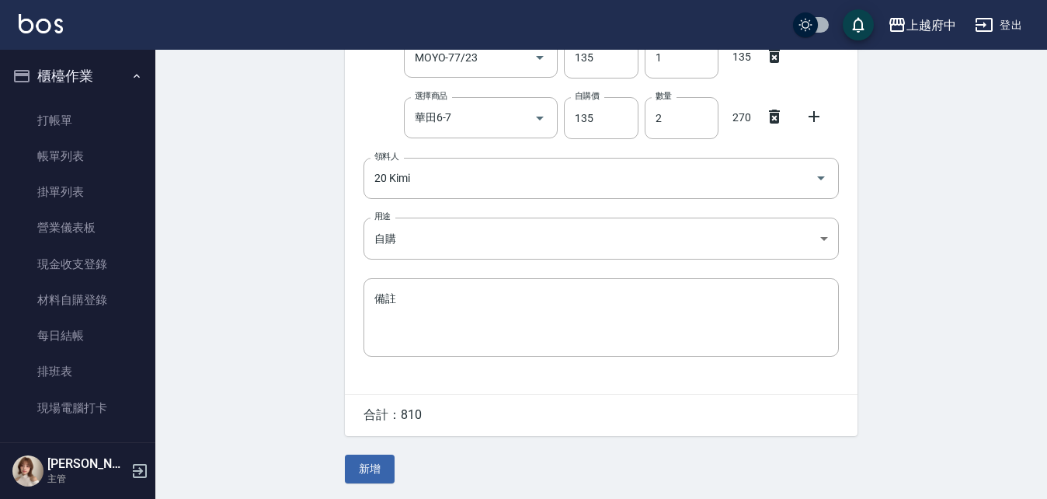
click at [369, 471] on button "新增" at bounding box center [370, 468] width 50 height 29
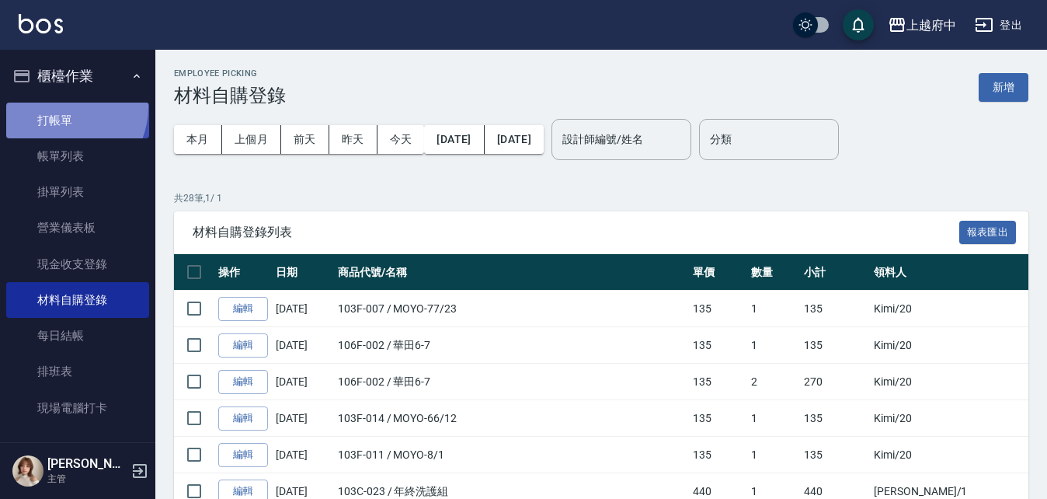
click at [59, 106] on link "打帳單" at bounding box center [77, 121] width 143 height 36
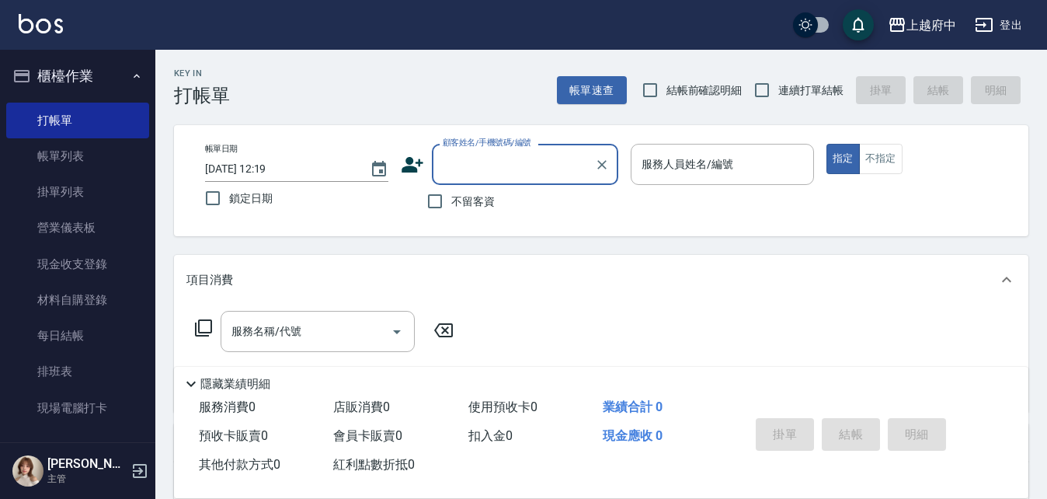
click at [92, 72] on button "櫃檯作業" at bounding box center [77, 76] width 143 height 40
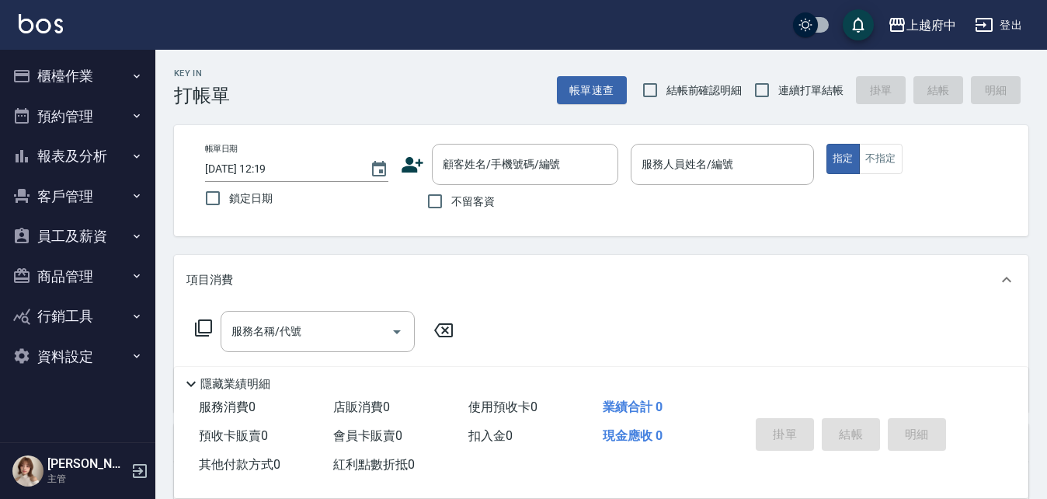
click at [94, 81] on button "櫃檯作業" at bounding box center [77, 76] width 143 height 40
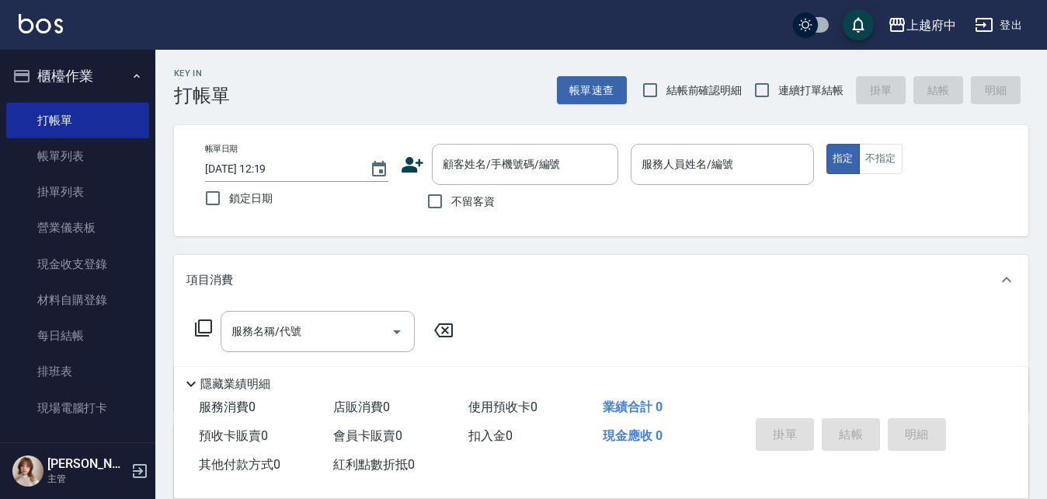
click at [80, 77] on button "櫃檯作業" at bounding box center [77, 76] width 143 height 40
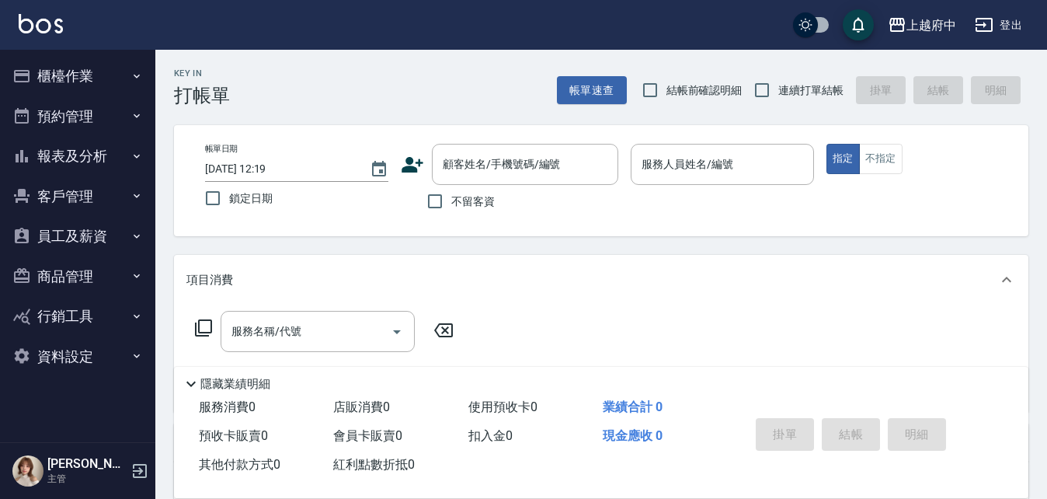
click at [82, 271] on button "商品管理" at bounding box center [77, 276] width 143 height 40
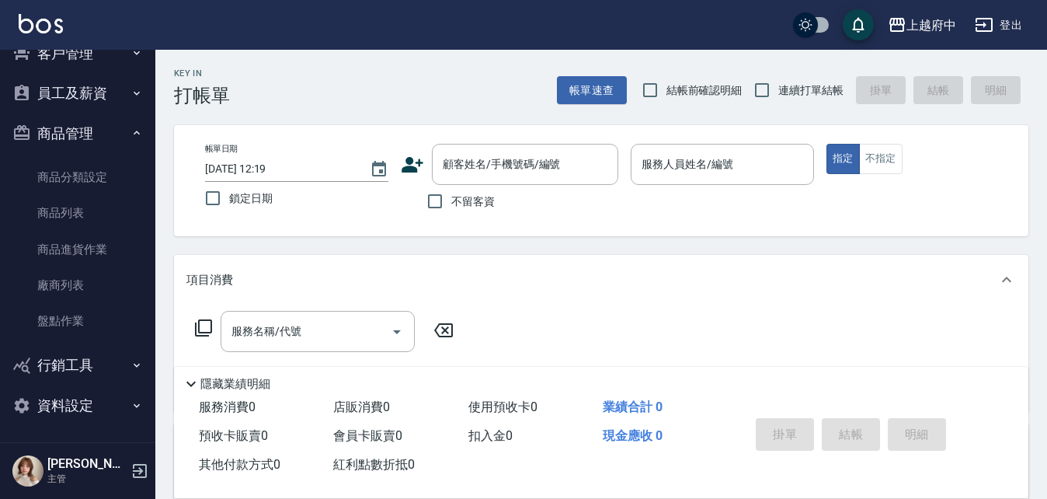
scroll to position [144, 0]
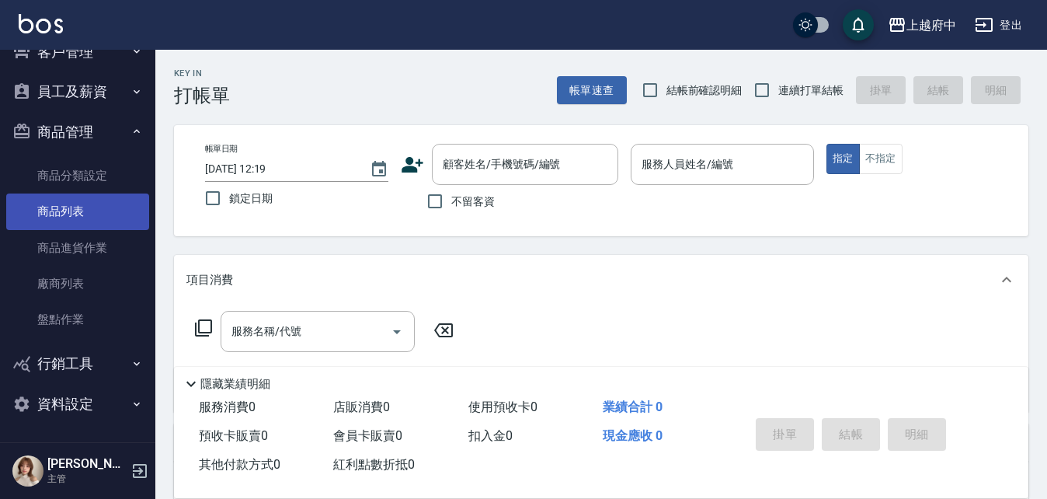
click at [62, 215] on link "商品列表" at bounding box center [77, 211] width 143 height 36
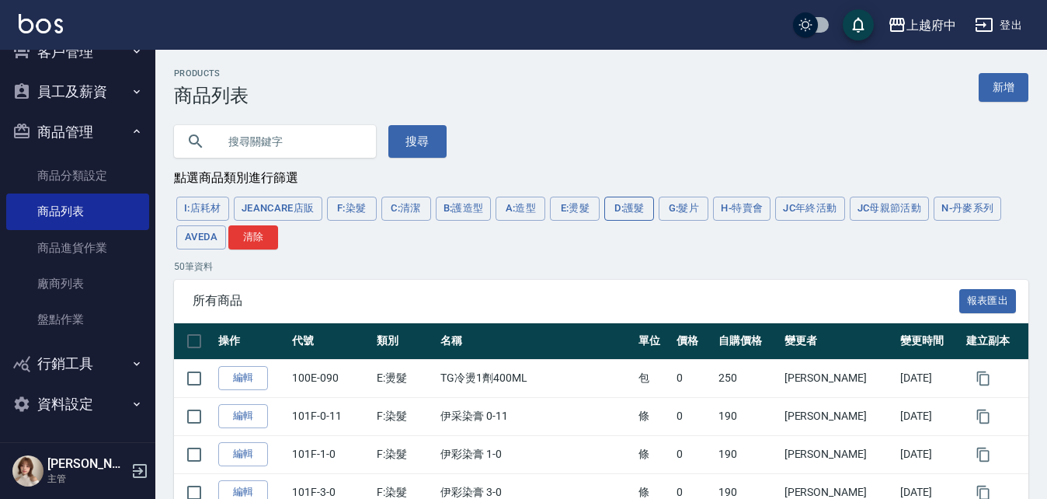
click at [615, 216] on button "D:護髮" at bounding box center [629, 209] width 50 height 24
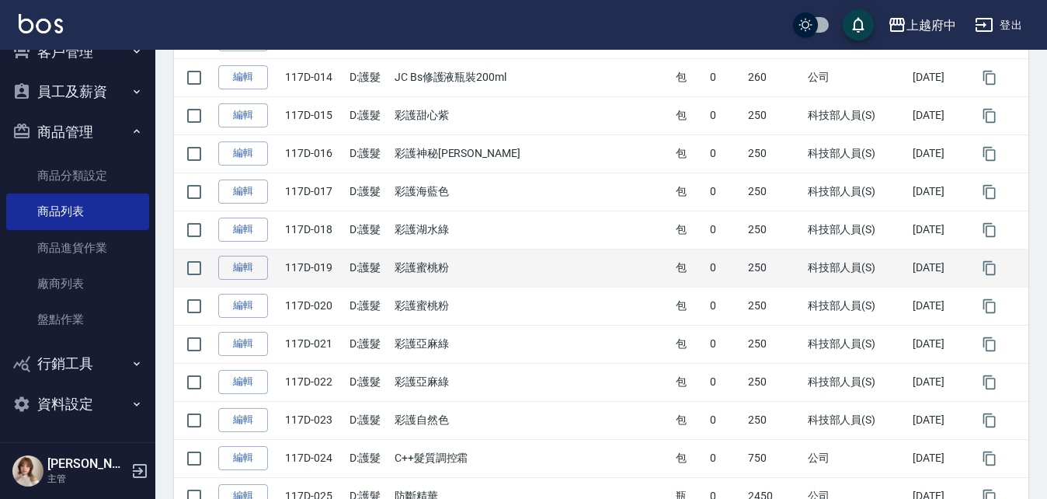
scroll to position [1839, 0]
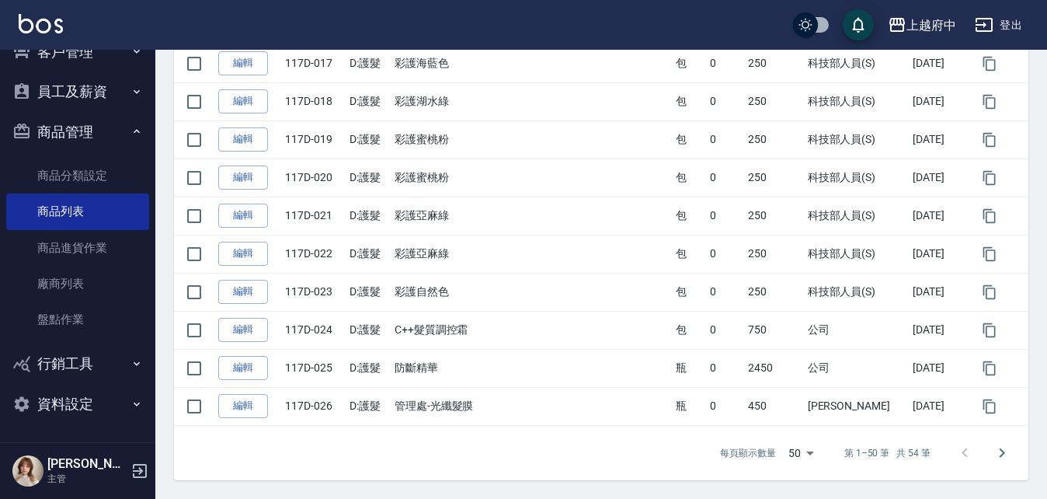
click at [72, 140] on button "商品管理" at bounding box center [77, 132] width 143 height 40
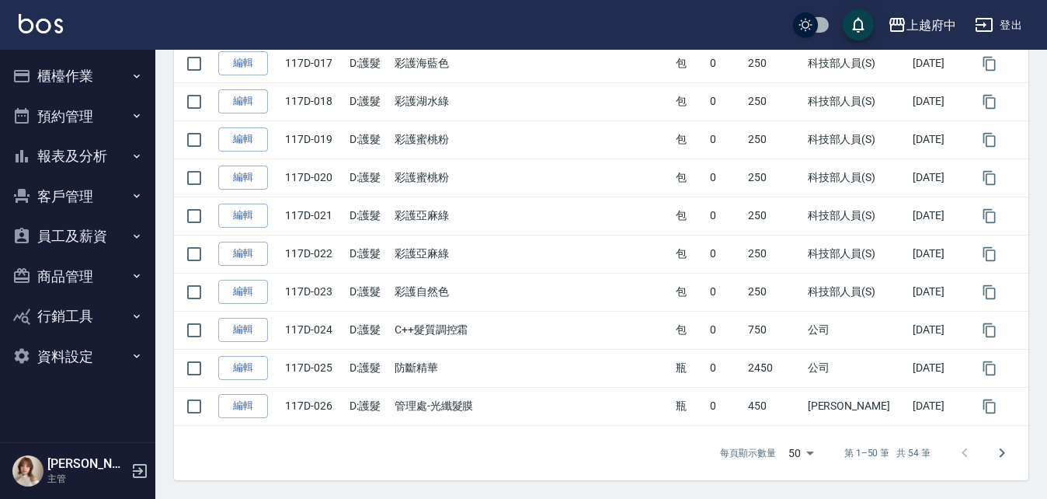
scroll to position [0, 0]
click at [111, 156] on button "報表及分析" at bounding box center [77, 156] width 143 height 40
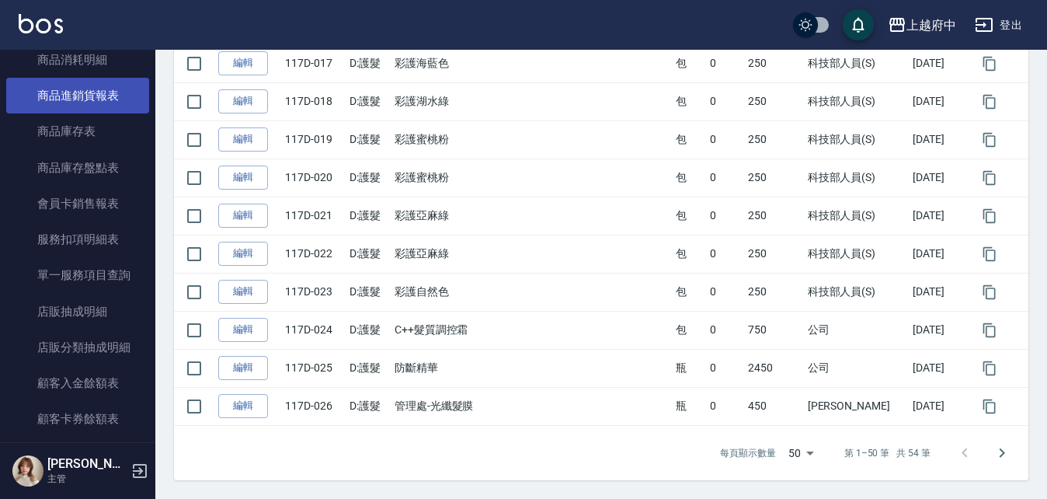
scroll to position [932, 0]
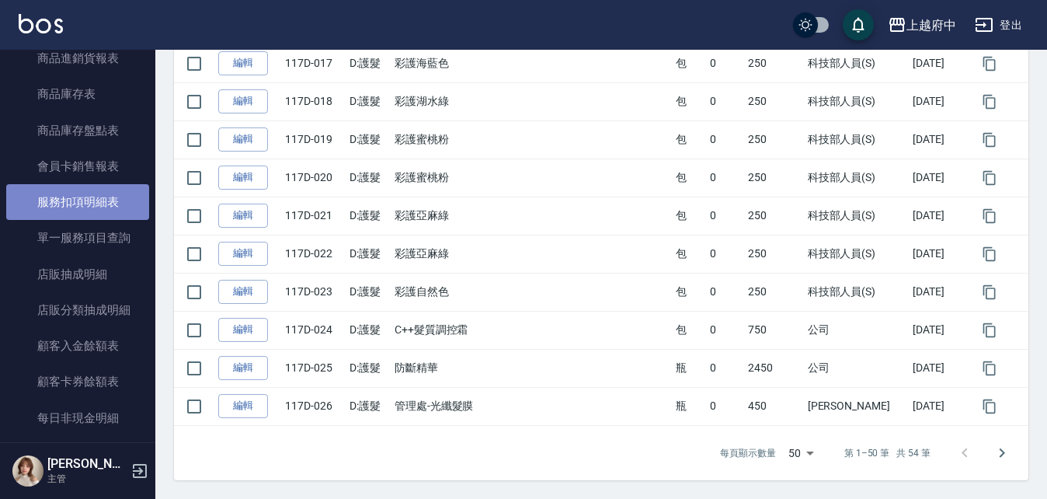
click at [96, 203] on link "服務扣項明細表" at bounding box center [77, 202] width 143 height 36
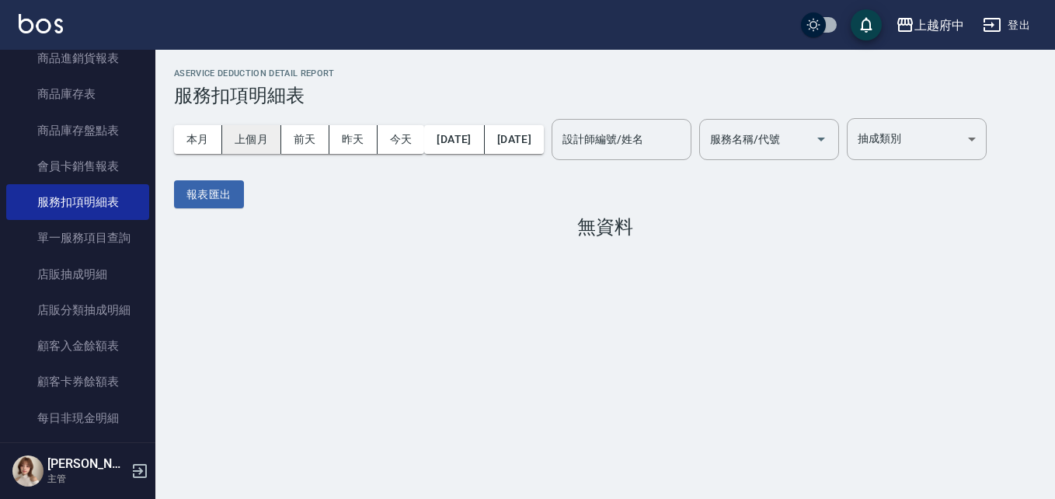
click at [266, 134] on button "上個月" at bounding box center [251, 139] width 59 height 29
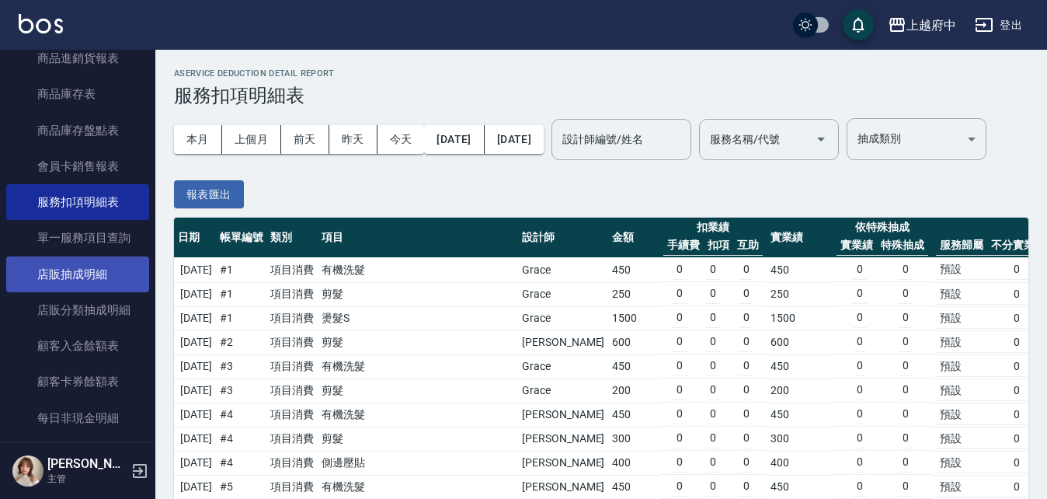
click at [88, 263] on link "店販抽成明細" at bounding box center [77, 274] width 143 height 36
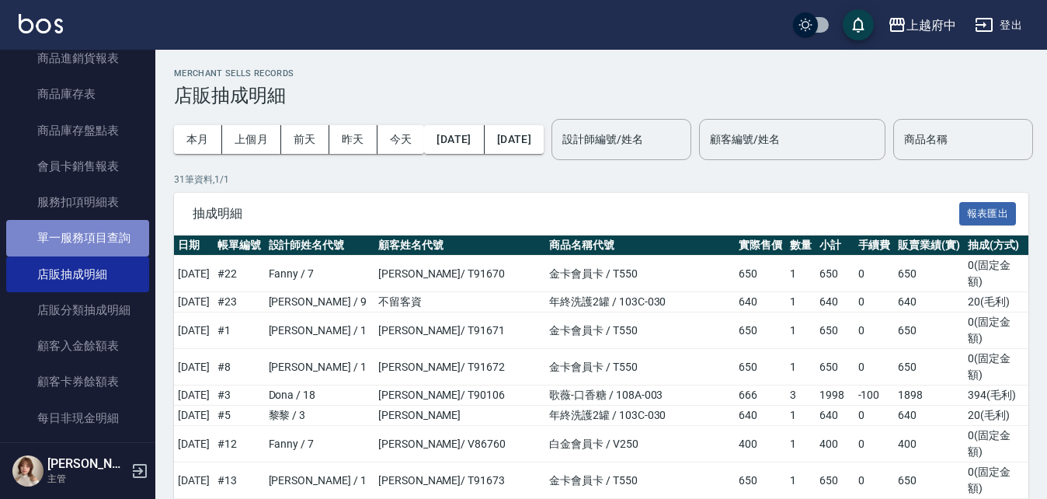
click at [93, 230] on link "單一服務項目查詢" at bounding box center [77, 238] width 143 height 36
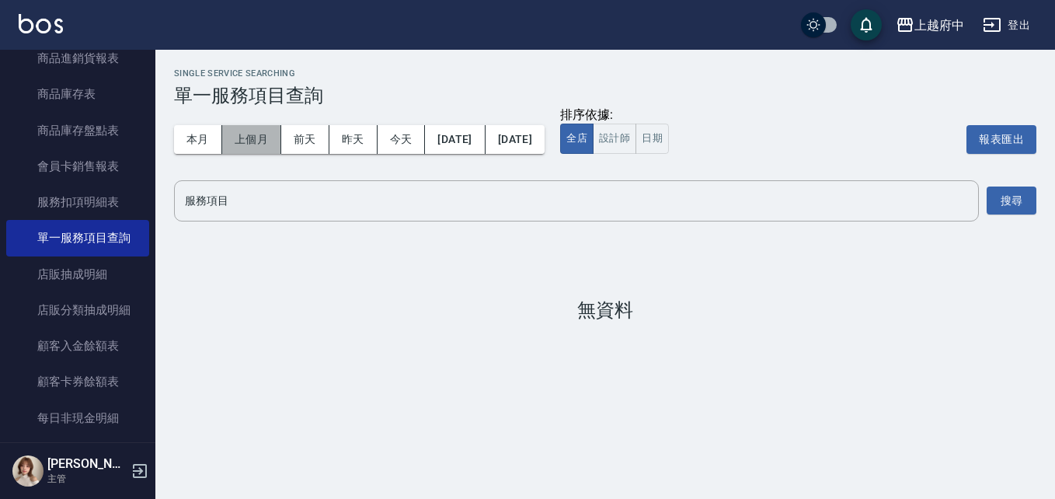
click at [264, 143] on button "上個月" at bounding box center [251, 139] width 59 height 29
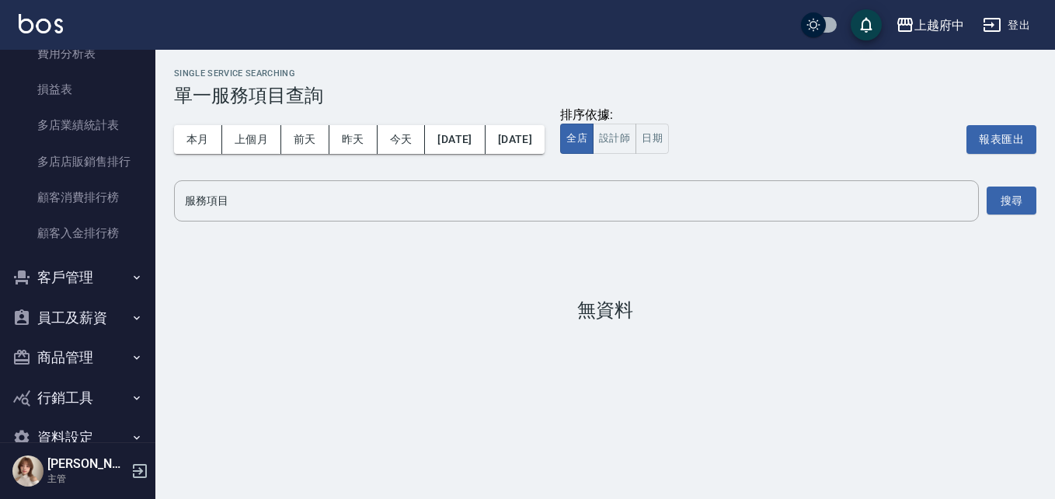
scroll to position [1510, 0]
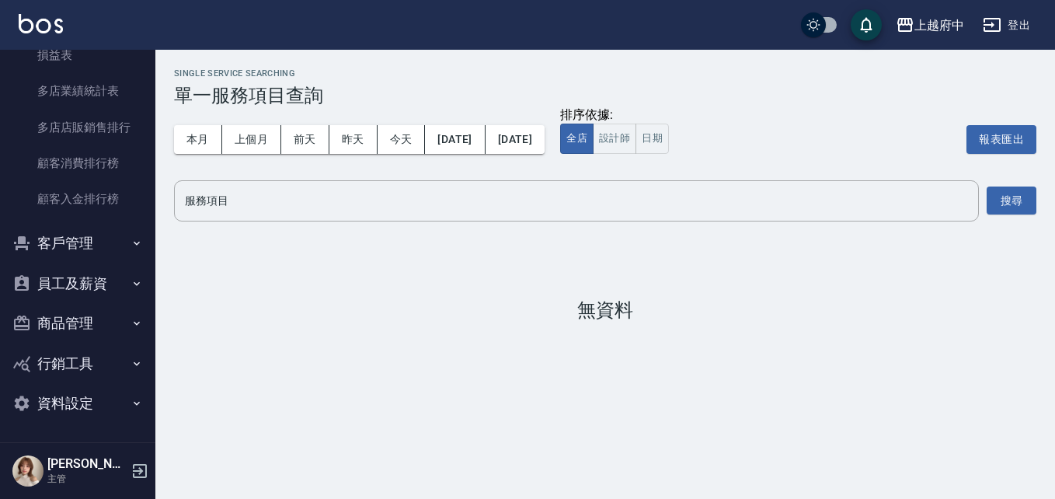
click at [103, 364] on button "行銷工具" at bounding box center [77, 363] width 143 height 40
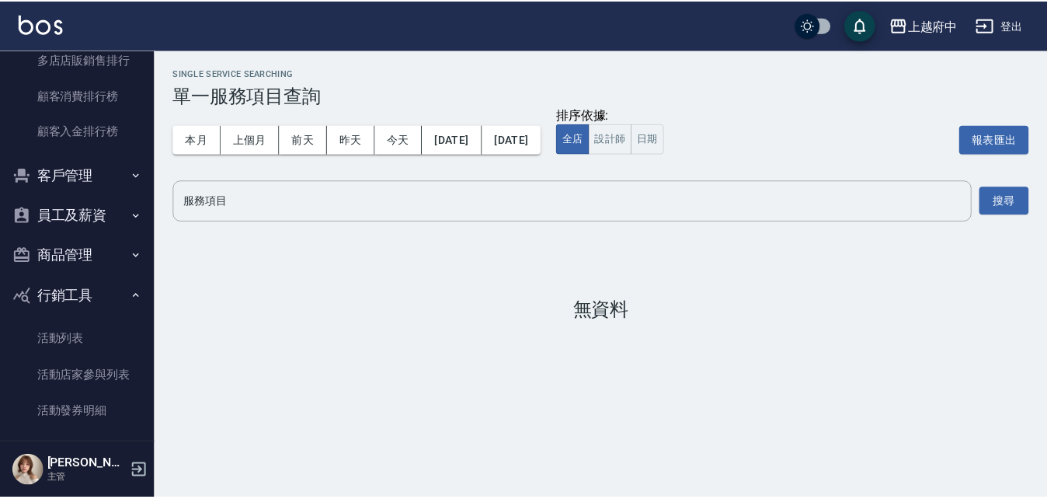
scroll to position [1630, 0]
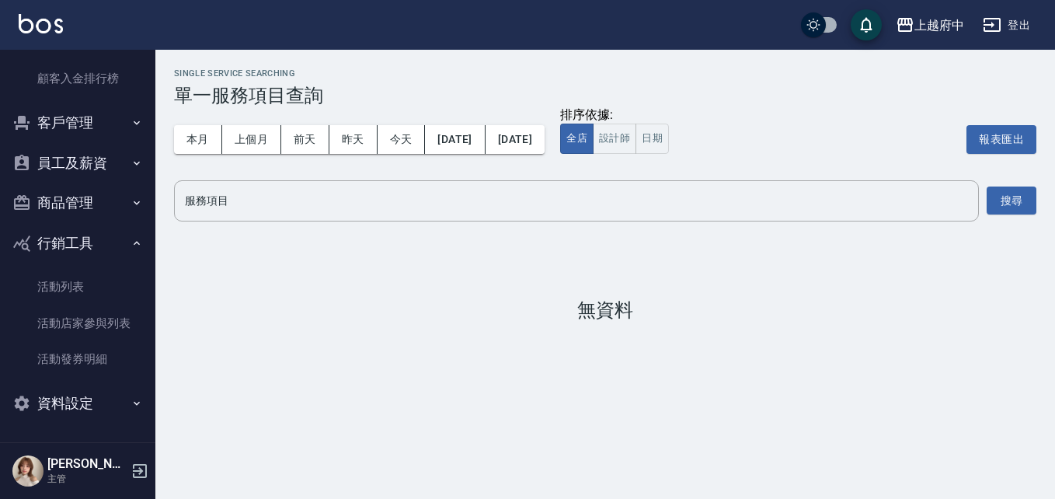
click at [68, 199] on button "商品管理" at bounding box center [77, 203] width 143 height 40
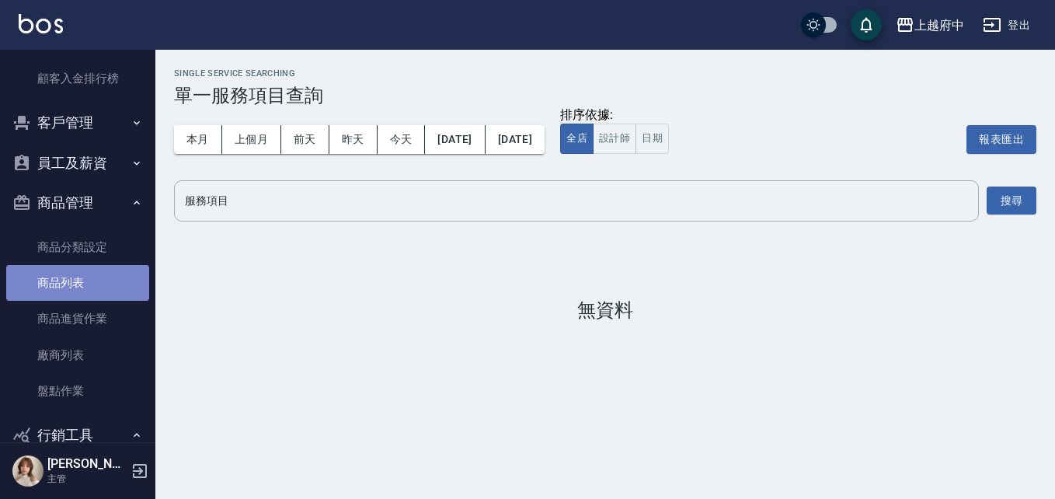
click at [81, 277] on link "商品列表" at bounding box center [77, 283] width 143 height 36
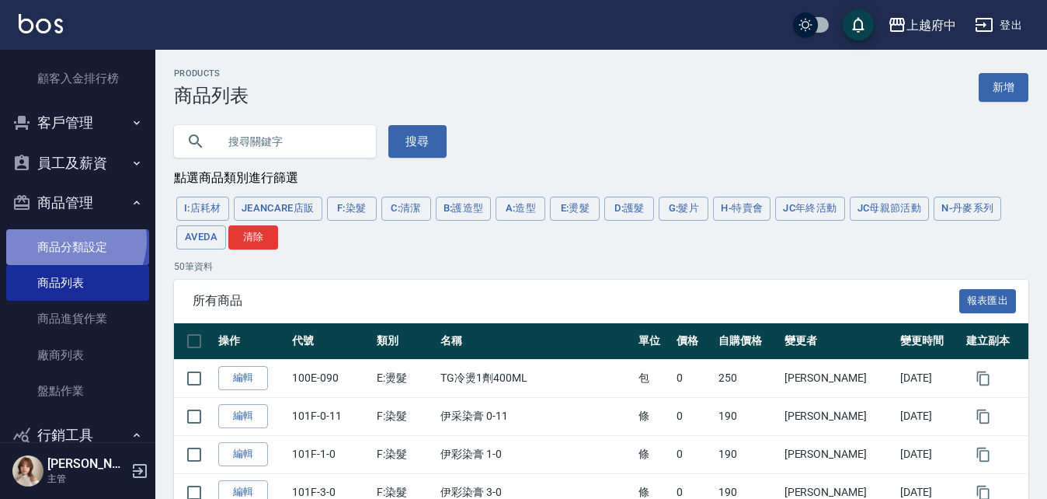
click at [71, 240] on link "商品分類設定" at bounding box center [77, 247] width 143 height 36
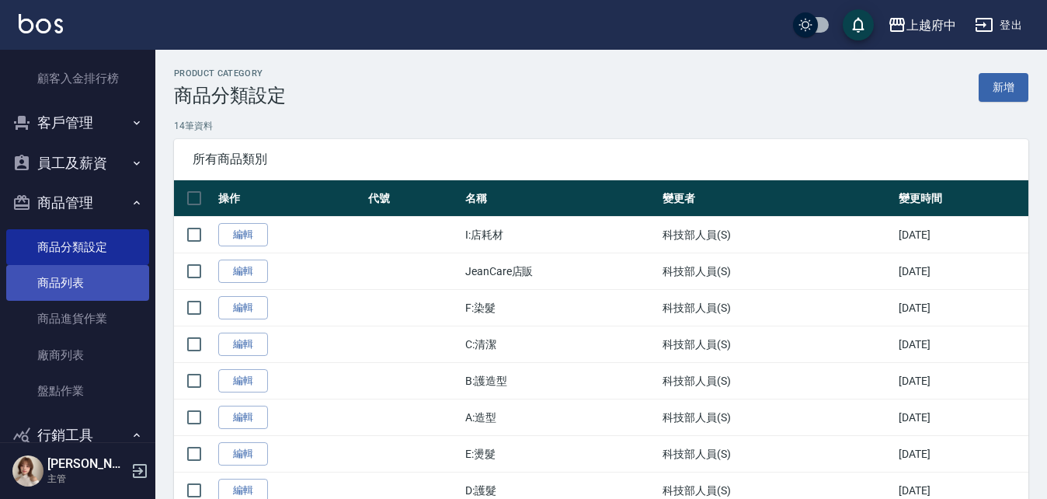
click at [88, 290] on link "商品列表" at bounding box center [77, 283] width 143 height 36
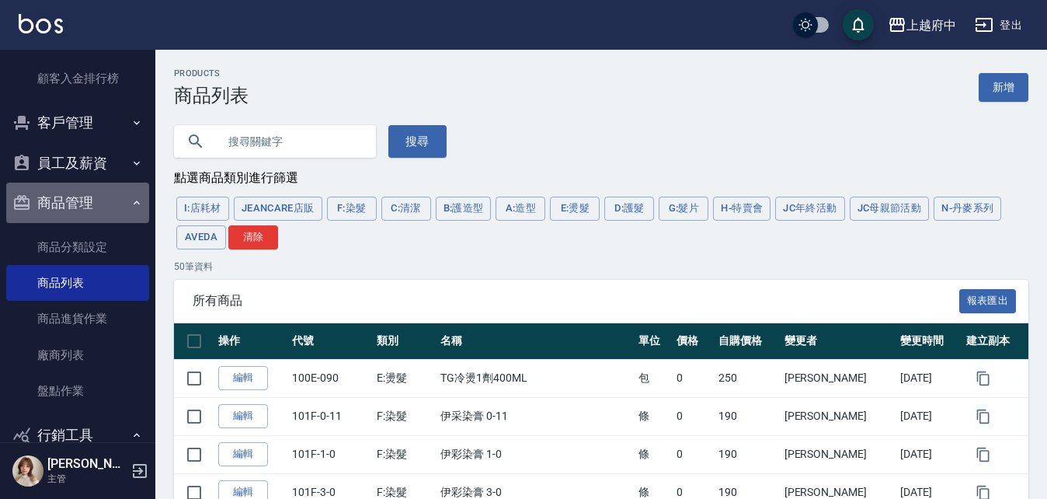
click at [84, 204] on button "商品管理" at bounding box center [77, 203] width 143 height 40
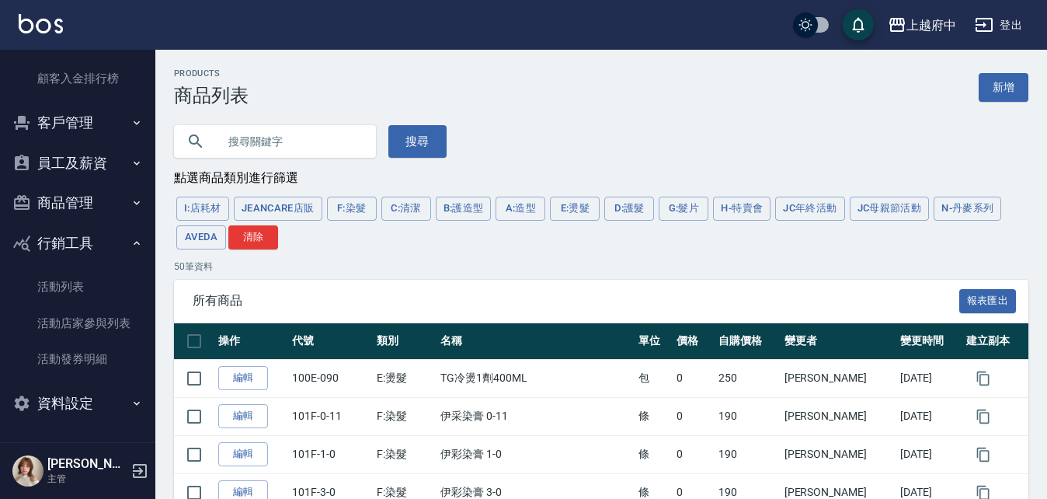
click at [92, 161] on button "員工及薪資" at bounding box center [77, 163] width 143 height 40
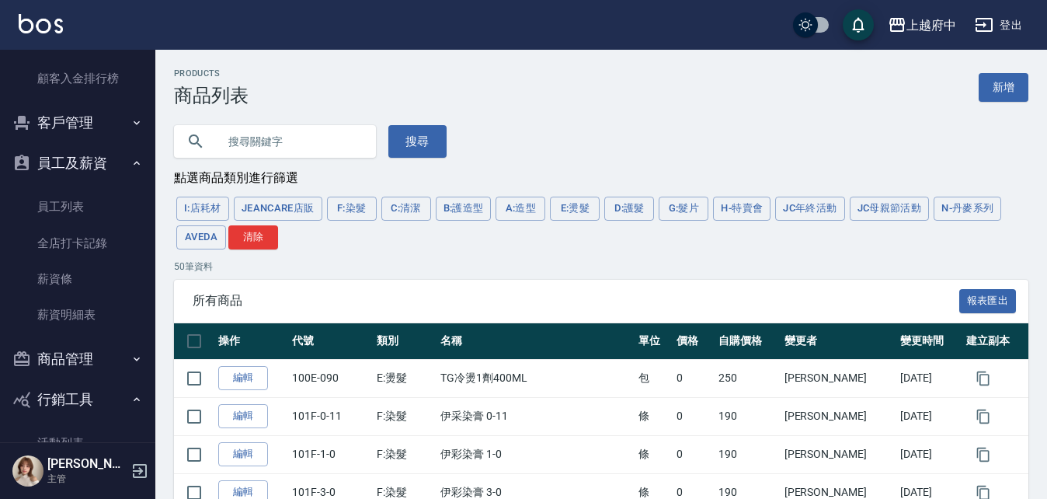
click at [74, 162] on button "員工及薪資" at bounding box center [77, 163] width 143 height 40
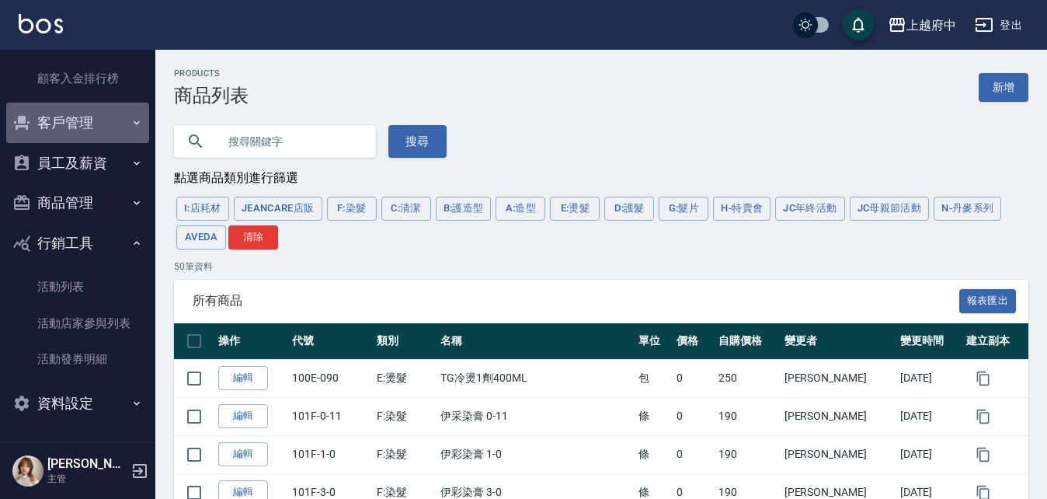
click at [104, 121] on button "客戶管理" at bounding box center [77, 123] width 143 height 40
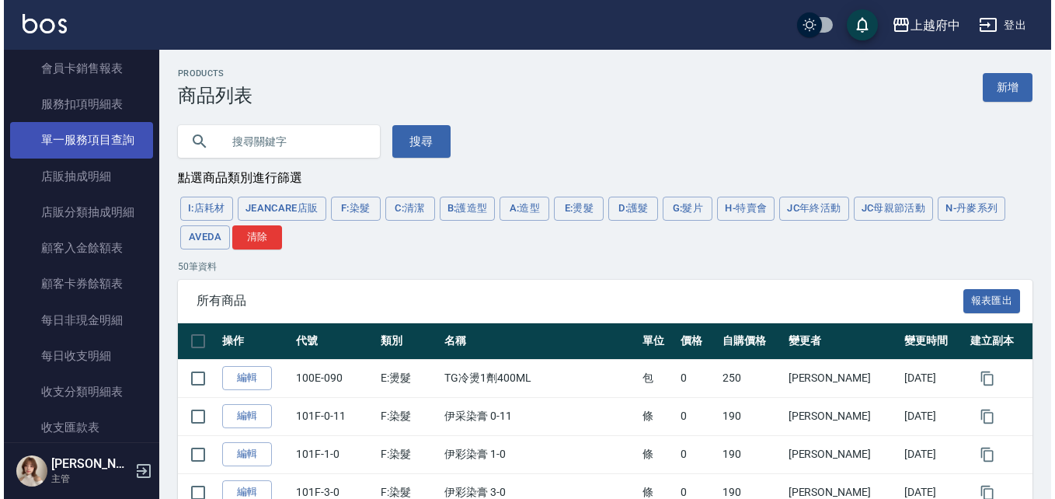
scroll to position [931, 0]
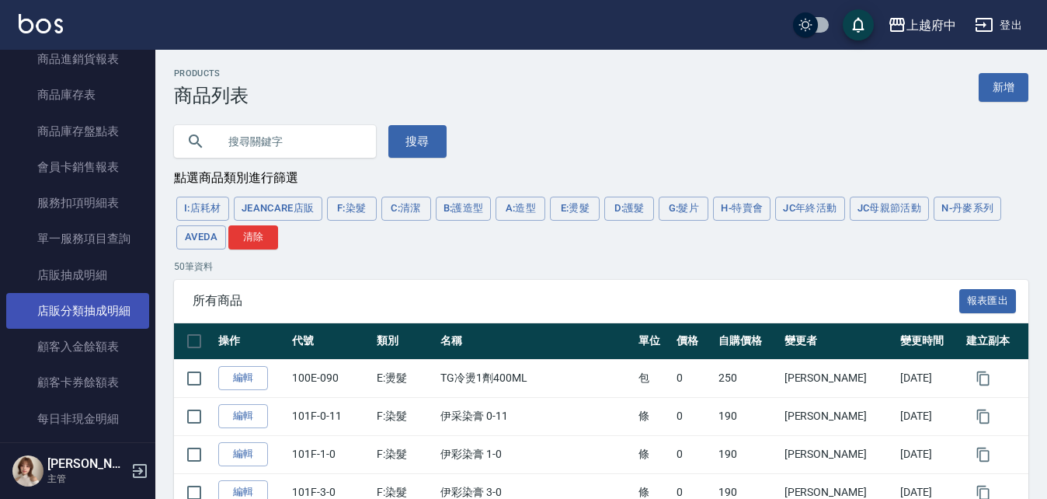
click at [124, 318] on link "店販分類抽成明細" at bounding box center [77, 311] width 143 height 36
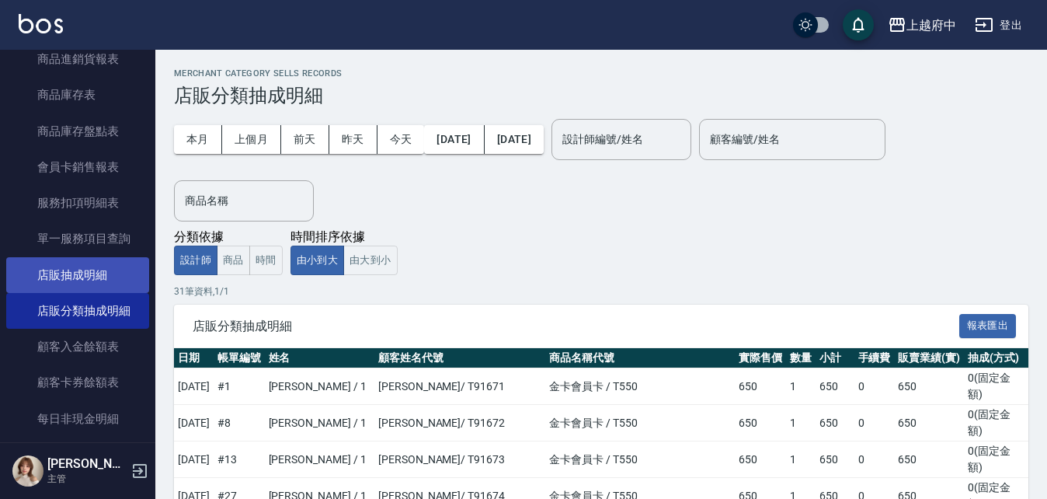
click at [111, 277] on link "店販抽成明細" at bounding box center [77, 275] width 143 height 36
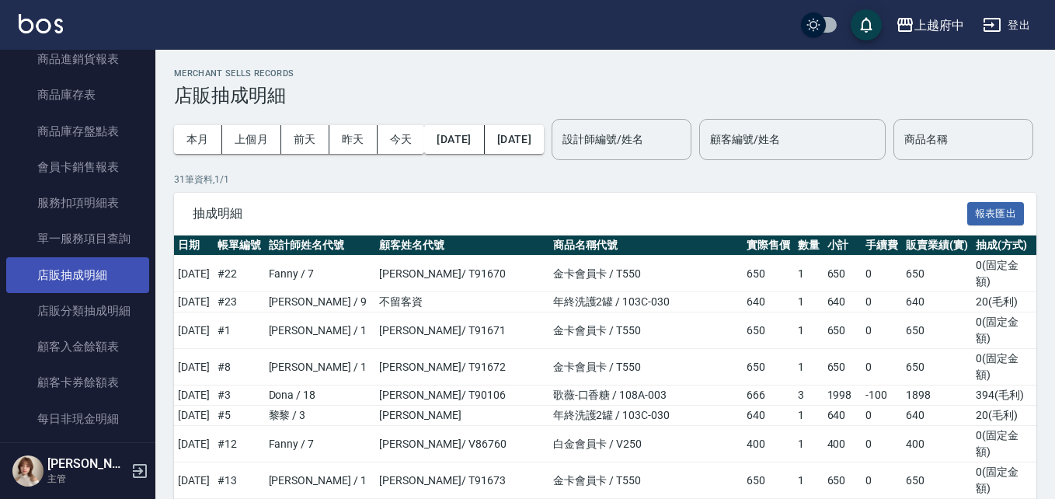
scroll to position [776, 0]
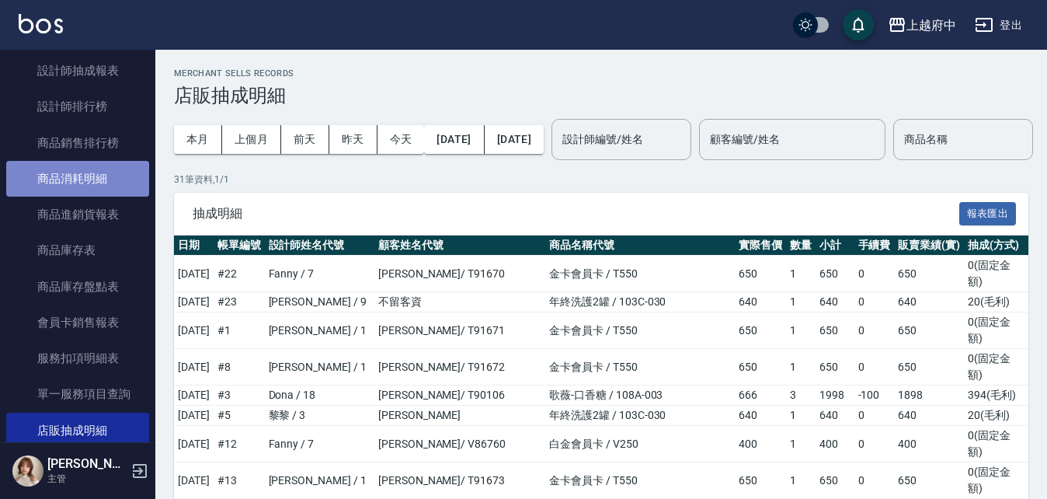
click at [94, 172] on link "商品消耗明細" at bounding box center [77, 179] width 143 height 36
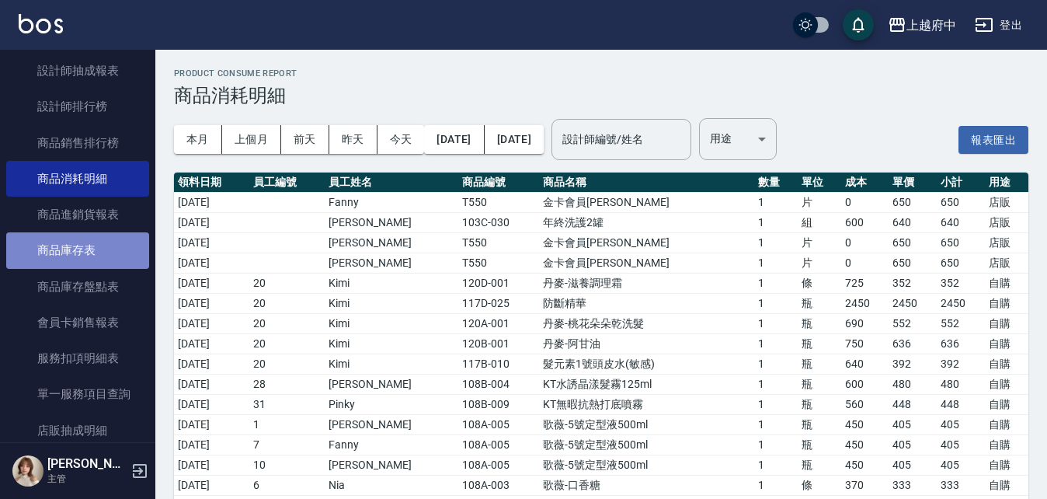
click at [92, 246] on link "商品庫存表" at bounding box center [77, 250] width 143 height 36
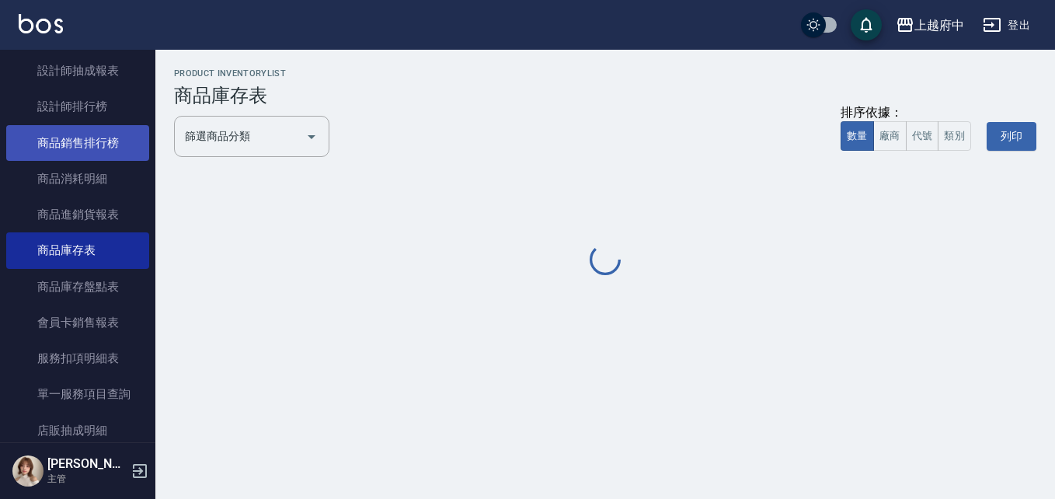
click at [78, 131] on link "商品銷售排行榜" at bounding box center [77, 143] width 143 height 36
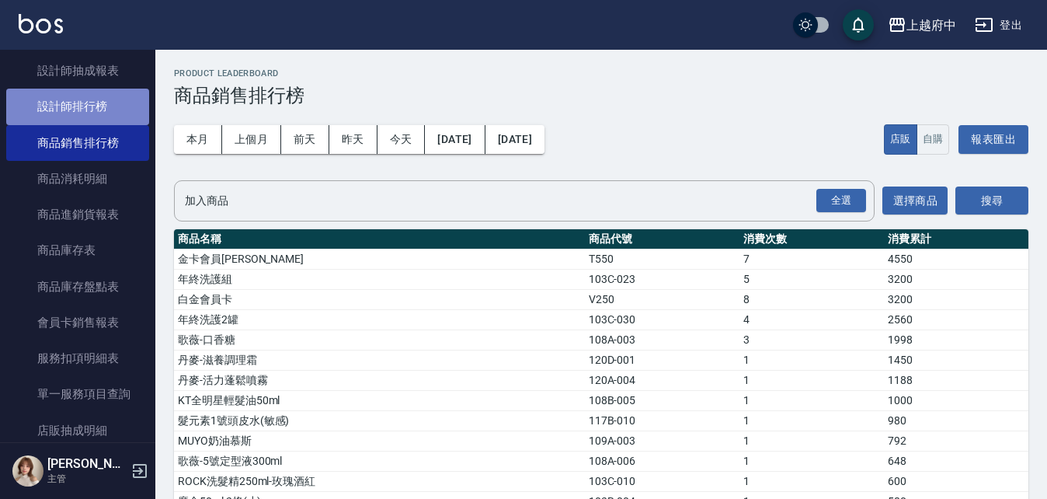
click at [88, 104] on link "設計師排行榜" at bounding box center [77, 107] width 143 height 36
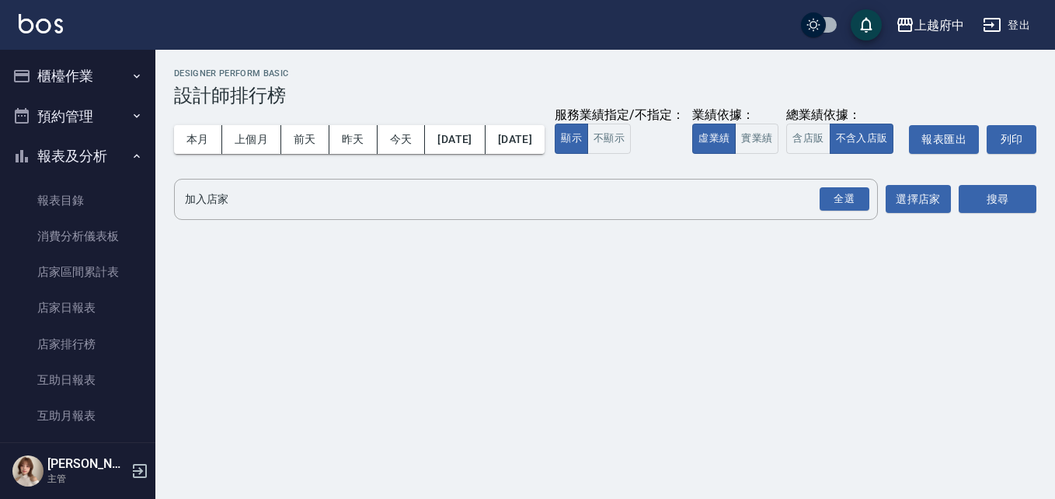
click at [76, 151] on button "報表及分析" at bounding box center [77, 156] width 143 height 40
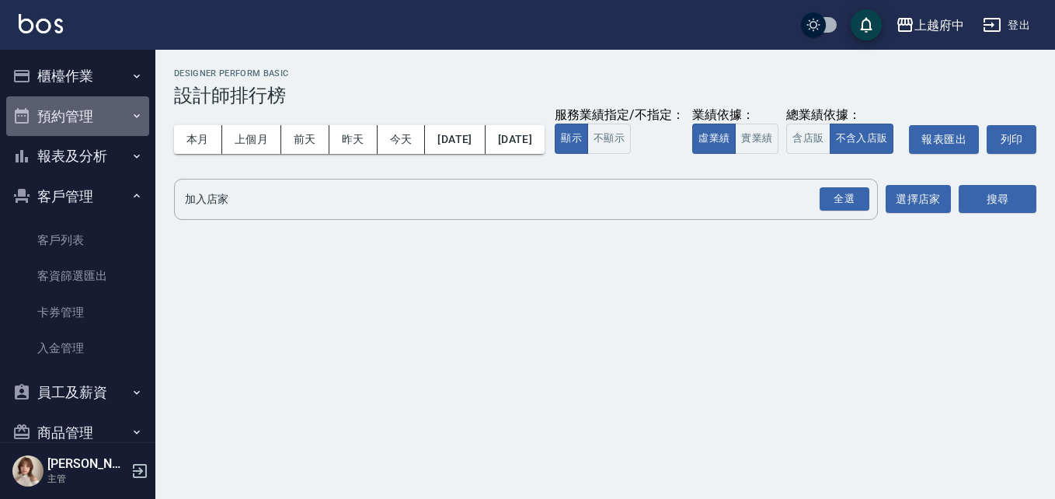
click at [81, 113] on button "預約管理" at bounding box center [77, 116] width 143 height 40
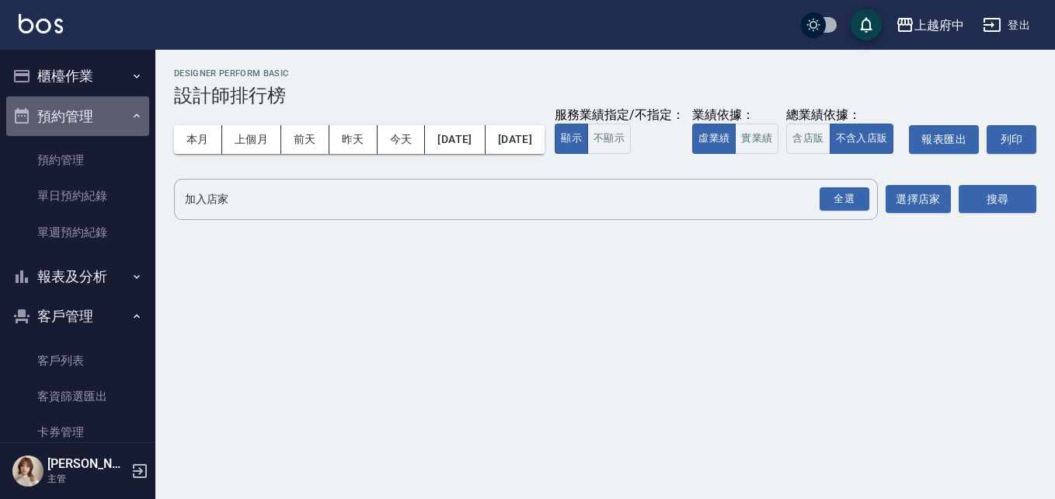
click at [81, 113] on button "預約管理" at bounding box center [77, 116] width 143 height 40
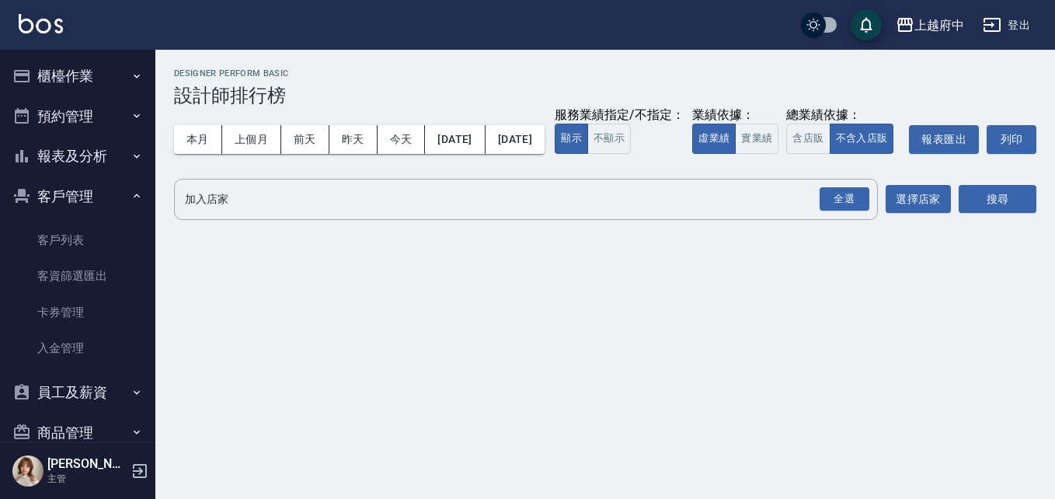
click at [74, 75] on button "櫃檯作業" at bounding box center [77, 76] width 143 height 40
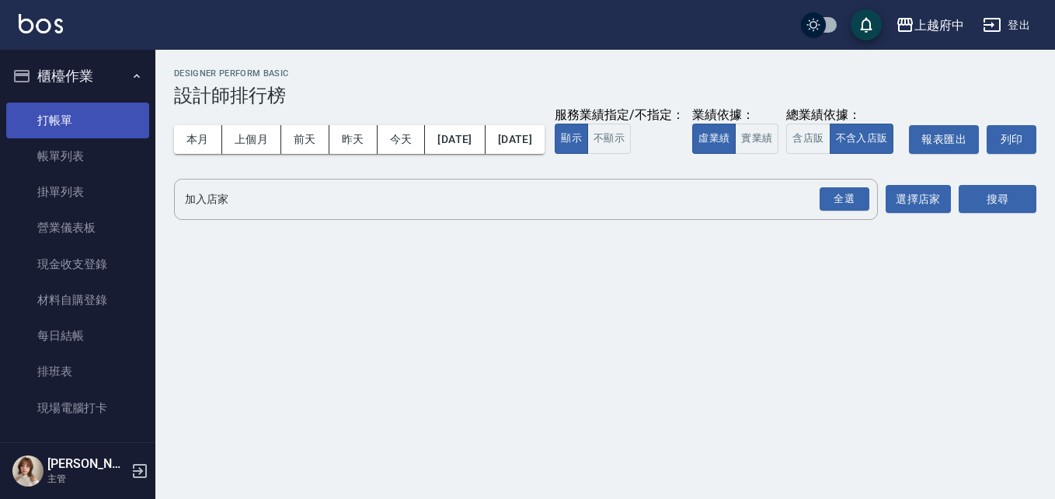
click at [71, 109] on link "打帳單" at bounding box center [77, 121] width 143 height 36
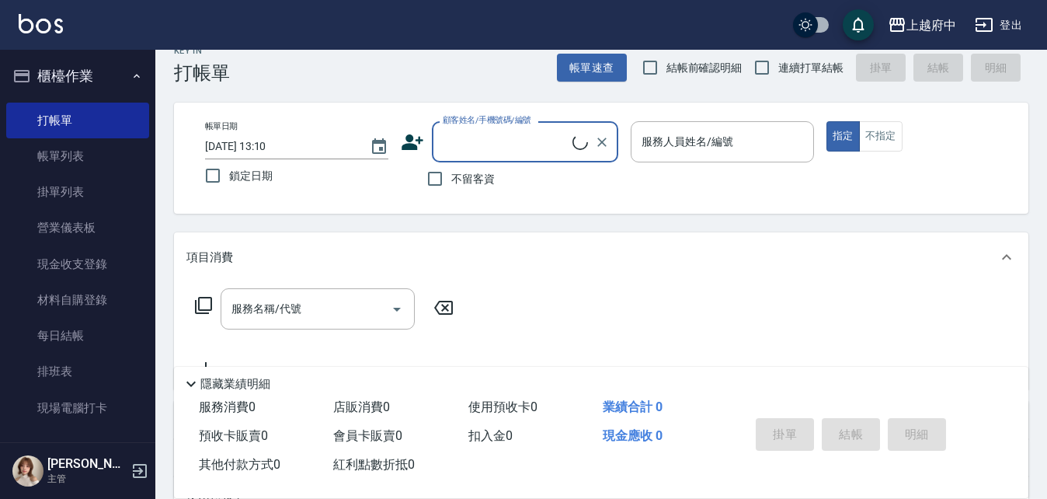
scroll to position [155, 0]
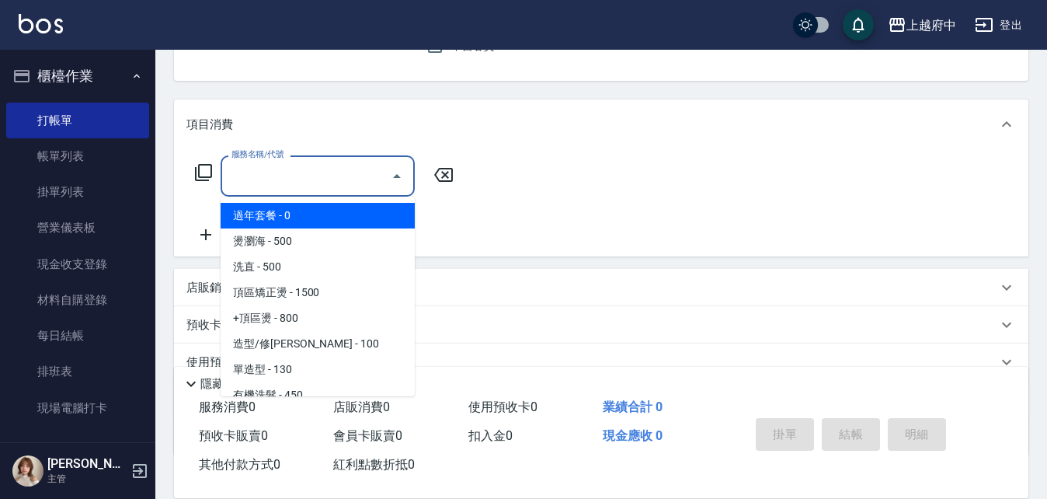
click at [270, 178] on input "服務名稱/代號" at bounding box center [306, 175] width 157 height 27
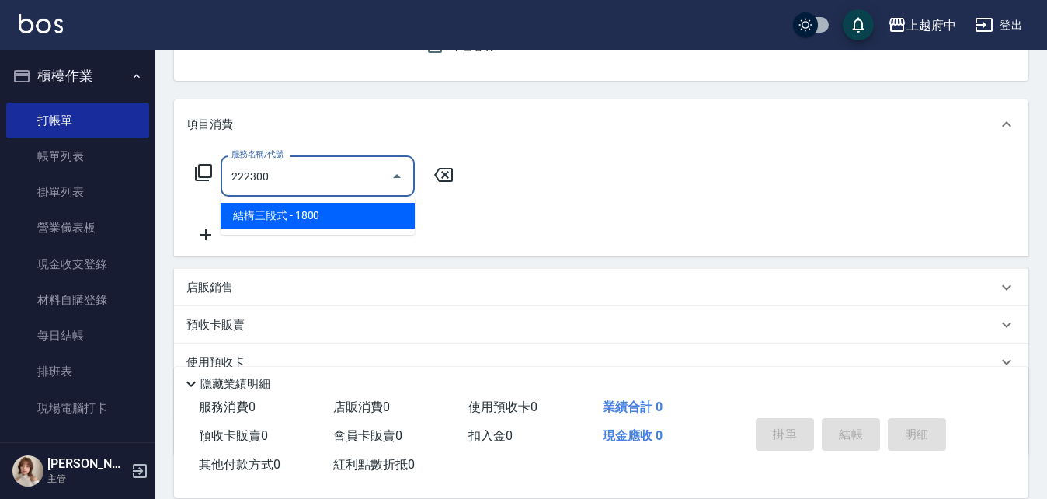
click at [309, 210] on span "結構三段式 - 1800" at bounding box center [318, 216] width 194 height 26
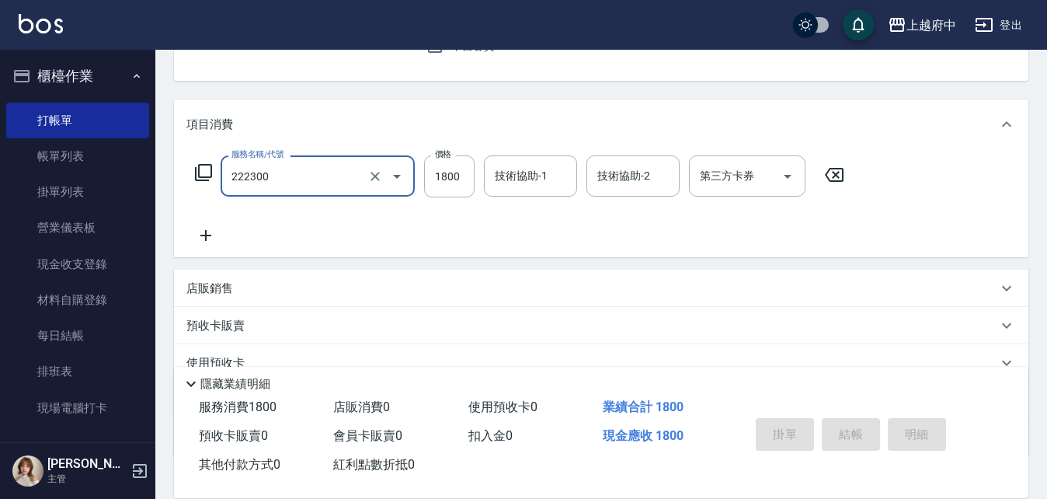
type input "結構三段式(222300)"
click at [57, 71] on button "櫃檯作業" at bounding box center [77, 76] width 143 height 40
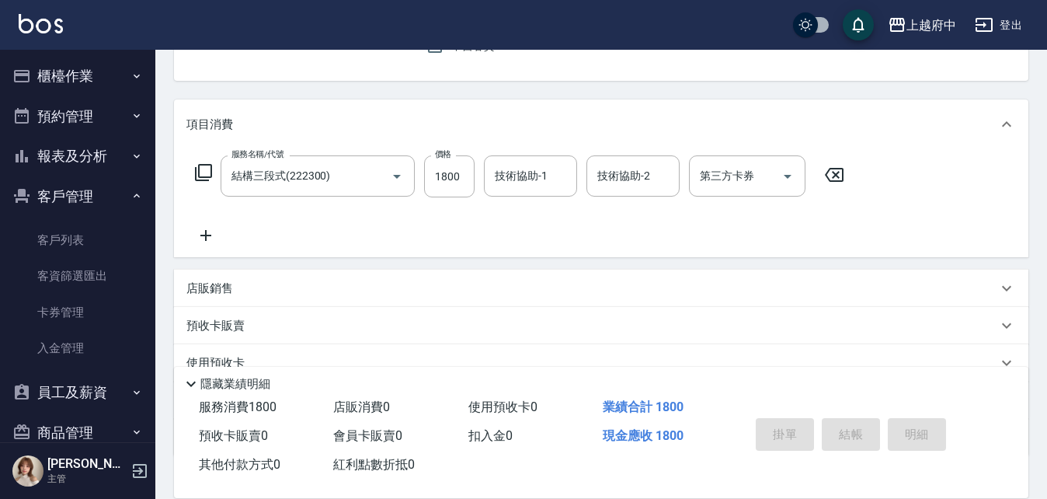
click at [78, 203] on button "客戶管理" at bounding box center [77, 196] width 143 height 40
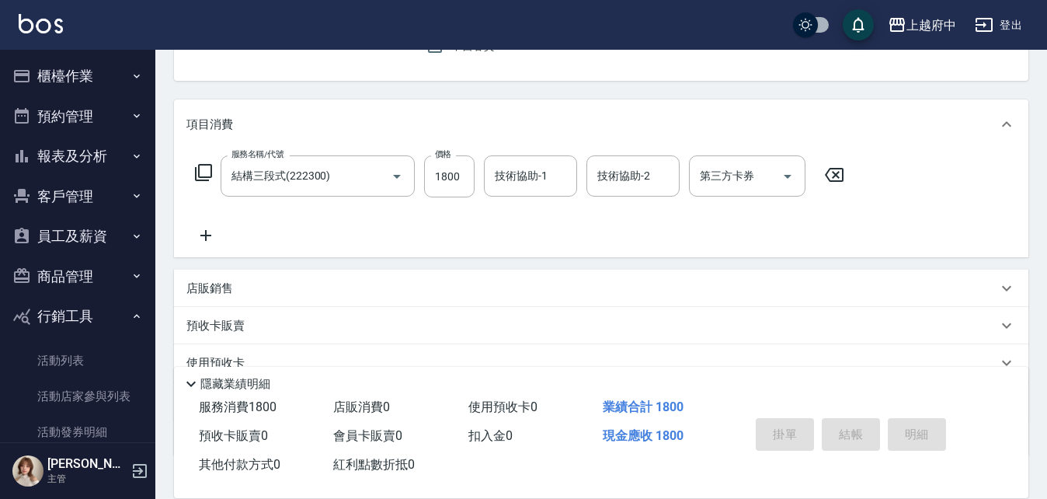
click at [78, 278] on button "商品管理" at bounding box center [77, 276] width 143 height 40
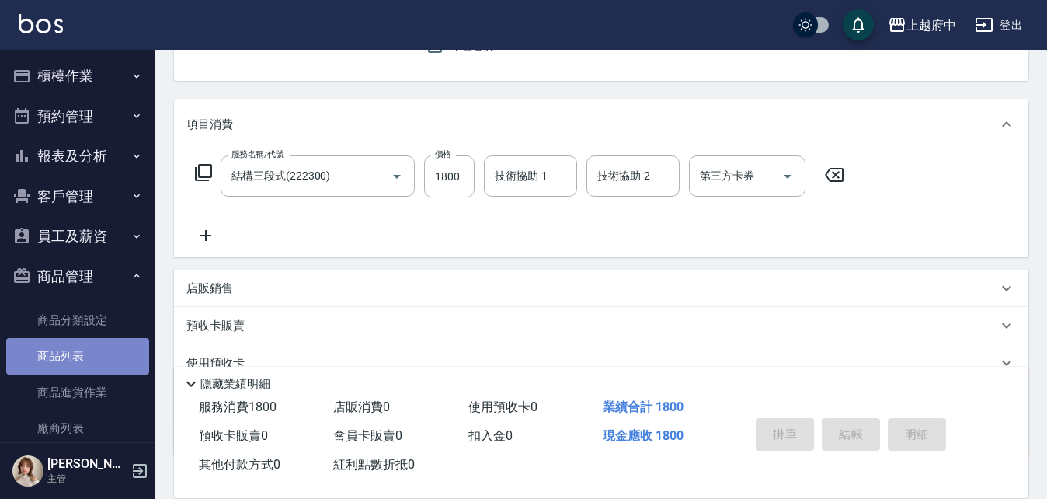
click at [84, 350] on link "商品列表" at bounding box center [77, 356] width 143 height 36
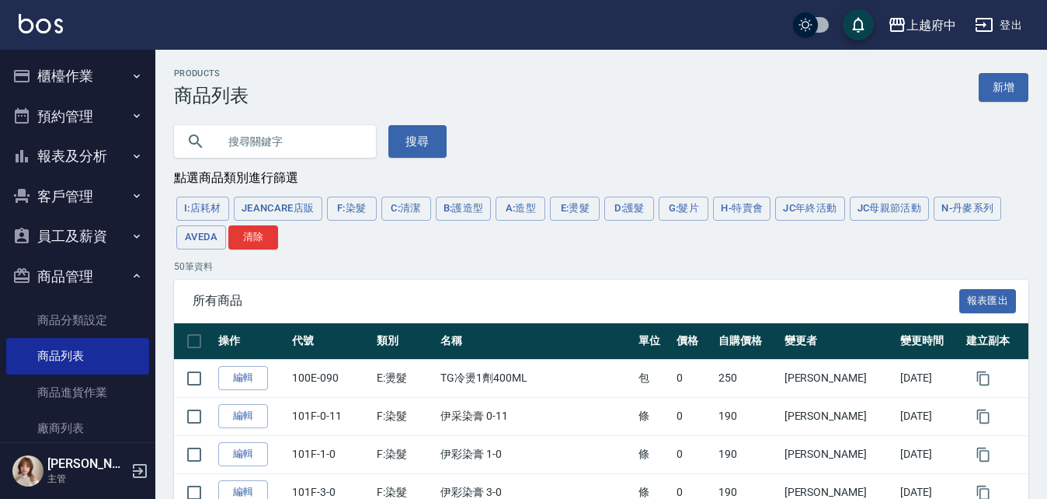
click at [291, 141] on input "text" at bounding box center [290, 141] width 146 height 42
type input "222300"
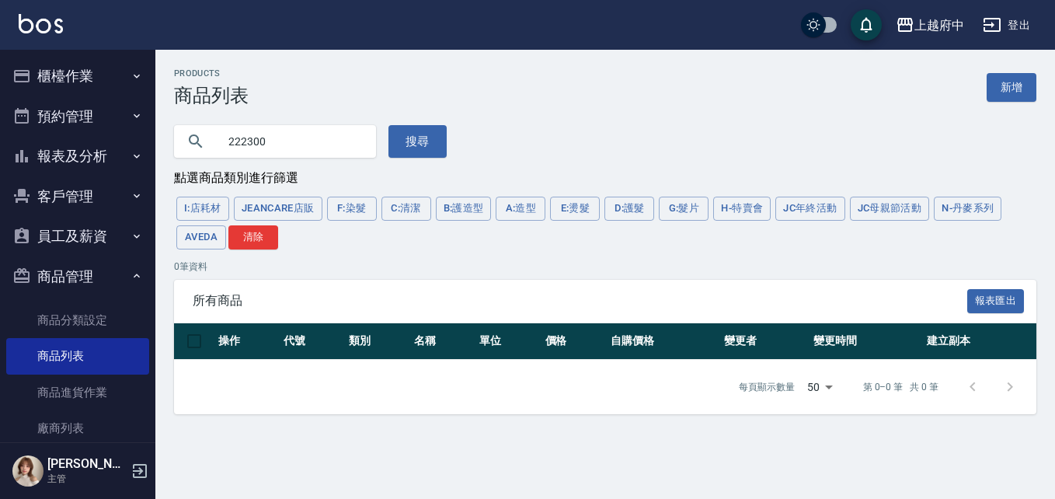
click at [290, 142] on input "222300" at bounding box center [290, 141] width 146 height 42
click at [349, 273] on p "0 筆資料" at bounding box center [605, 266] width 862 height 14
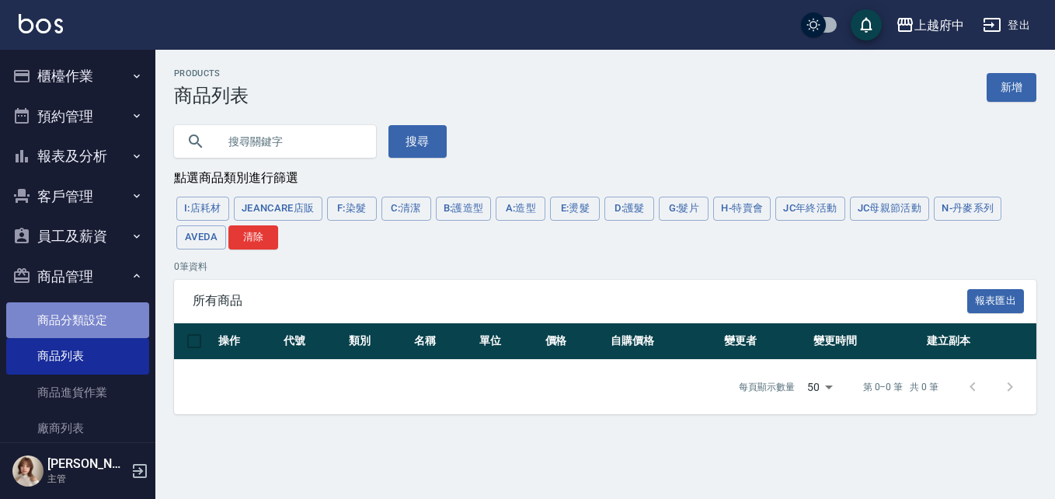
click at [84, 315] on link "商品分類設定" at bounding box center [77, 320] width 143 height 36
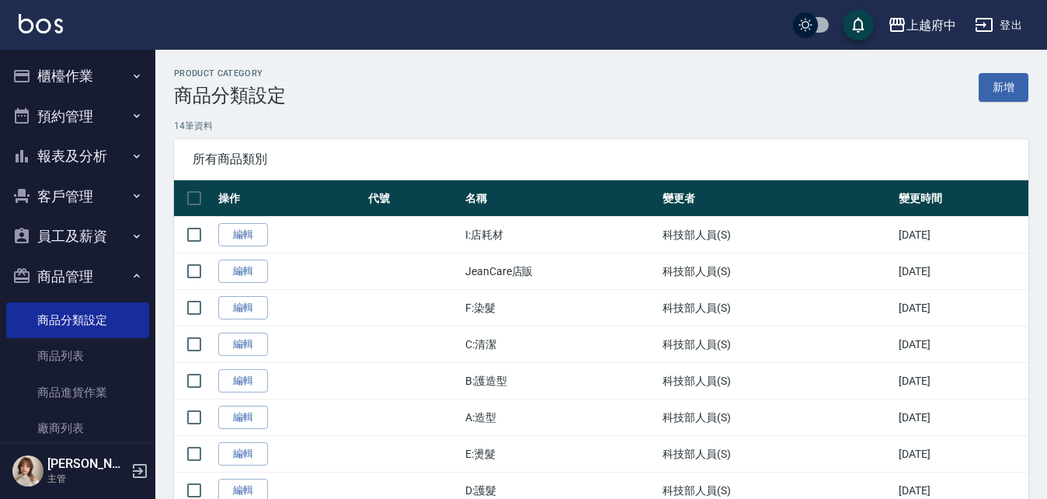
click at [105, 273] on button "商品管理" at bounding box center [77, 276] width 143 height 40
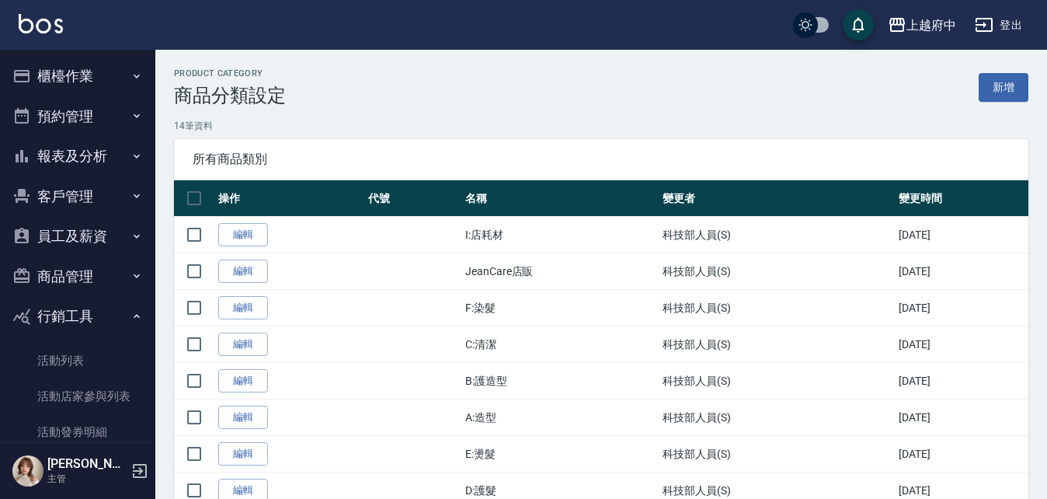
click at [75, 65] on button "櫃檯作業" at bounding box center [77, 76] width 143 height 40
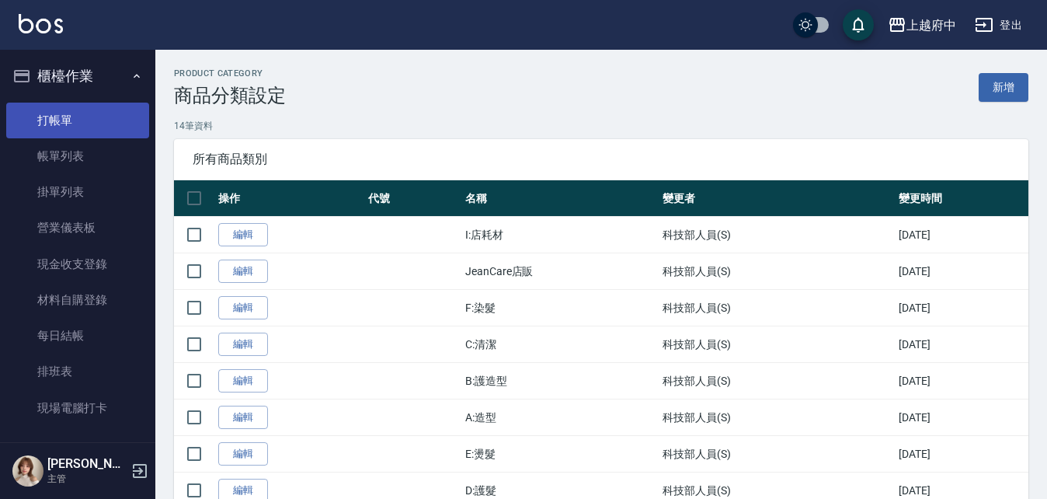
click at [81, 128] on link "打帳單" at bounding box center [77, 121] width 143 height 36
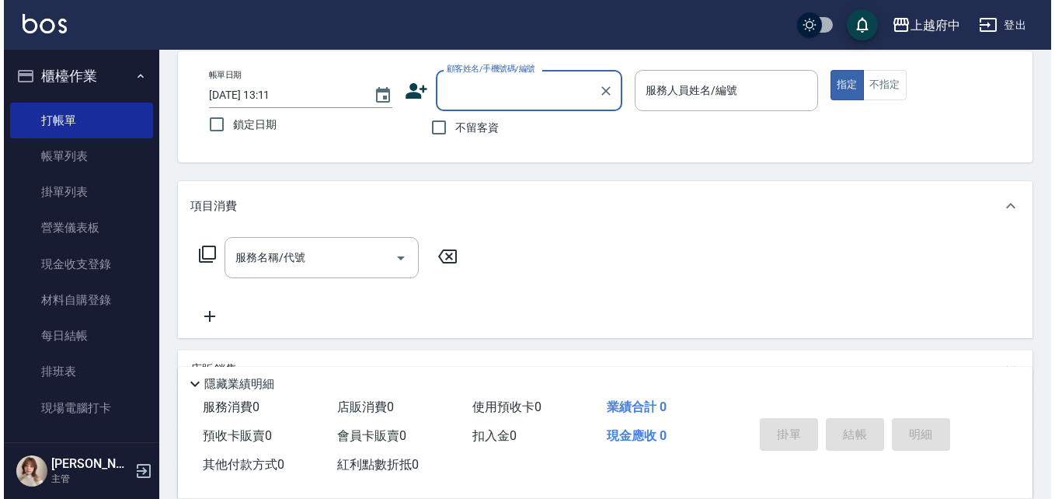
scroll to position [78, 0]
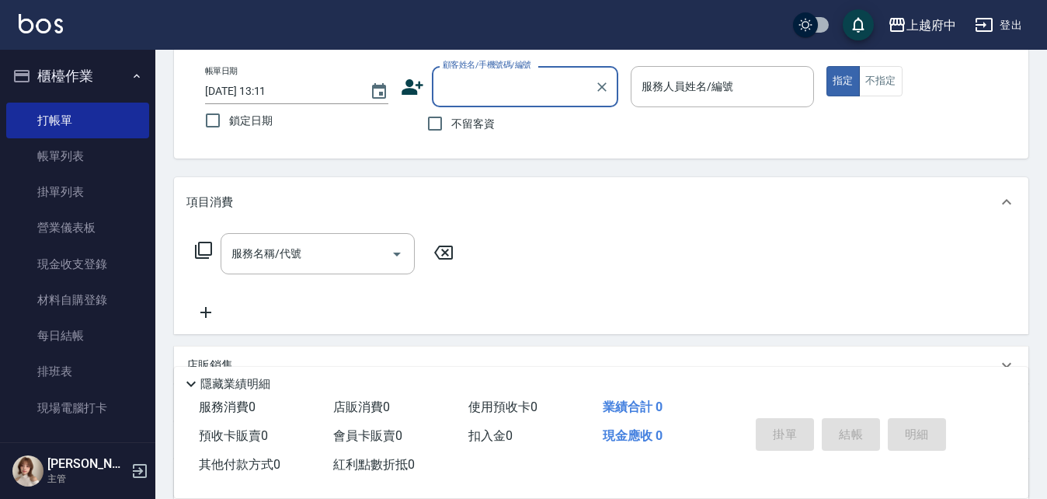
click at [198, 253] on icon at bounding box center [203, 250] width 17 height 17
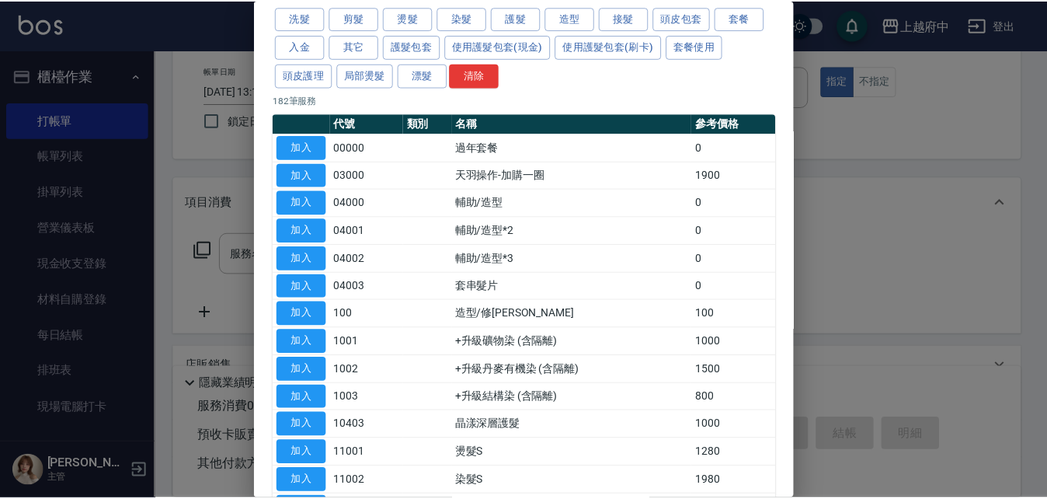
scroll to position [0, 0]
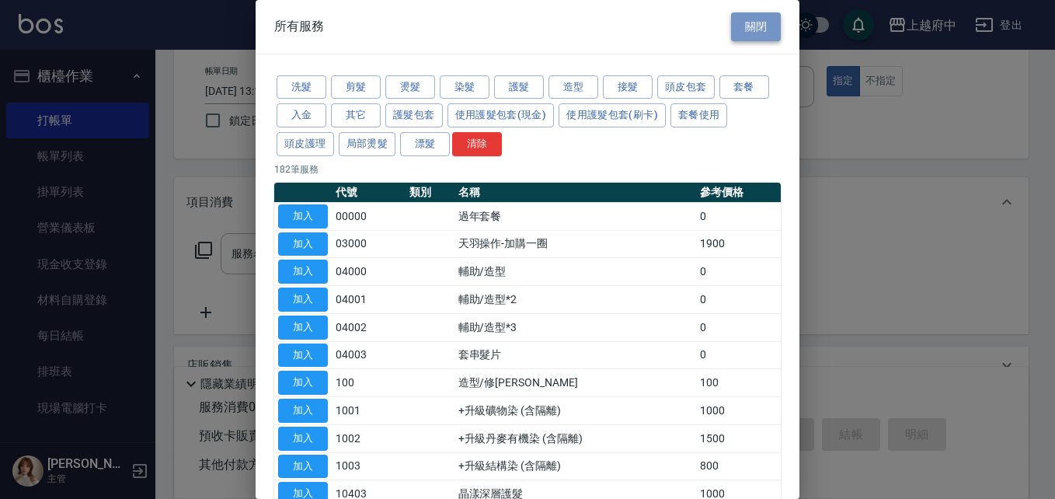
click at [761, 19] on button "關閉" at bounding box center [756, 26] width 50 height 29
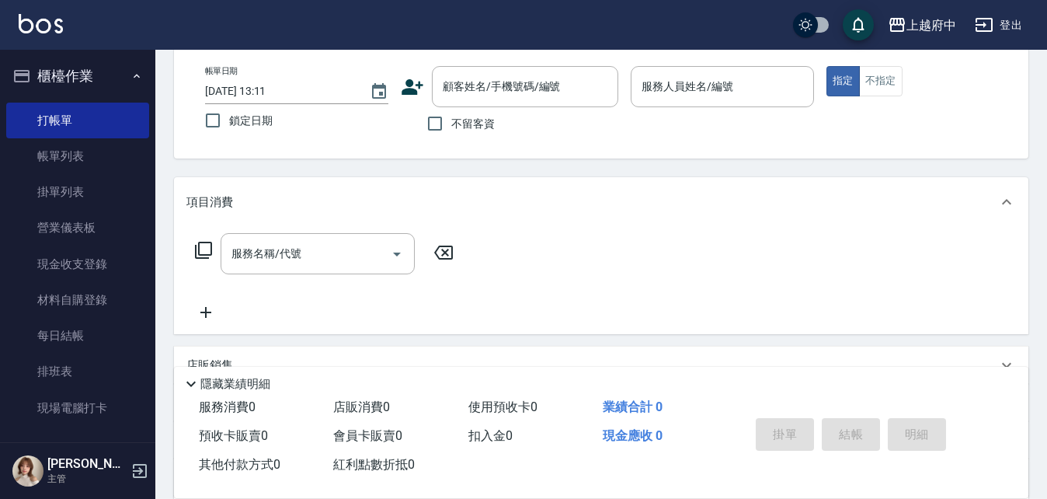
click at [68, 72] on button "櫃檯作業" at bounding box center [77, 76] width 143 height 40
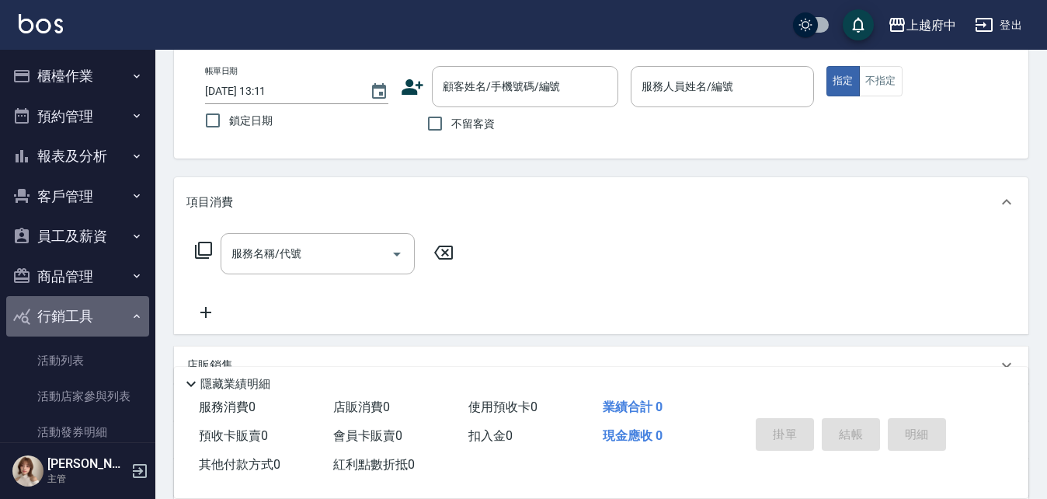
click at [106, 318] on button "行銷工具" at bounding box center [77, 316] width 143 height 40
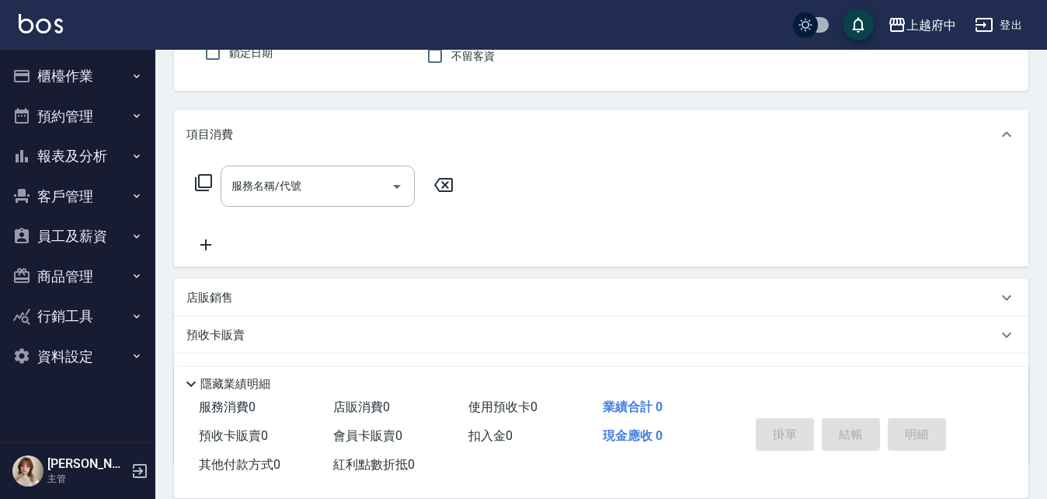
scroll to position [233, 0]
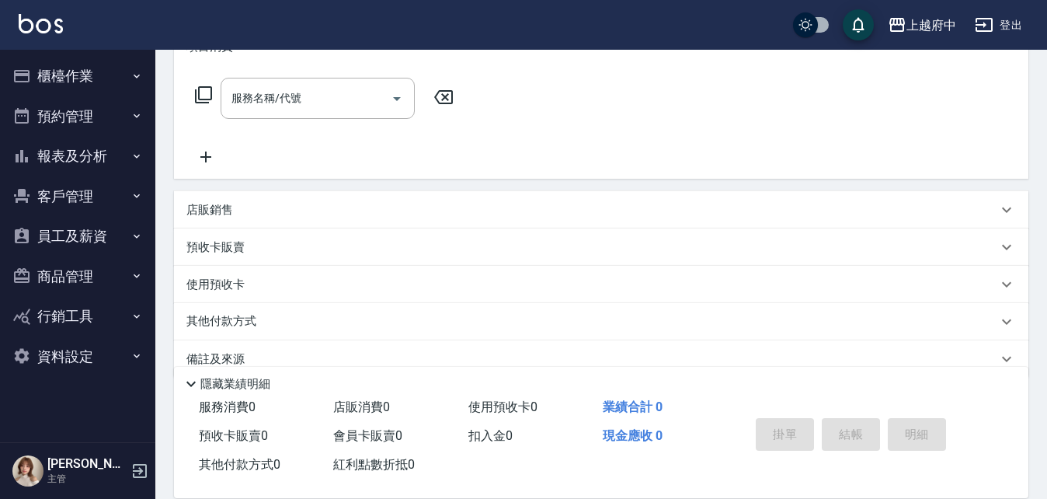
click at [99, 347] on button "資料設定" at bounding box center [77, 356] width 143 height 40
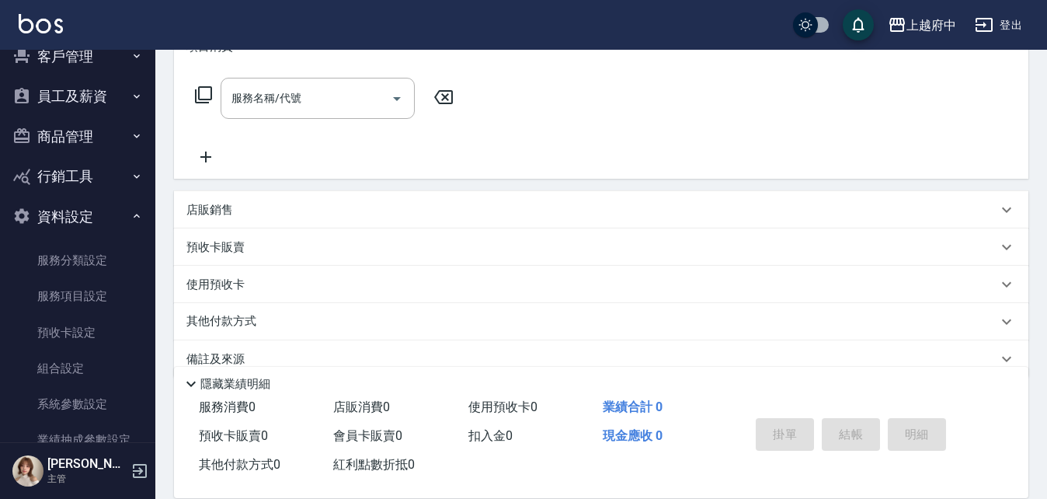
scroll to position [155, 0]
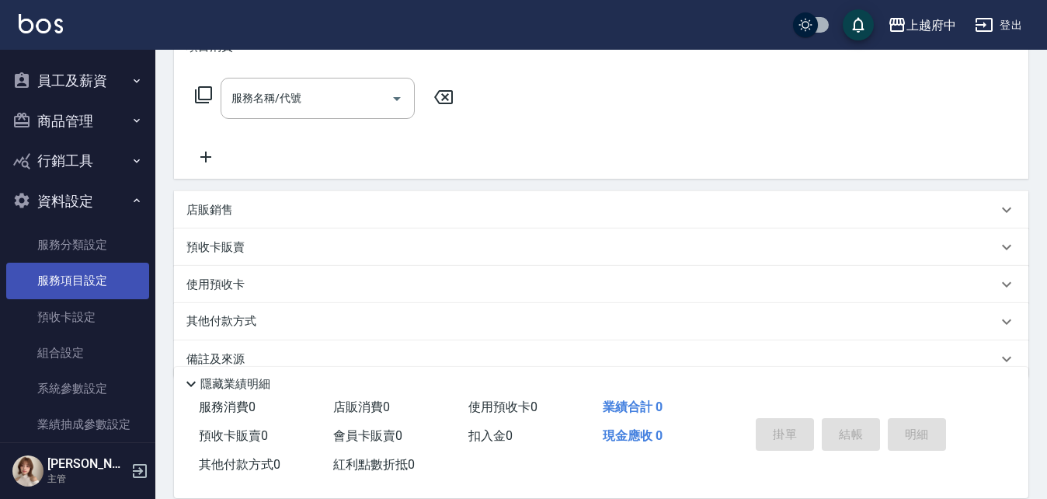
click at [73, 277] on link "服務項目設定" at bounding box center [77, 281] width 143 height 36
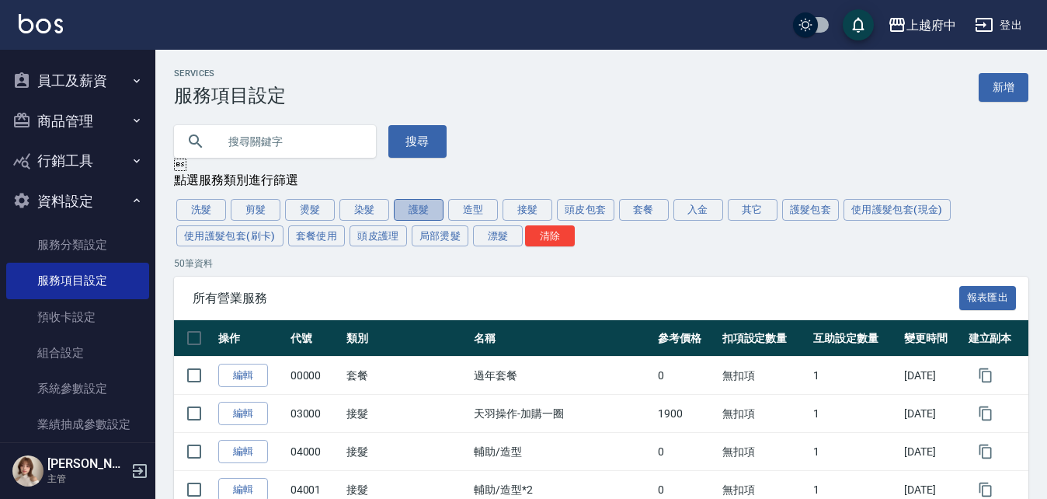
click at [419, 211] on button "護髮" at bounding box center [419, 210] width 50 height 22
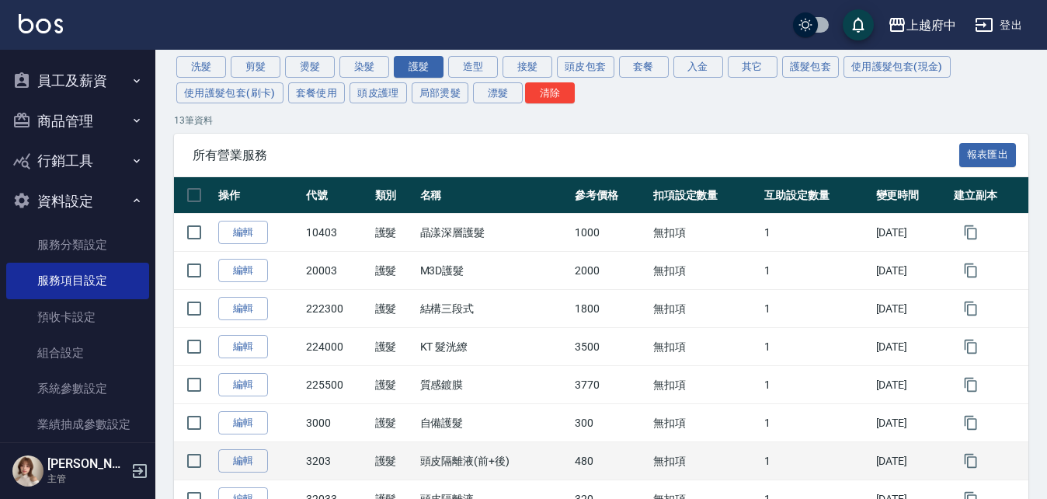
scroll to position [118, 0]
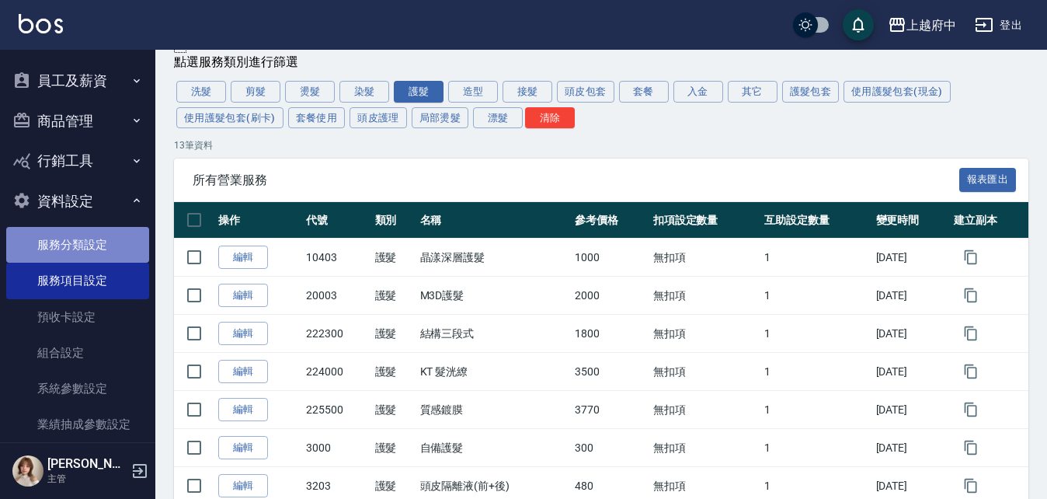
click at [91, 240] on link "服務分類設定" at bounding box center [77, 245] width 143 height 36
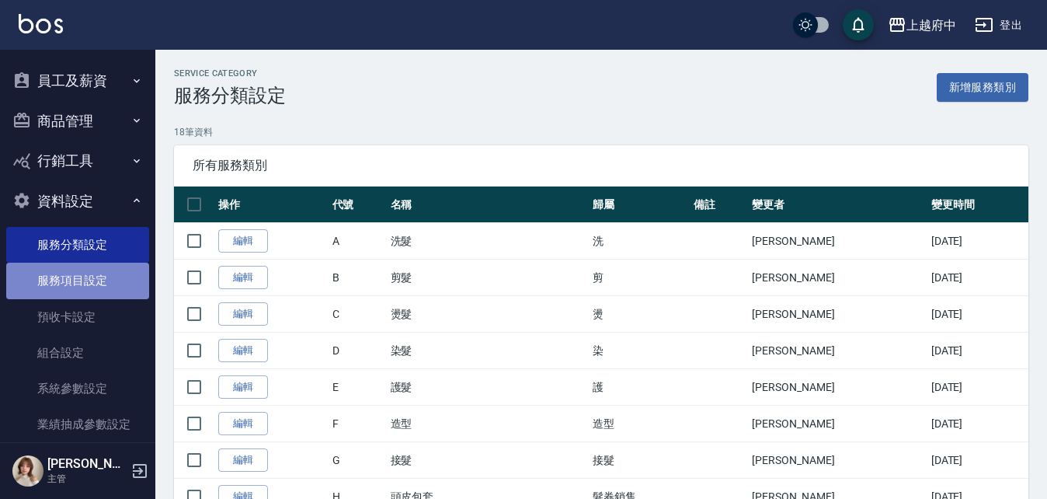
click at [97, 268] on link "服務項目設定" at bounding box center [77, 281] width 143 height 36
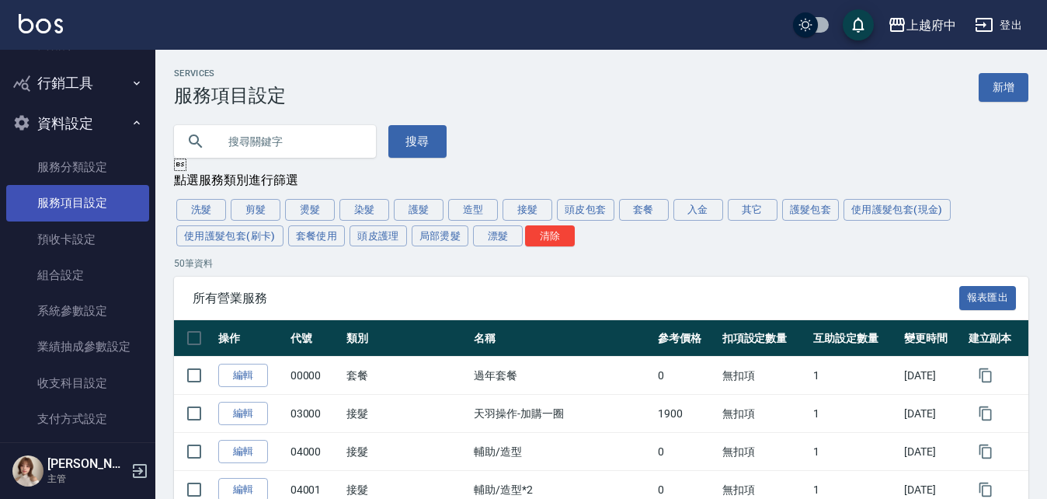
scroll to position [288, 0]
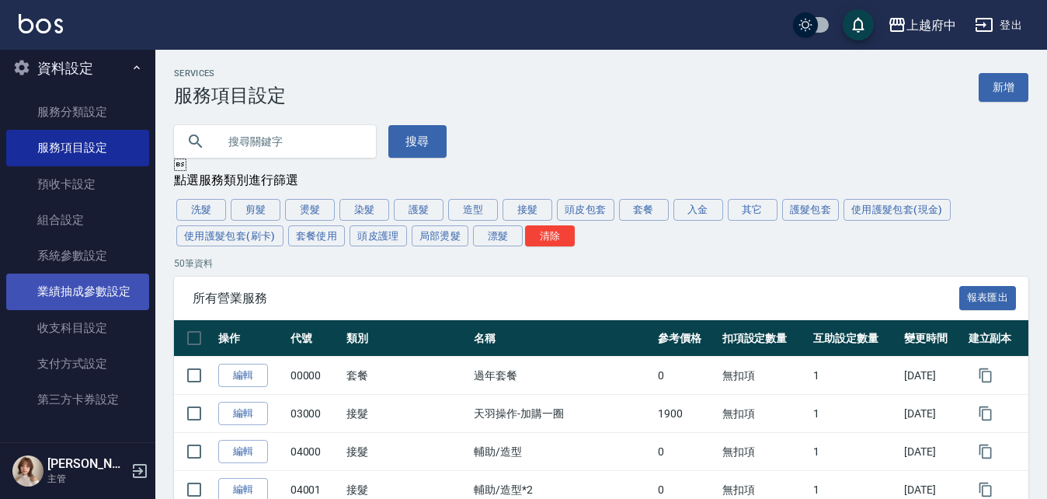
click at [106, 294] on link "業績抽成參數設定" at bounding box center [77, 291] width 143 height 36
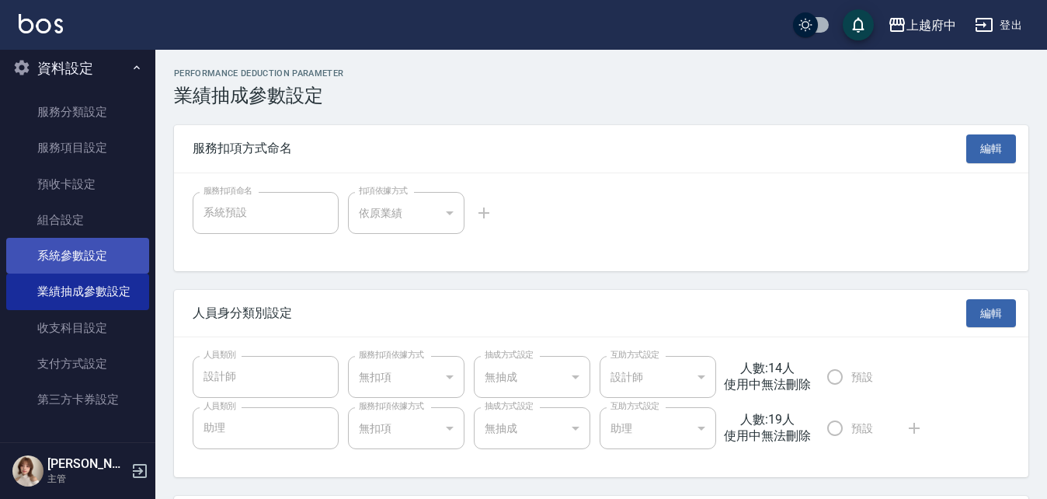
click at [87, 256] on link "系統參數設定" at bounding box center [77, 256] width 143 height 36
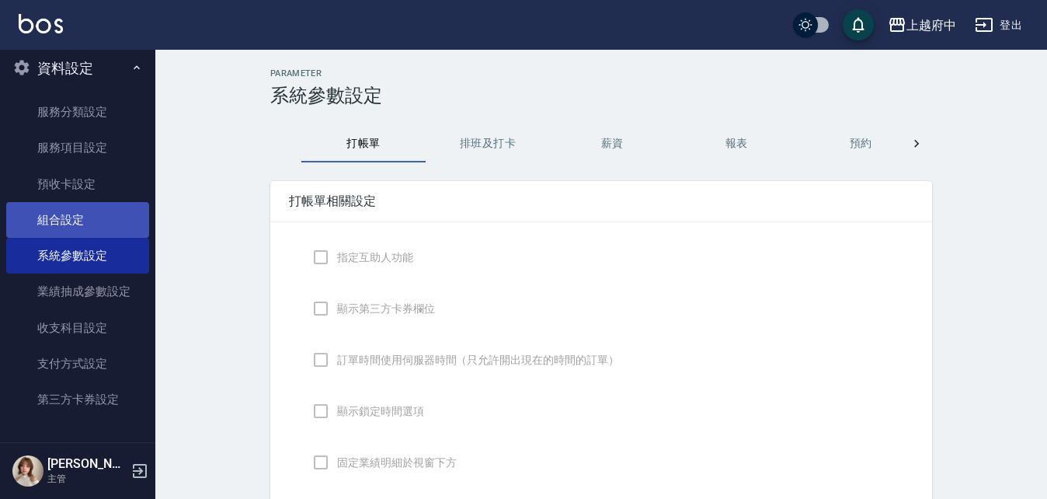
checkbox input "true"
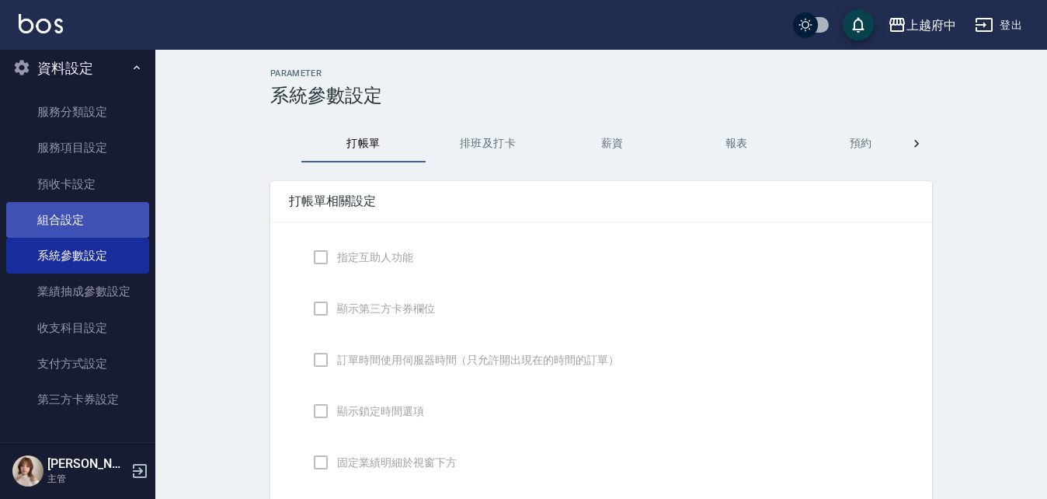
checkbox input "true"
checkbox input "false"
type input "NICKNAME"
type input "LASTORDER"
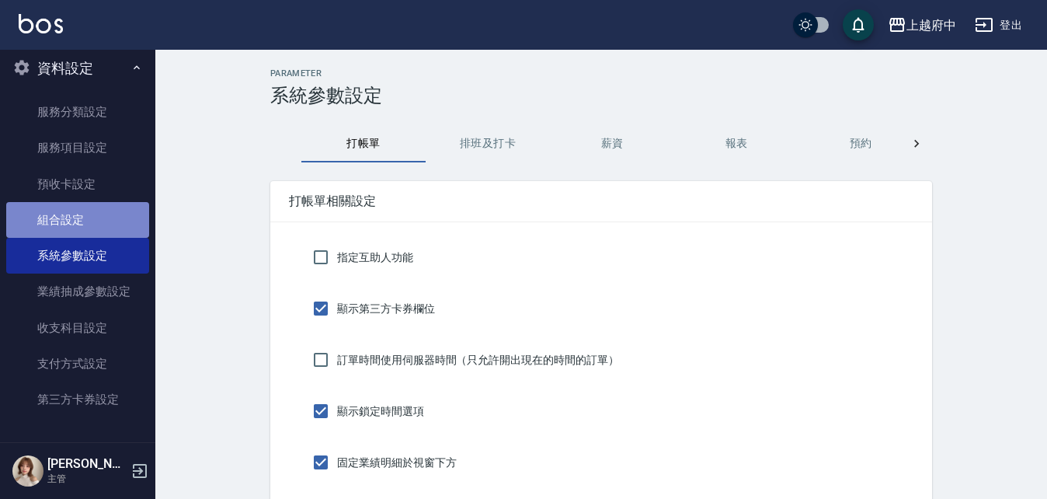
click at [78, 223] on link "組合設定" at bounding box center [77, 220] width 143 height 36
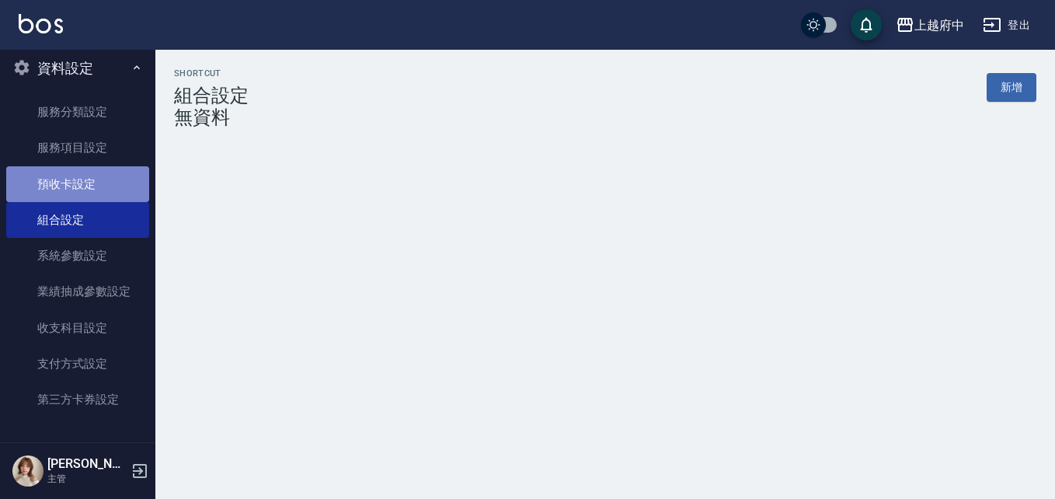
click at [82, 189] on link "預收卡設定" at bounding box center [77, 184] width 143 height 36
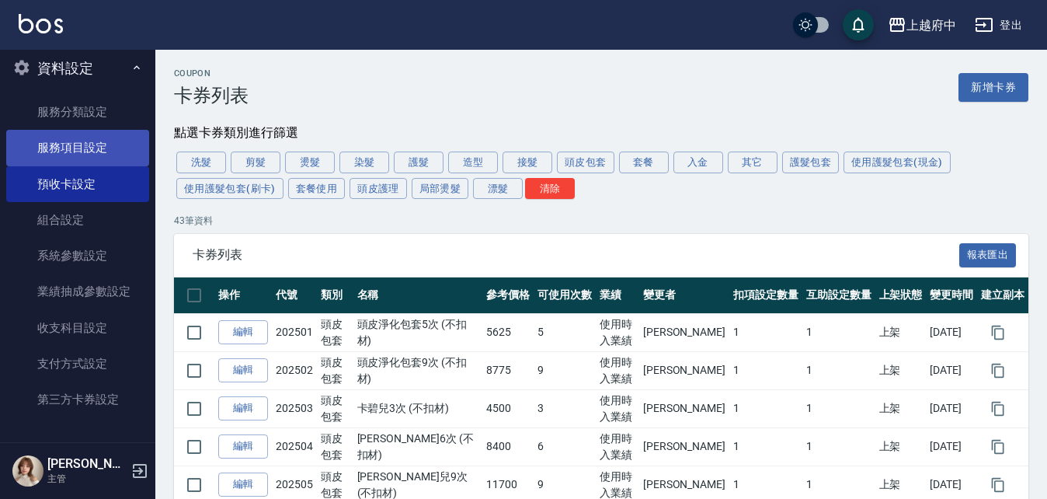
click at [86, 138] on link "服務項目設定" at bounding box center [77, 148] width 143 height 36
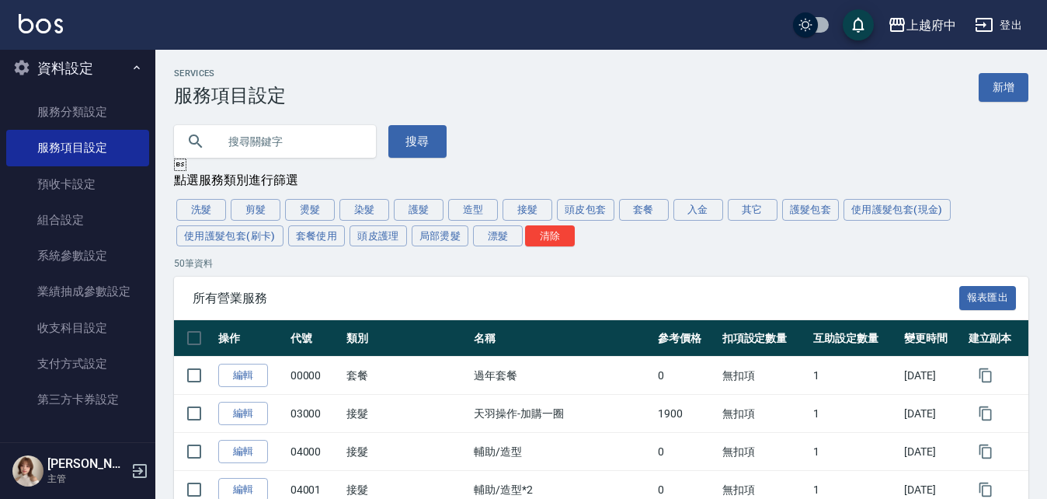
click at [86, 74] on button "資料設定" at bounding box center [77, 68] width 143 height 40
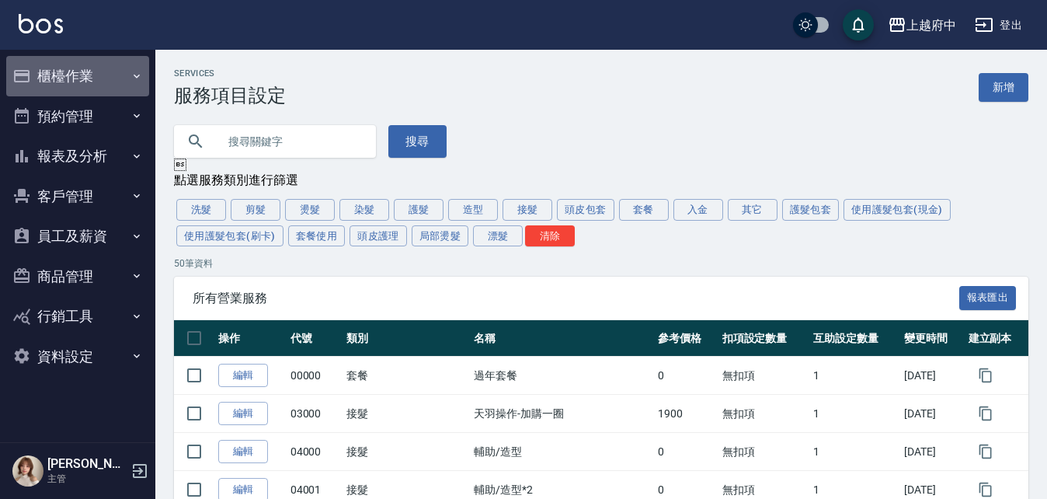
click at [72, 74] on button "櫃檯作業" at bounding box center [77, 76] width 143 height 40
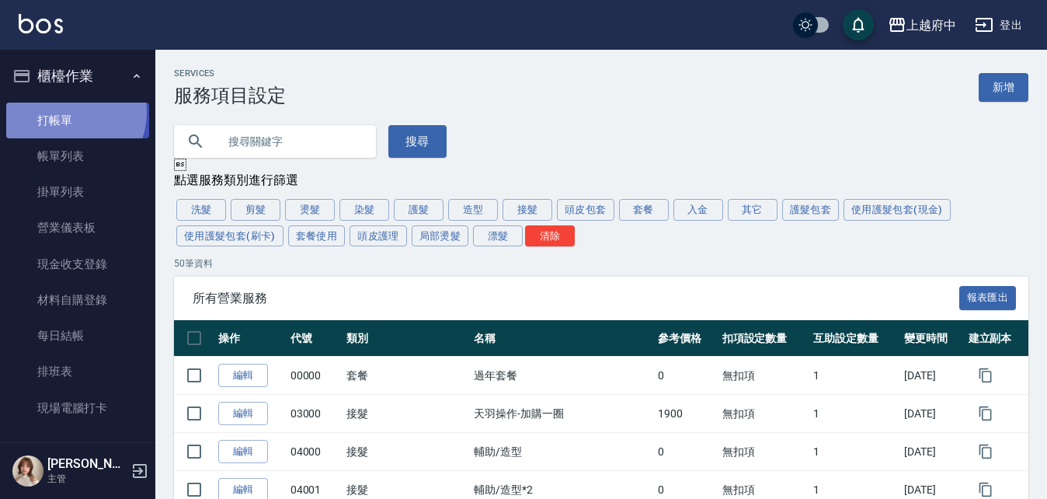
click at [70, 112] on link "打帳單" at bounding box center [77, 121] width 143 height 36
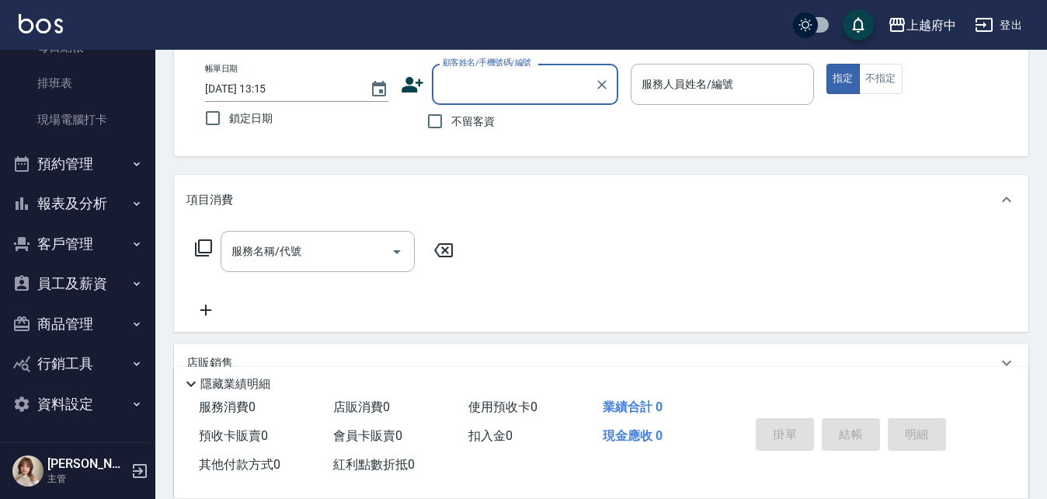
scroll to position [155, 0]
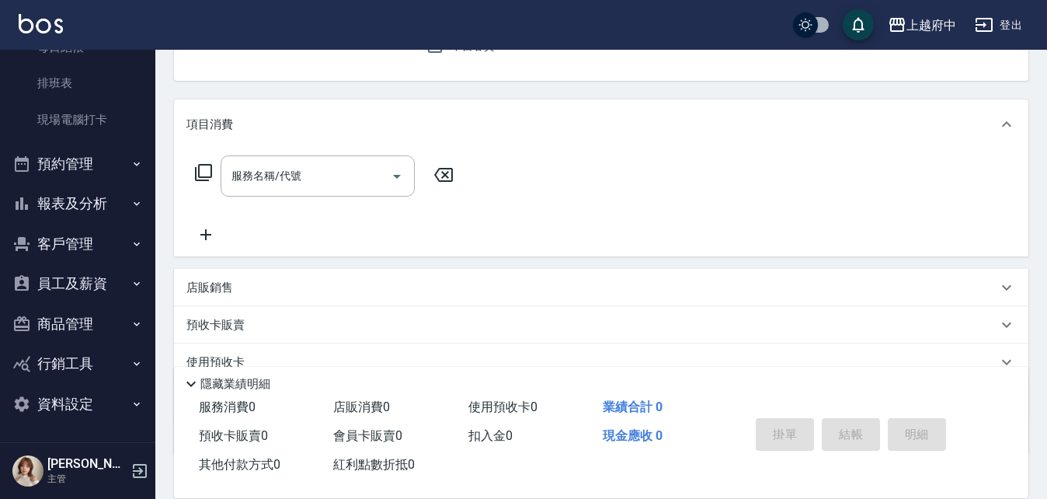
click at [49, 270] on button "員工及薪資" at bounding box center [77, 283] width 143 height 40
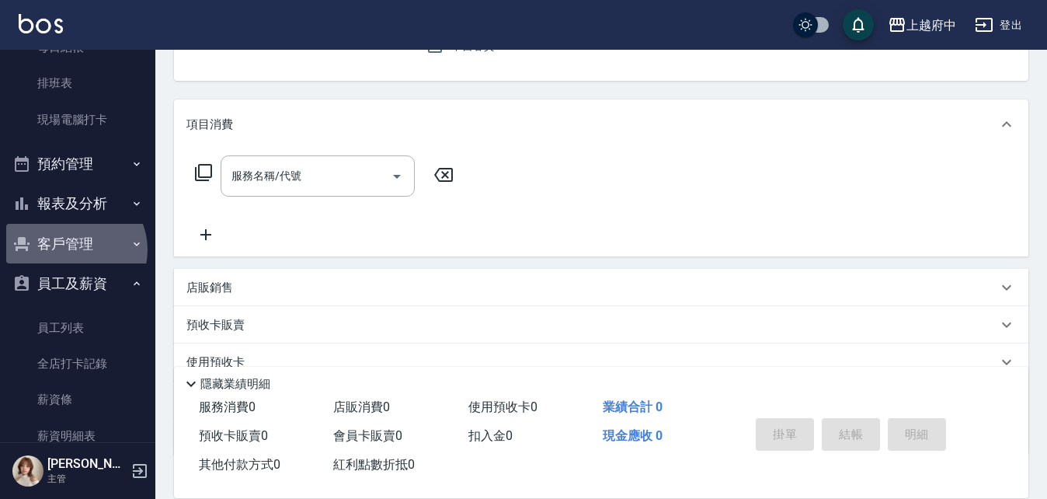
click at [73, 249] on button "客戶管理" at bounding box center [77, 244] width 143 height 40
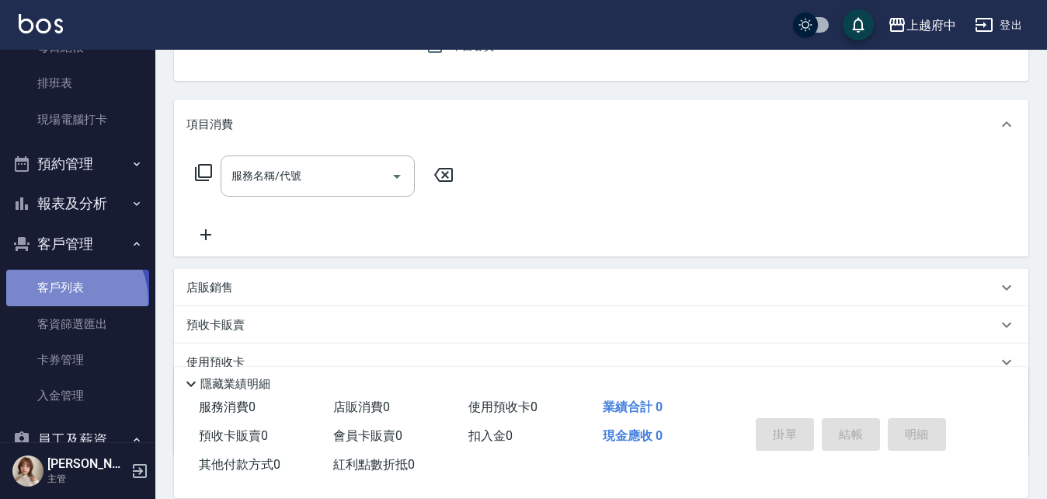
click at [61, 301] on link "客戶列表" at bounding box center [77, 288] width 143 height 36
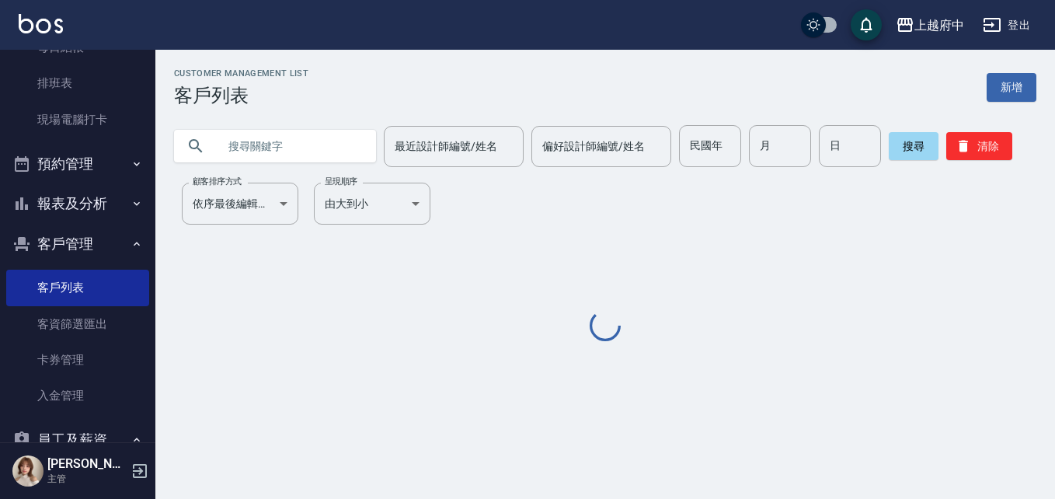
click at [319, 130] on input "text" at bounding box center [290, 146] width 146 height 42
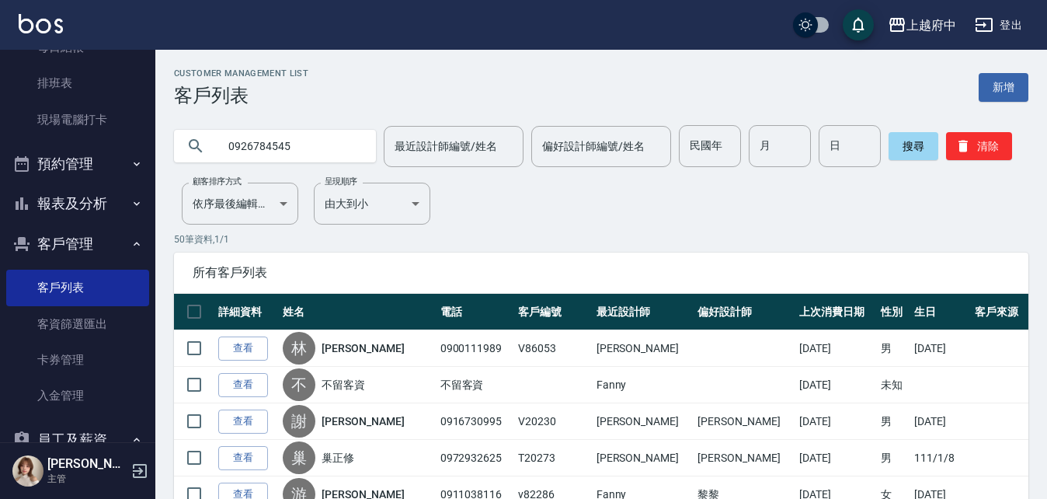
type input "0926784545"
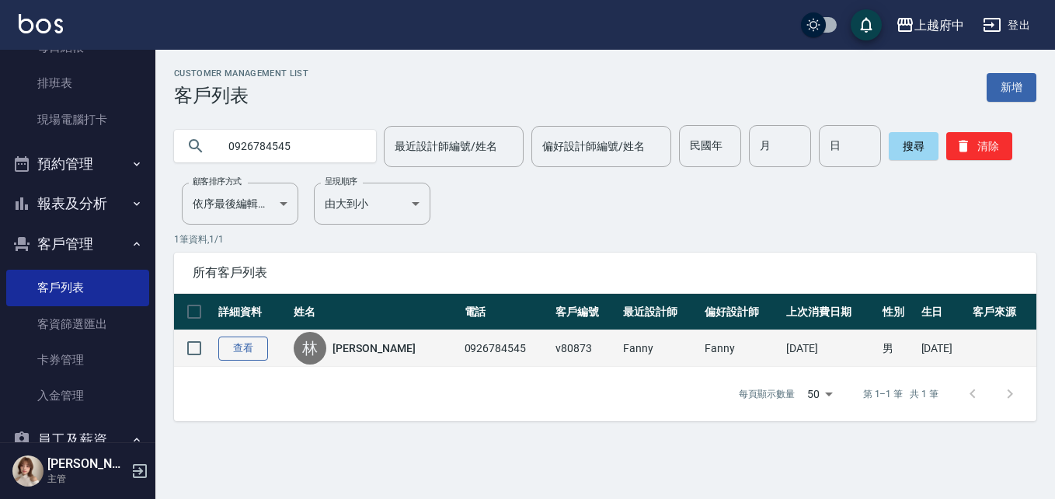
click at [257, 351] on link "查看" at bounding box center [243, 348] width 50 height 24
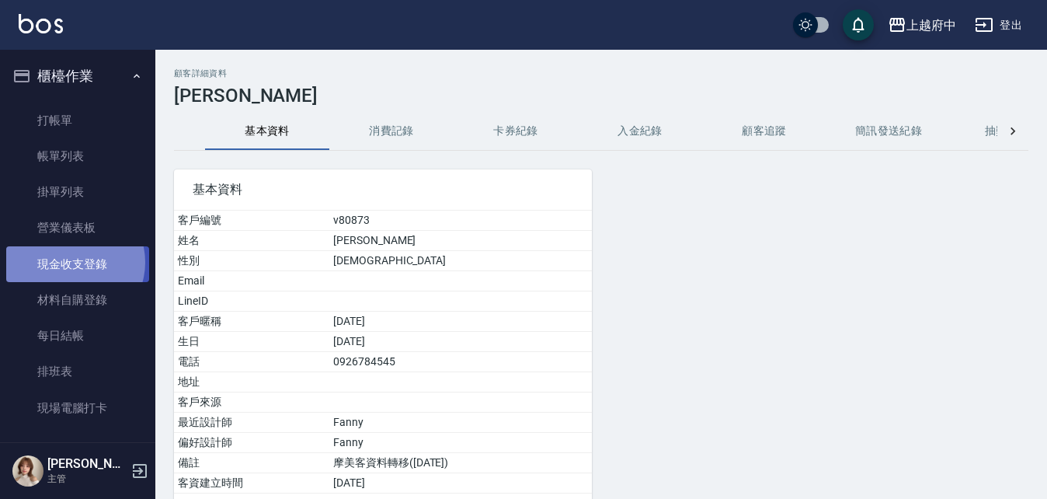
click at [71, 262] on link "現金收支登錄" at bounding box center [77, 264] width 143 height 36
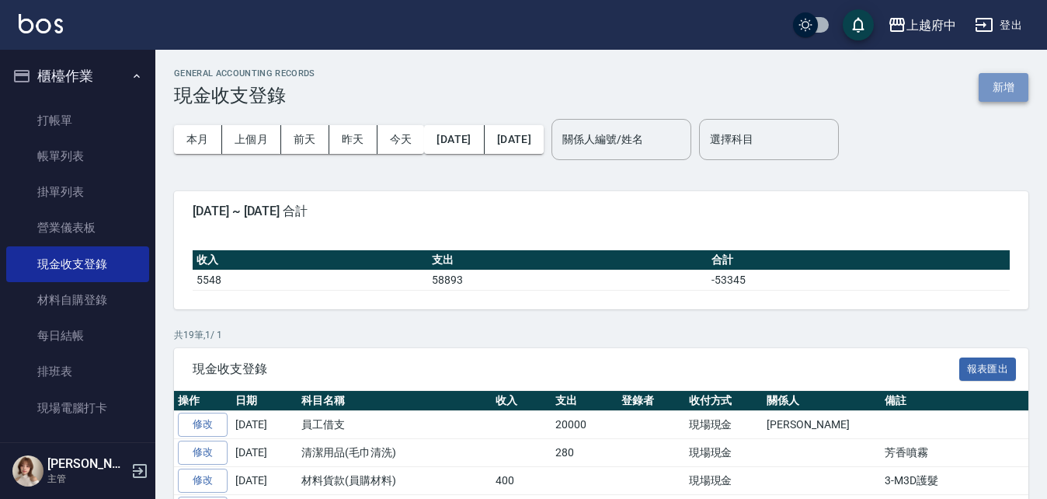
click at [1004, 89] on button "新增" at bounding box center [1004, 87] width 50 height 29
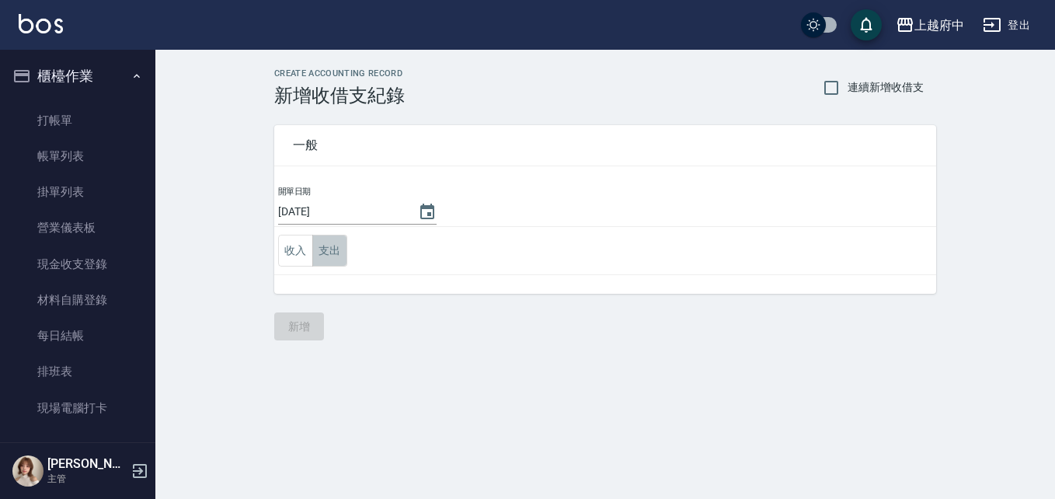
click at [332, 254] on button "支出" at bounding box center [329, 251] width 35 height 32
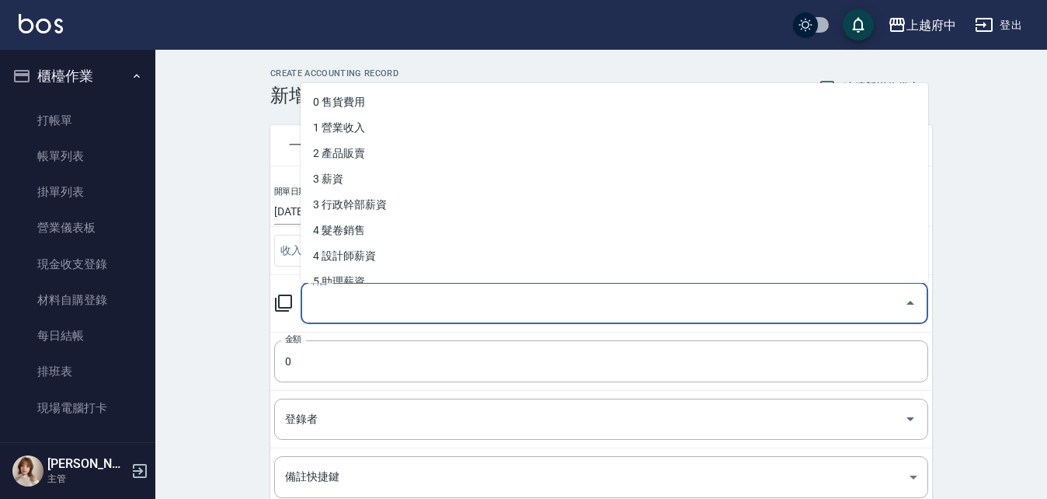
drag, startPoint x: 363, startPoint y: 296, endPoint x: 405, endPoint y: 272, distance: 48.4
click at [367, 297] on input "科目" at bounding box center [603, 303] width 590 height 27
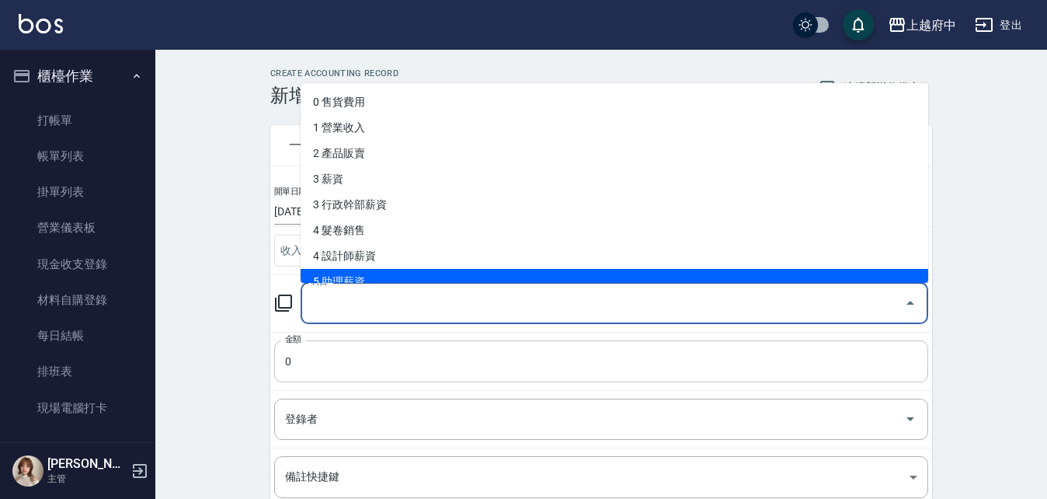
click at [369, 363] on input "0" at bounding box center [601, 361] width 654 height 42
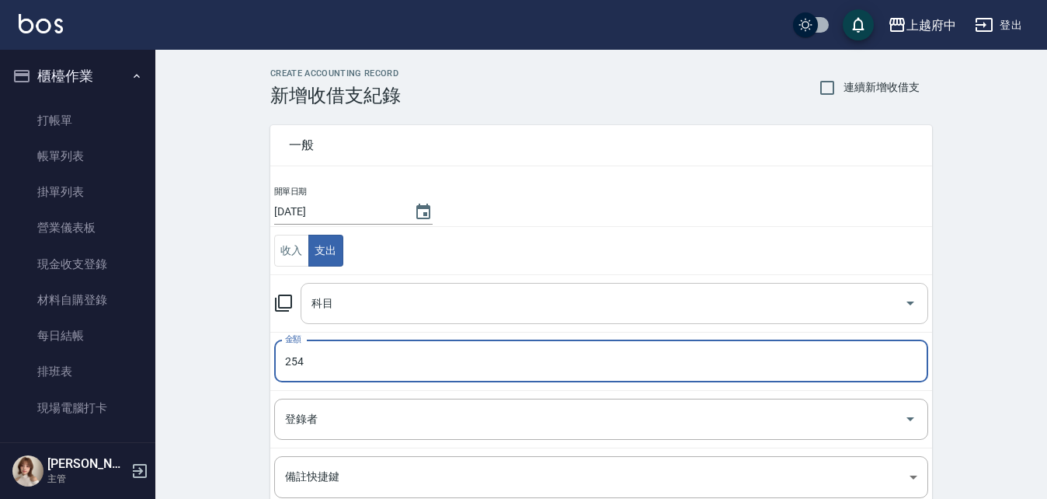
type input "254"
click at [360, 294] on input "科目" at bounding box center [603, 303] width 590 height 27
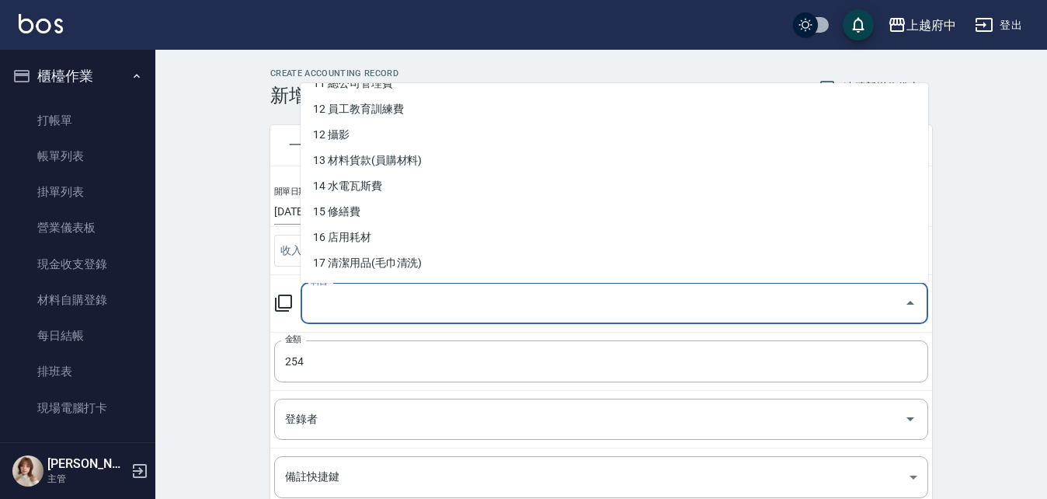
scroll to position [388, 0]
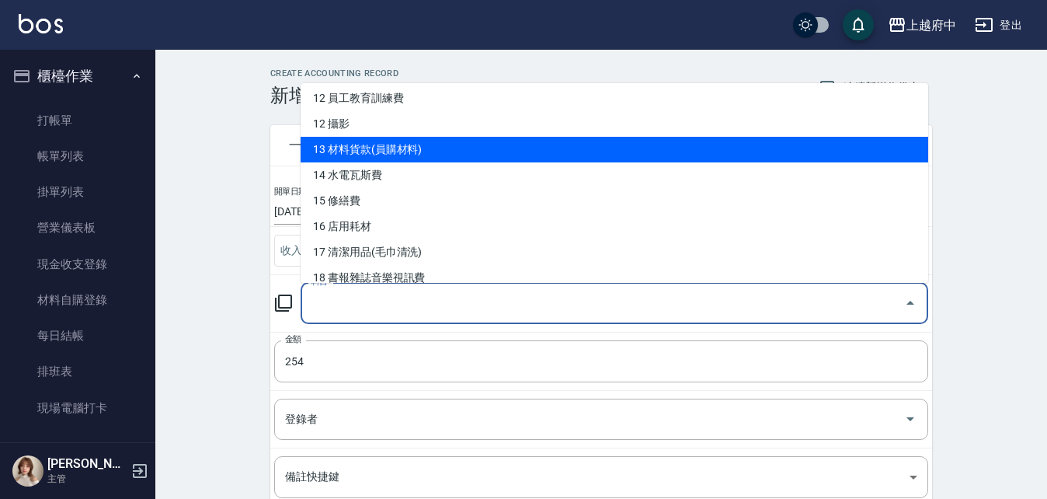
click at [409, 155] on li "13 材料貨款(員購材料)" at bounding box center [615, 150] width 628 height 26
type input "13 材料貨款(員購材料)"
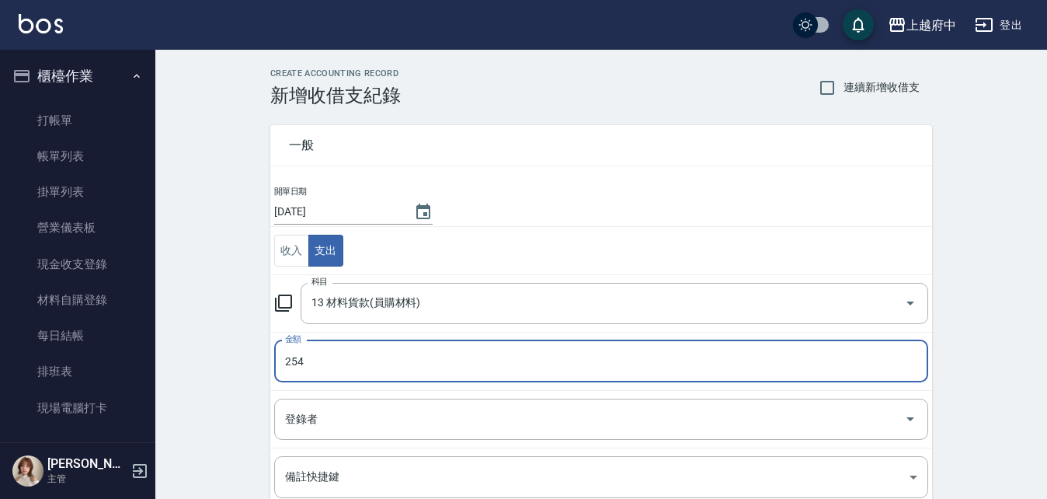
click at [259, 358] on div "一般 開單日期 [DATE] 收入 支出 科目 13 材料貨款(員購材料) 科目 金額 254 金額 登錄者 登錄者 備註快捷鍵 ​ 備註快捷鍵 備註 x 備註" at bounding box center [592, 362] width 680 height 513
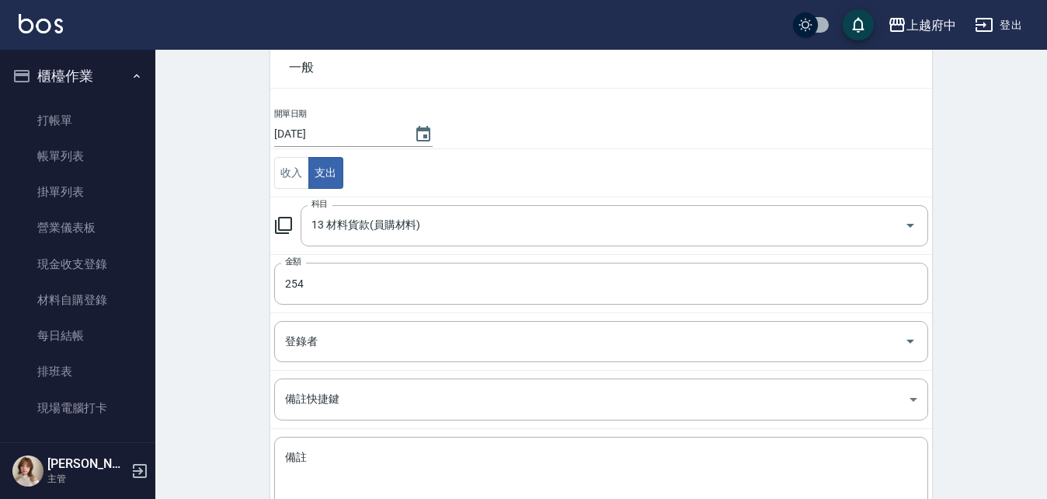
scroll to position [187, 0]
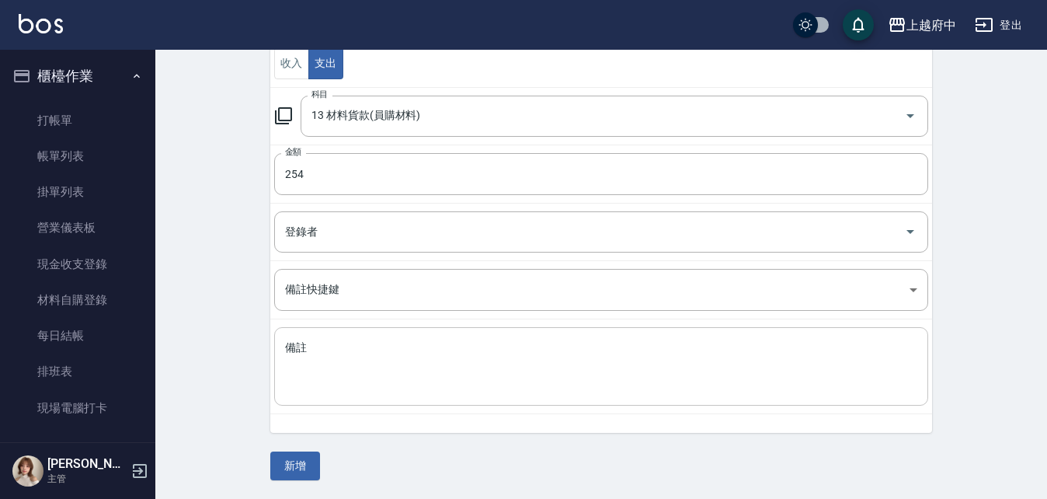
click at [374, 381] on textarea "備註" at bounding box center [601, 366] width 632 height 53
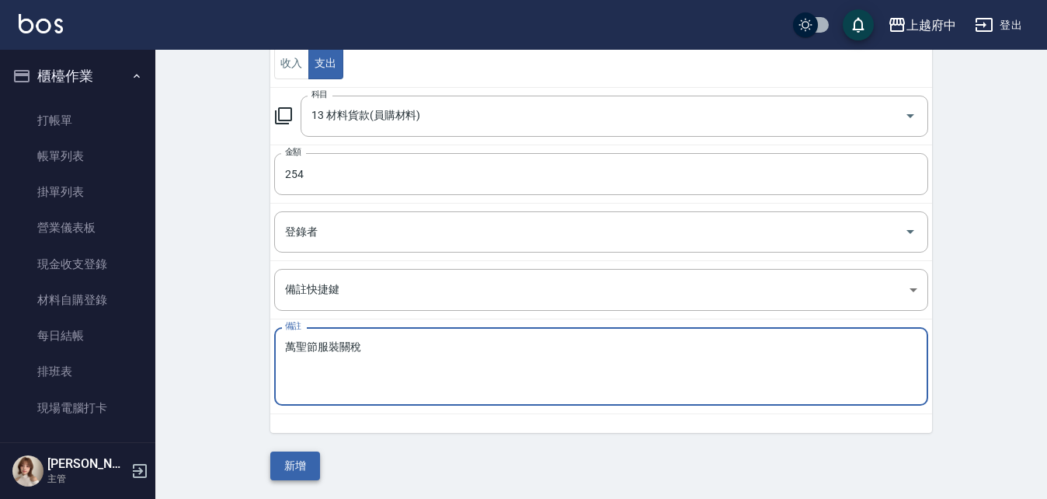
type textarea "萬聖節服裝關稅"
click at [287, 463] on button "新增" at bounding box center [295, 465] width 50 height 29
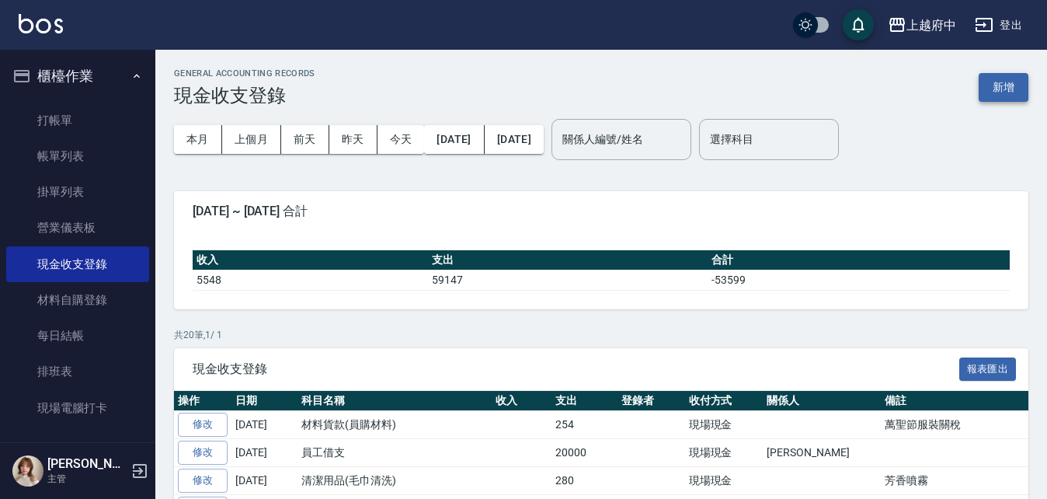
click at [1013, 74] on button "新增" at bounding box center [1004, 87] width 50 height 29
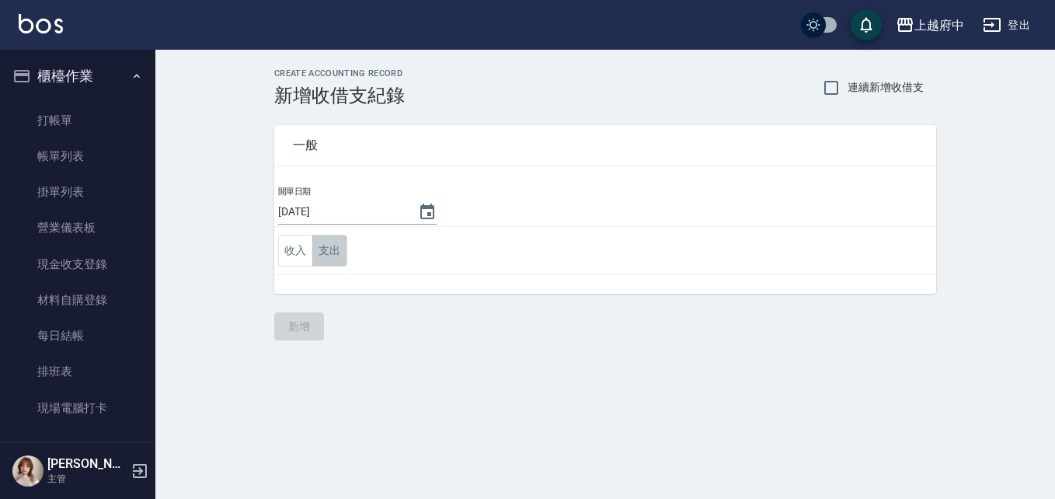
click at [318, 262] on button "支出" at bounding box center [329, 251] width 35 height 32
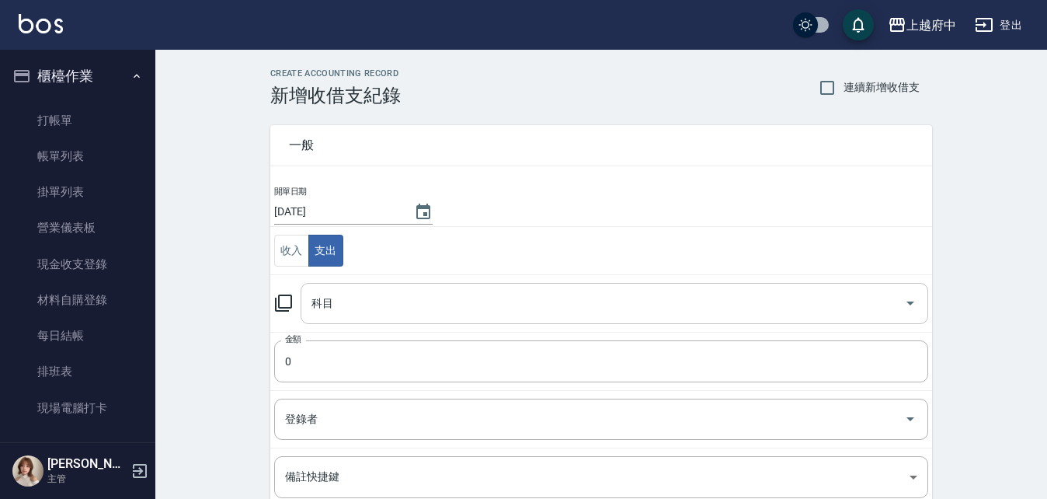
click at [321, 301] on input "科目" at bounding box center [603, 303] width 590 height 27
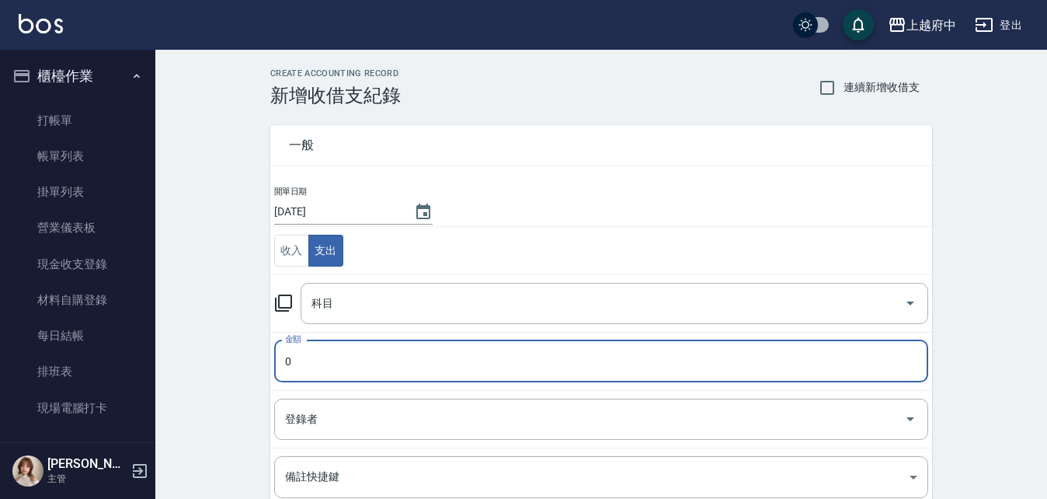
click at [293, 357] on input "0" at bounding box center [601, 361] width 654 height 42
type input "500"
click at [377, 301] on input "科目" at bounding box center [603, 303] width 590 height 27
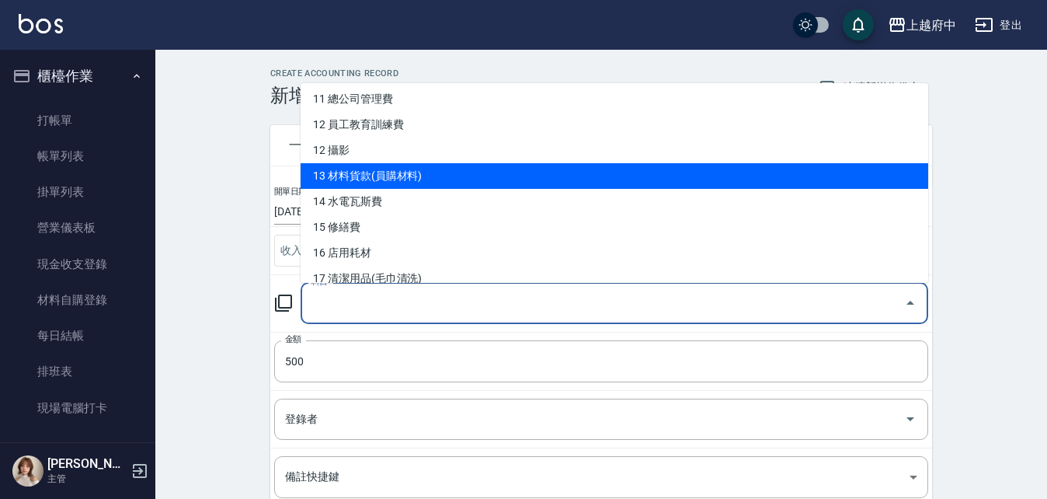
scroll to position [388, 0]
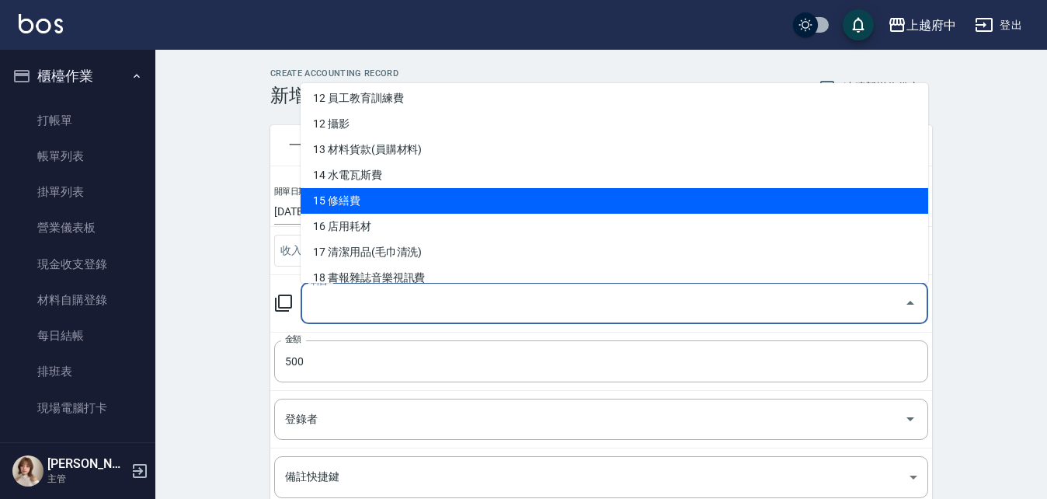
click at [399, 198] on li "15 修繕費" at bounding box center [615, 201] width 628 height 26
type input "15 修繕費"
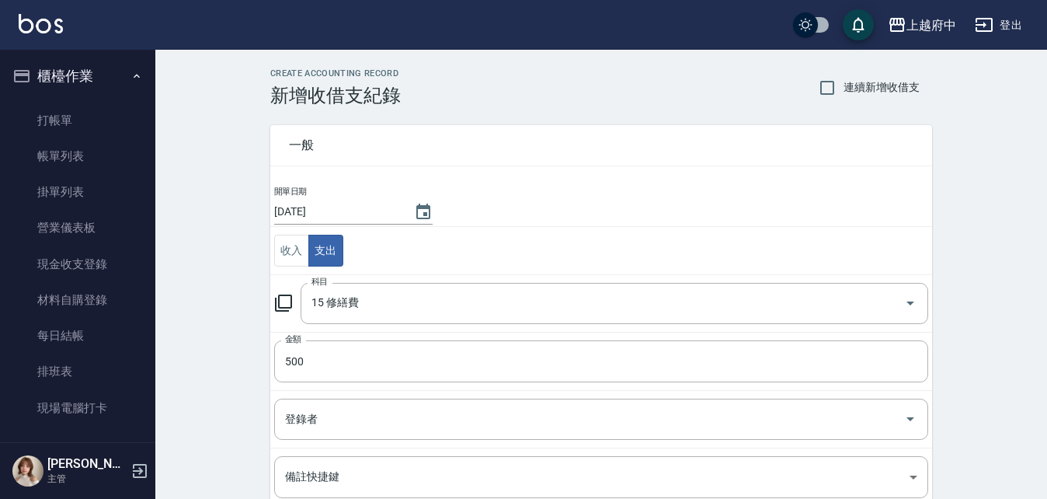
click at [217, 405] on div "CREATE ACCOUNTING RECORD 新增收借支紀錄 連續新增收借支 一般 開單日期 [DATE] 收入 支出 科目 15 修繕費 科目 金額 5…" at bounding box center [601, 368] width 892 height 636
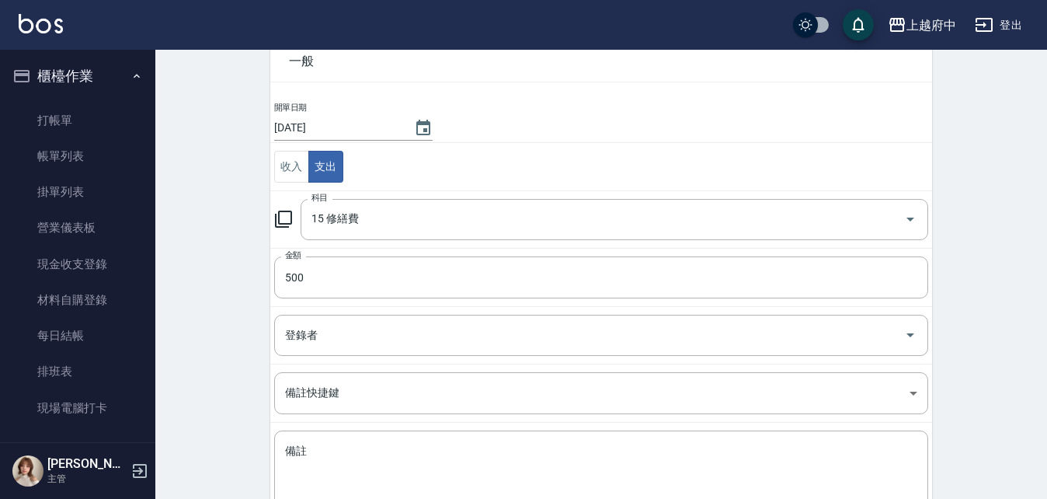
scroll to position [155, 0]
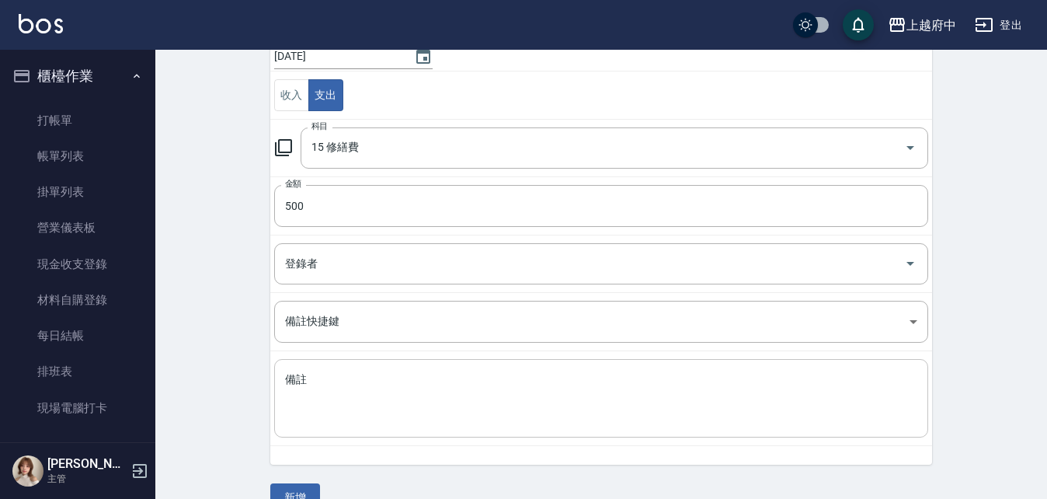
click at [295, 409] on textarea "備註" at bounding box center [601, 398] width 632 height 53
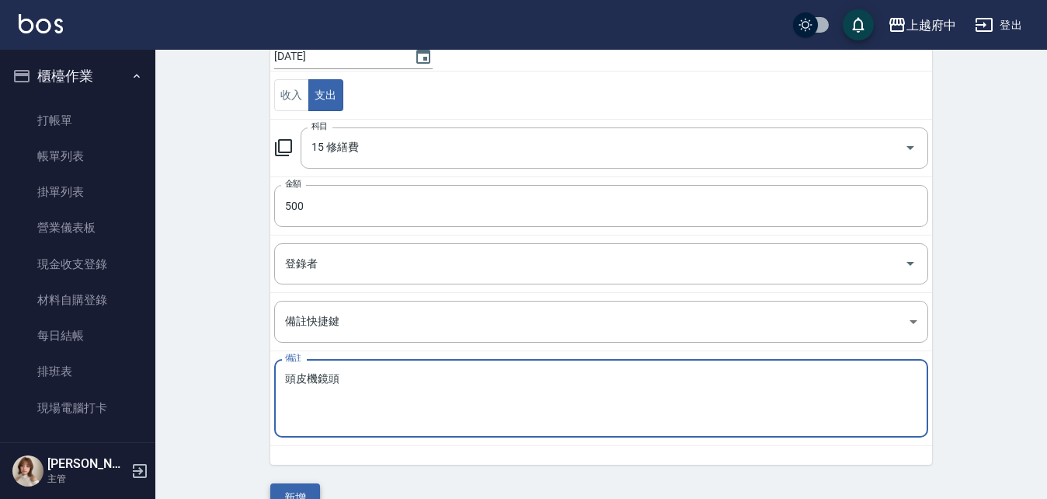
type textarea "頭皮機鏡頭"
click at [308, 492] on button "新增" at bounding box center [295, 497] width 50 height 29
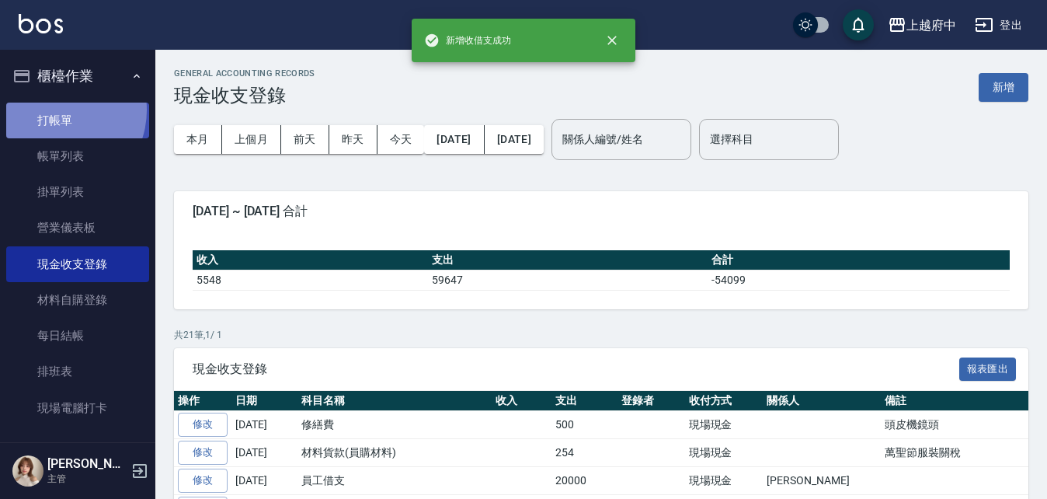
click at [57, 110] on link "打帳單" at bounding box center [77, 121] width 143 height 36
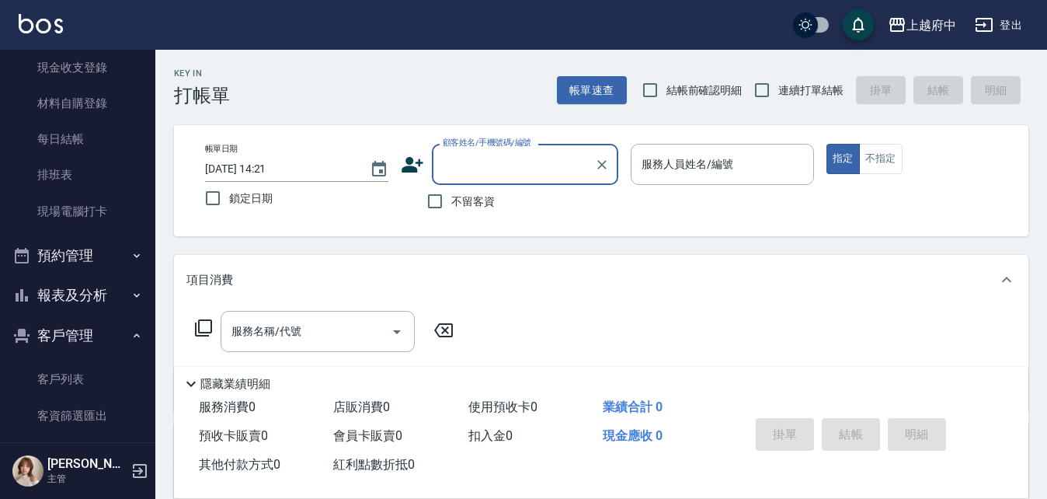
scroll to position [233, 0]
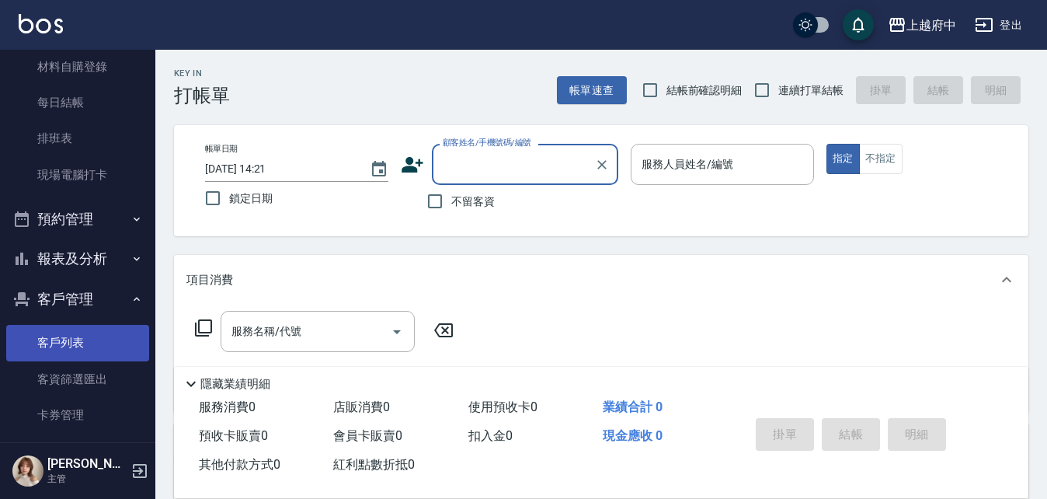
click at [107, 344] on link "客戶列表" at bounding box center [77, 343] width 143 height 36
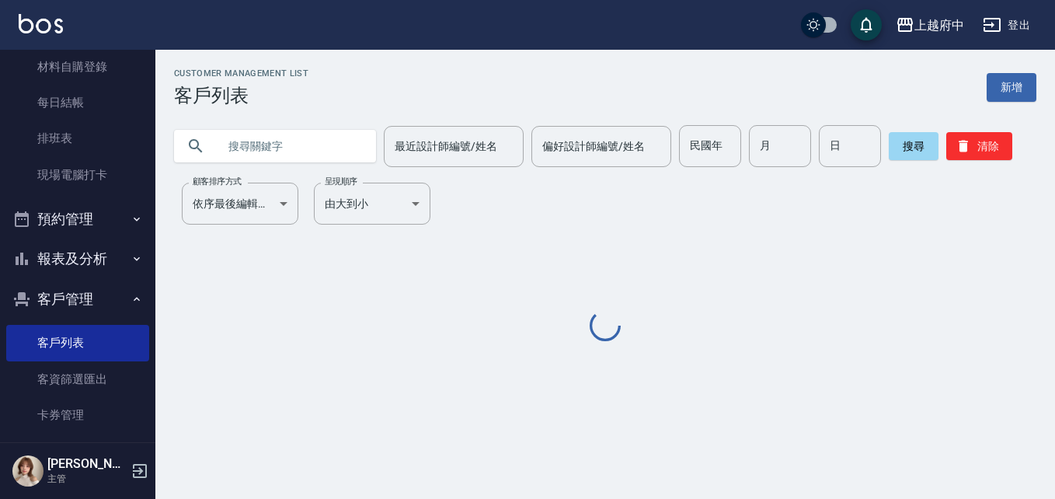
click at [296, 151] on input "text" at bounding box center [290, 146] width 146 height 42
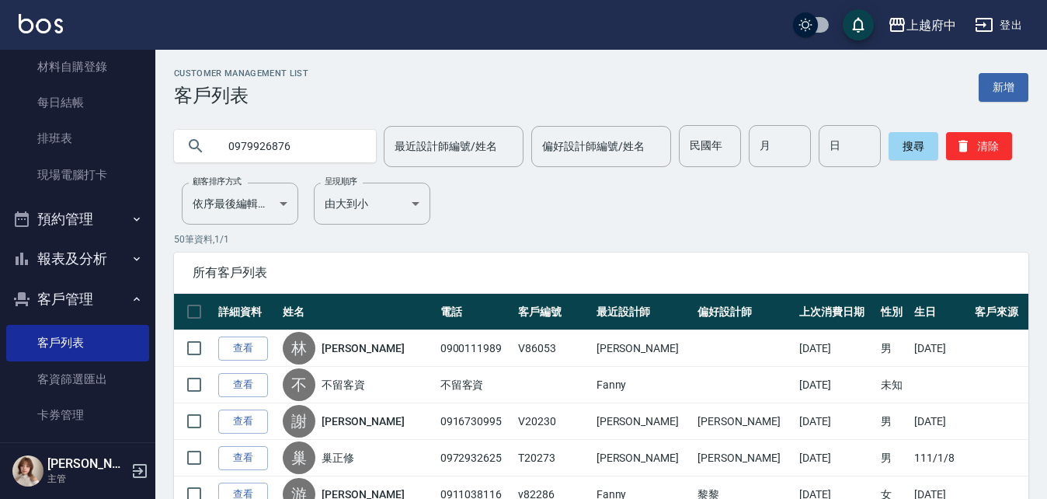
type input "0979926876"
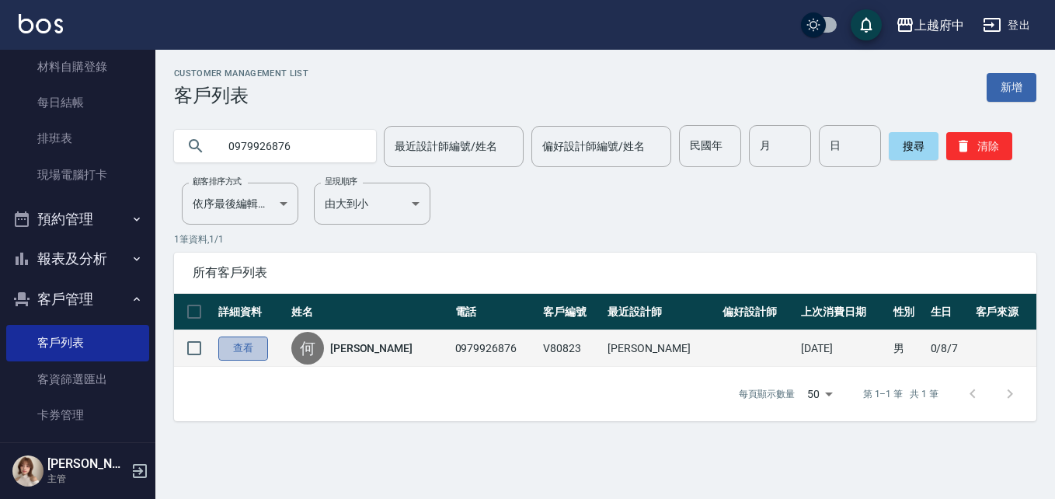
click at [246, 342] on link "查看" at bounding box center [243, 348] width 50 height 24
